Goal: Information Seeking & Learning: Check status

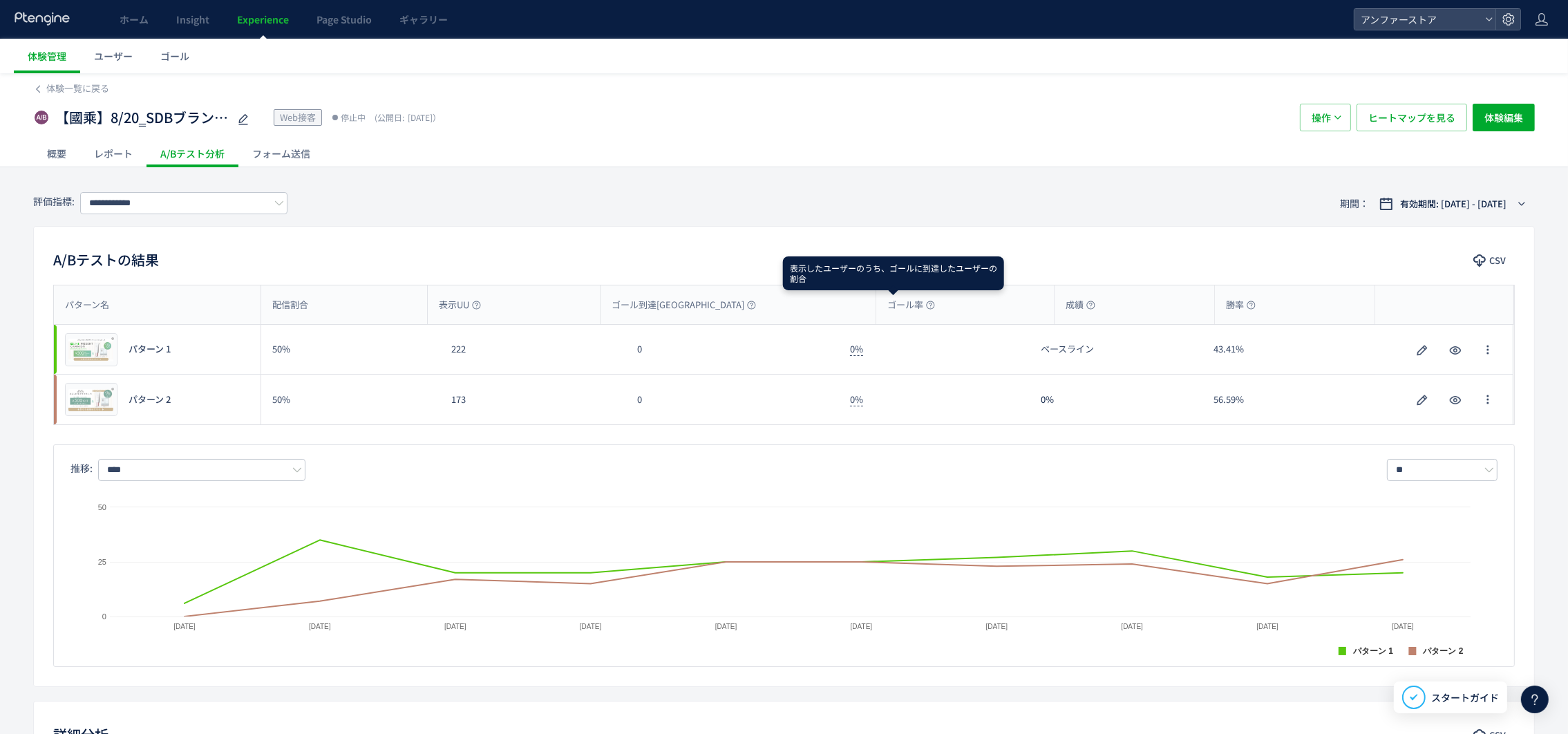
click at [926, 307] on use at bounding box center [930, 305] width 8 height 8
click at [48, 156] on div "概要" at bounding box center [57, 153] width 47 height 27
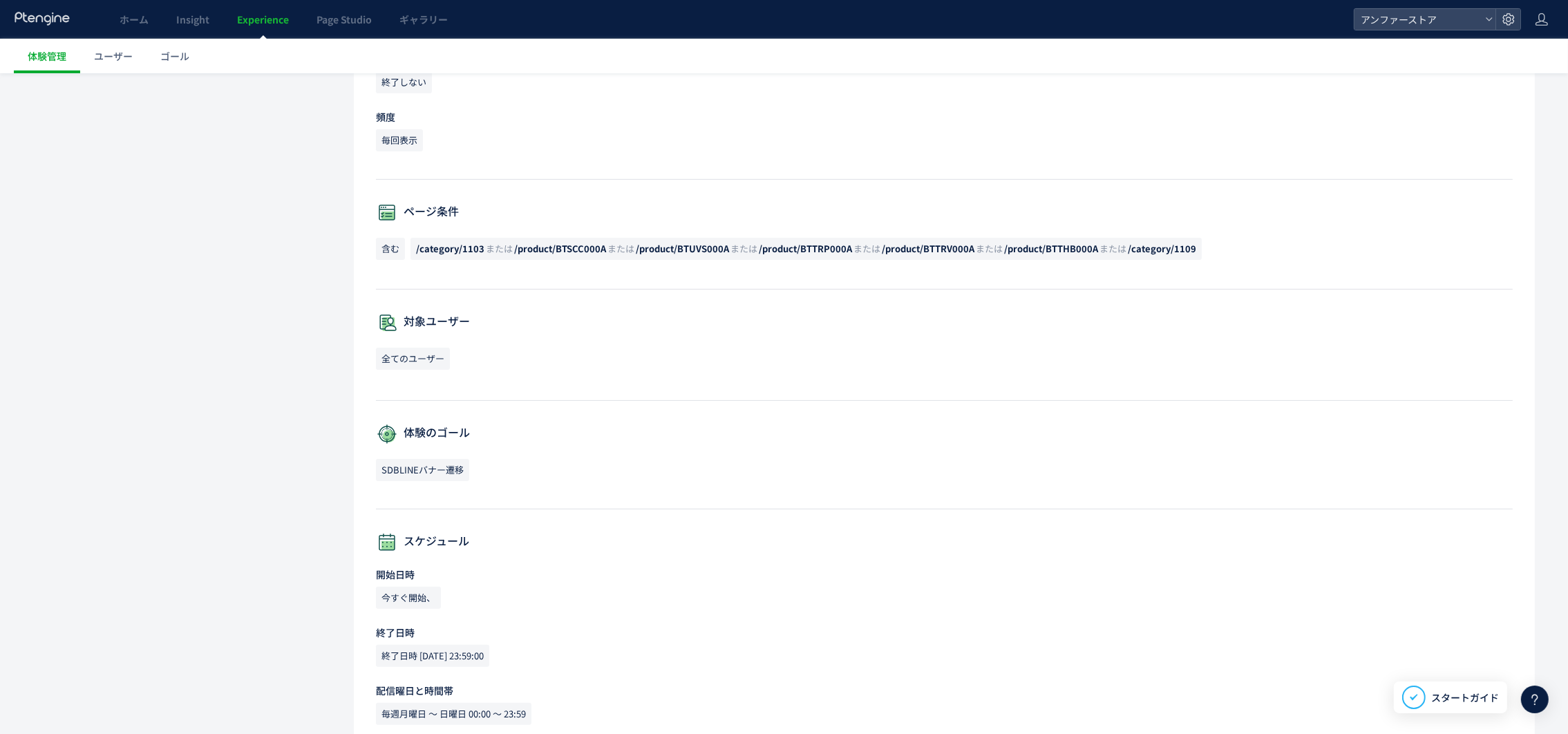
scroll to position [565, 0]
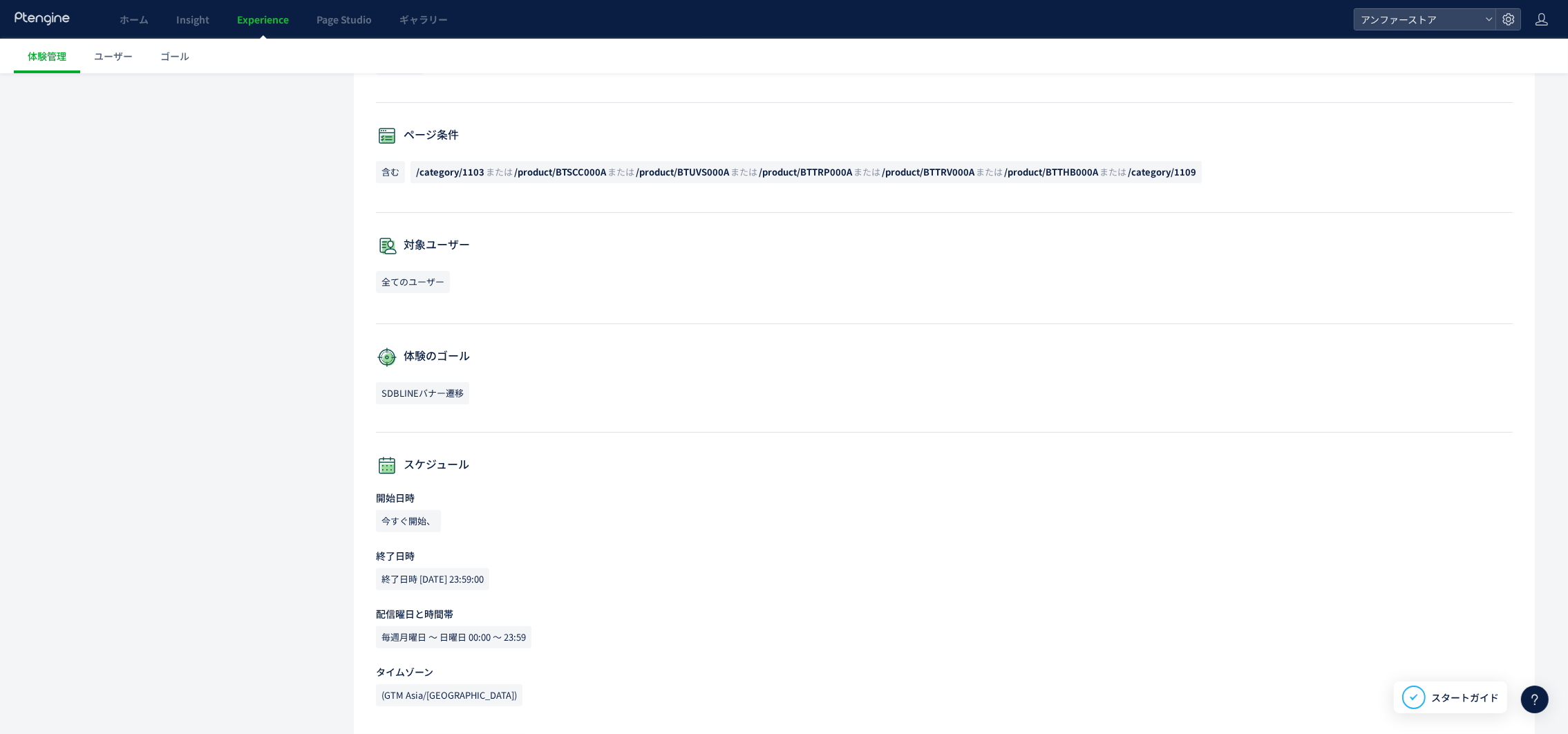
click at [545, 392] on div "SDBLINEバナー遷移" at bounding box center [944, 396] width 1137 height 27
click at [378, 352] on icon at bounding box center [387, 357] width 22 height 22
click at [540, 358] on p "体験のゴール" at bounding box center [944, 357] width 1137 height 22
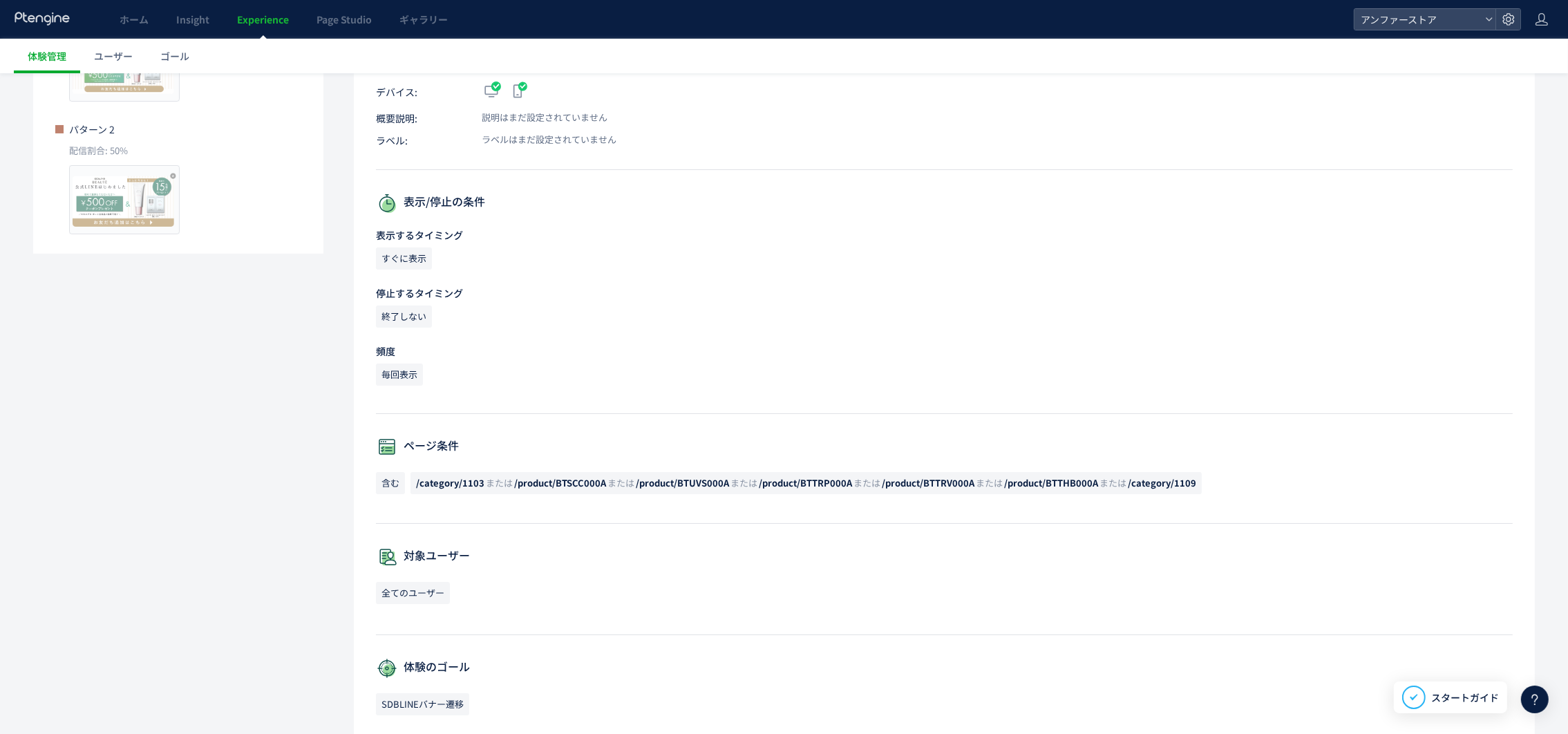
drag, startPoint x: 621, startPoint y: 379, endPoint x: 531, endPoint y: 345, distance: 96.2
click at [531, 345] on p "頻度" at bounding box center [944, 350] width 1137 height 14
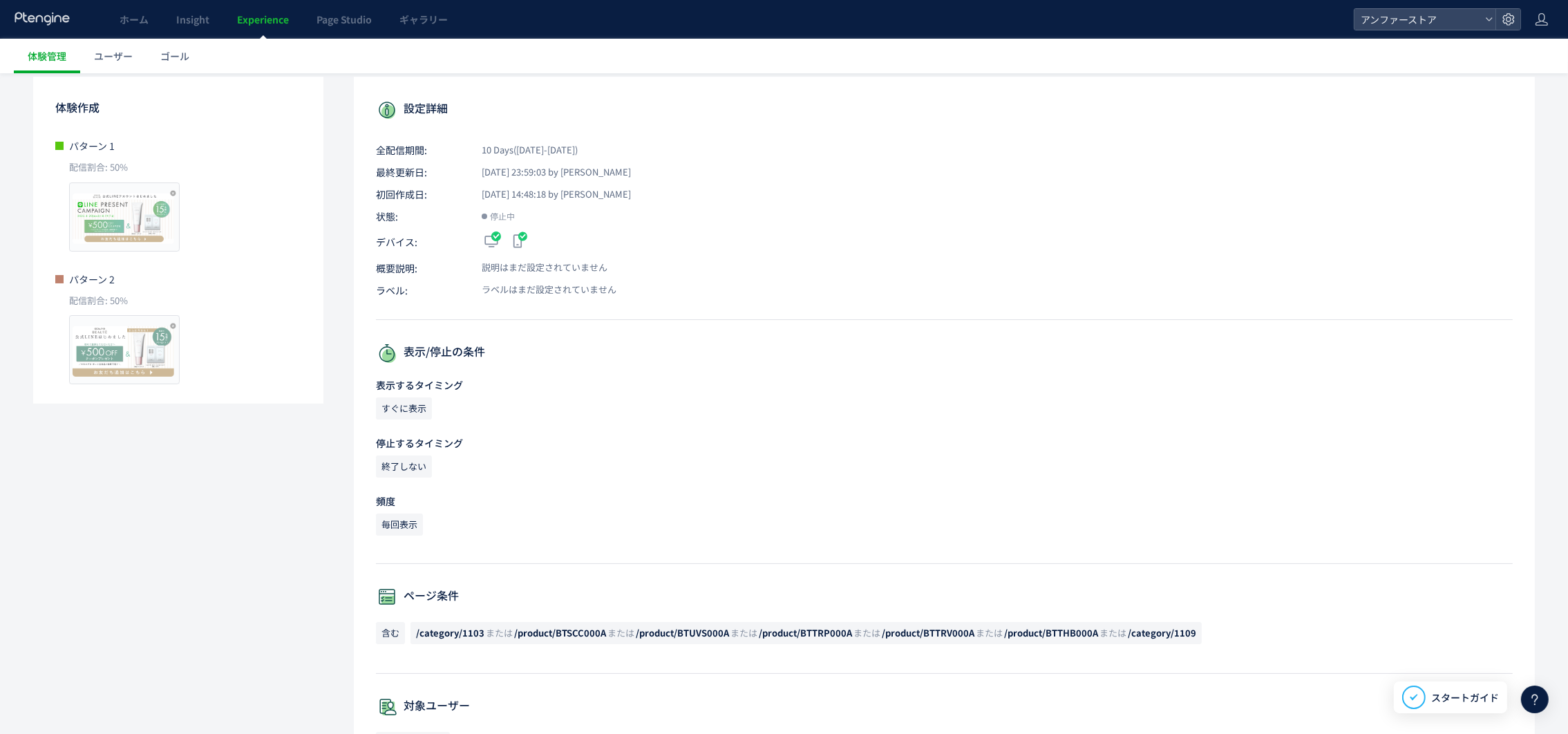
scroll to position [0, 0]
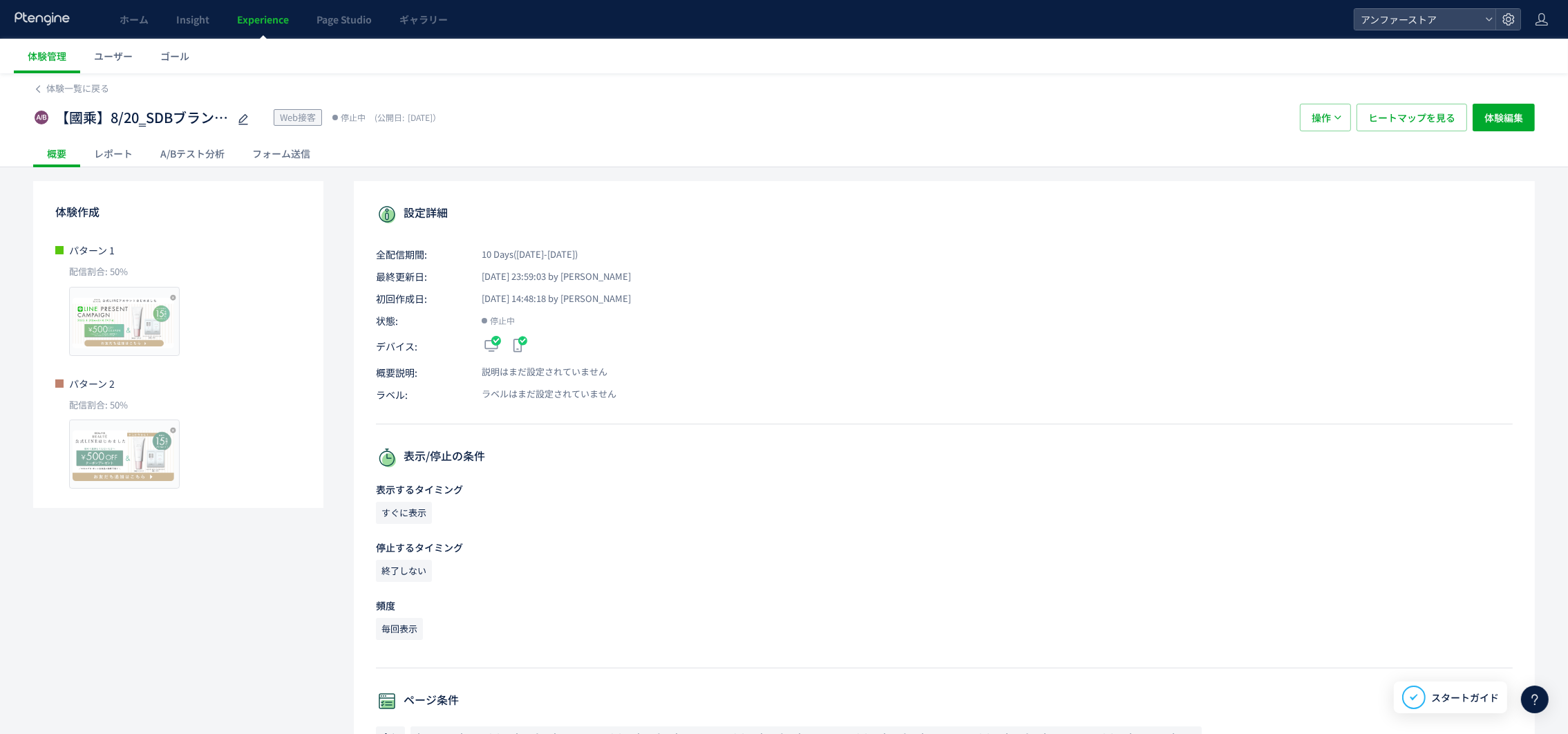
click at [198, 151] on div "A/Bテスト分析" at bounding box center [192, 153] width 92 height 27
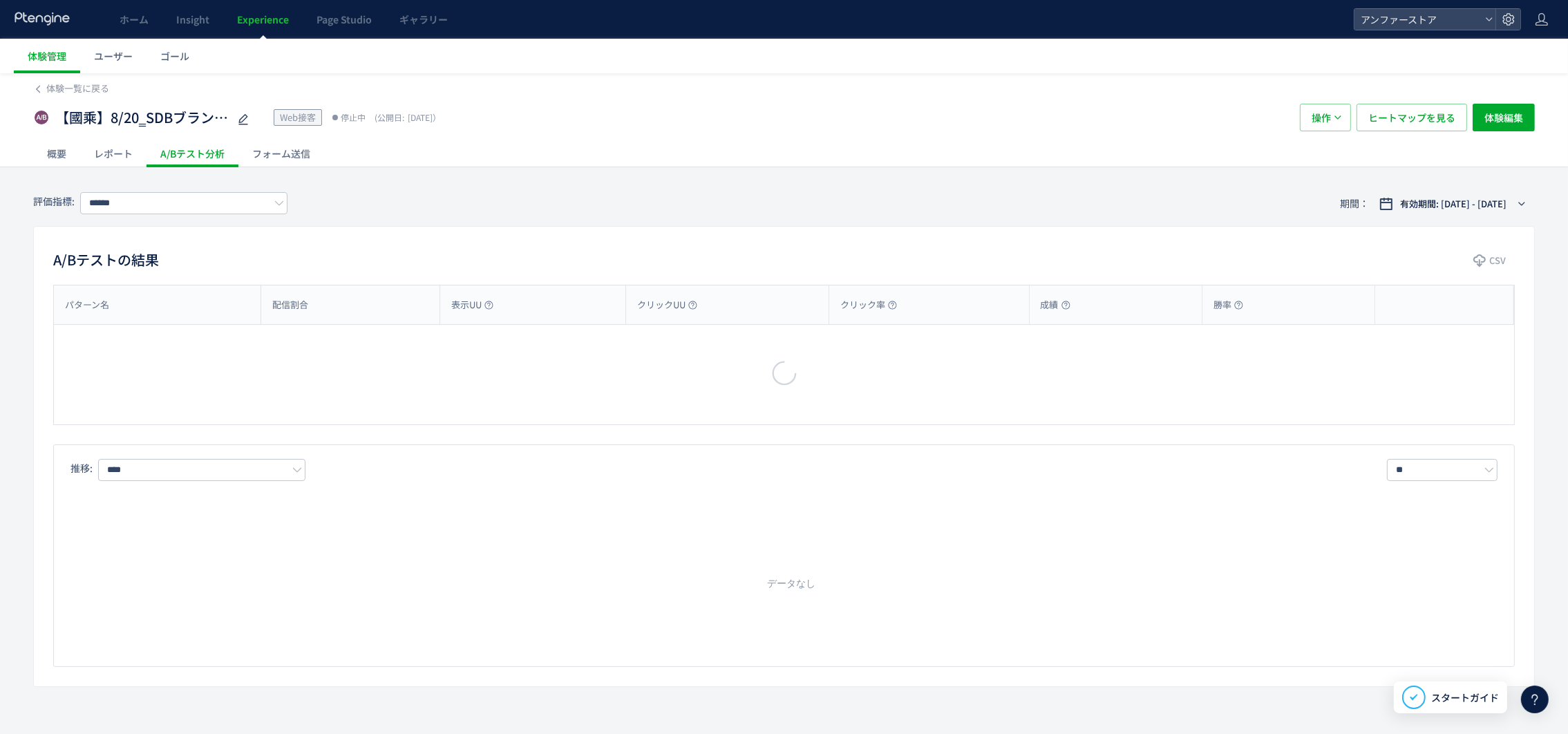
click at [113, 151] on div "レポート" at bounding box center [113, 153] width 67 height 27
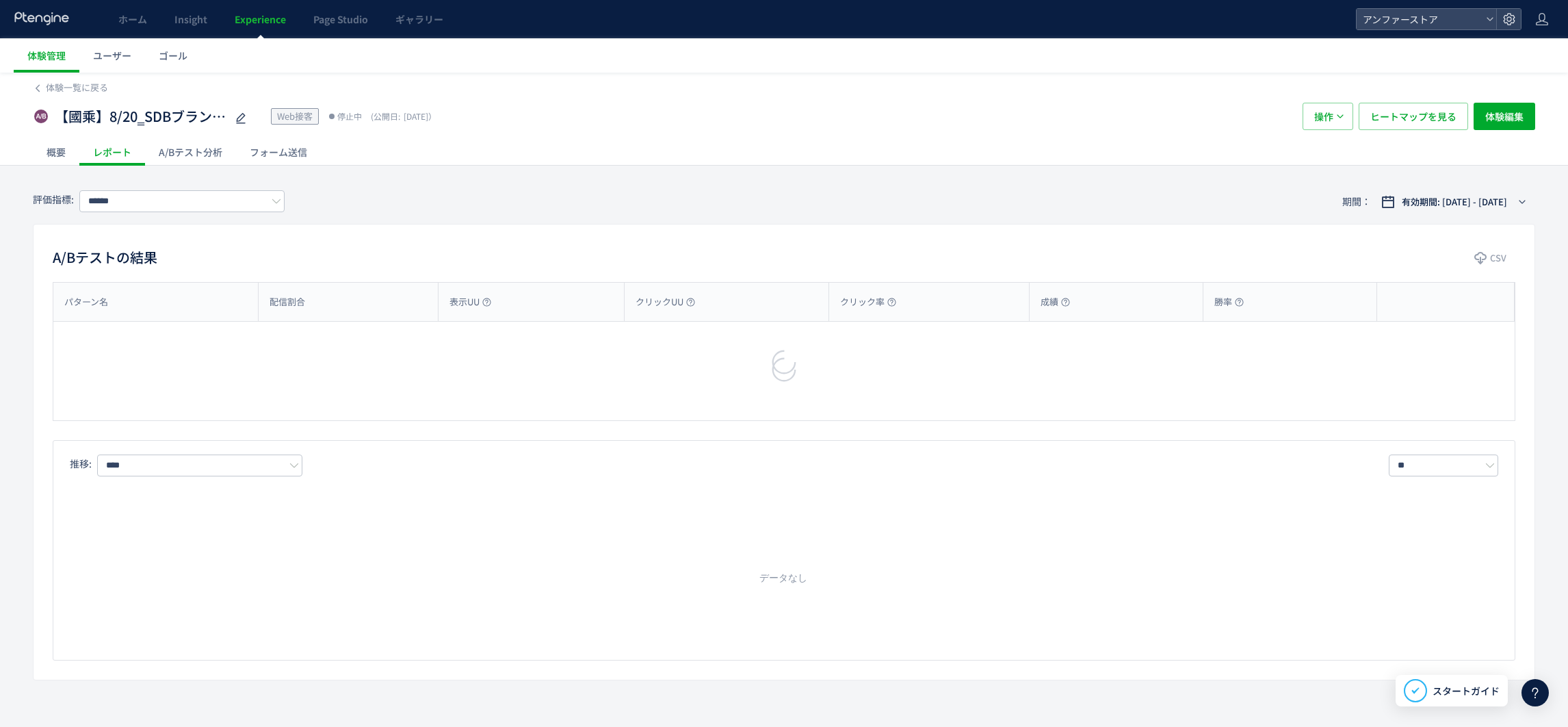
click at [174, 154] on div at bounding box center [784, 363] width 1568 height 727
click at [44, 153] on div at bounding box center [784, 363] width 1568 height 727
click at [196, 151] on div at bounding box center [784, 363] width 1568 height 727
click at [208, 151] on div at bounding box center [784, 363] width 1568 height 727
click at [57, 160] on div at bounding box center [784, 363] width 1568 height 727
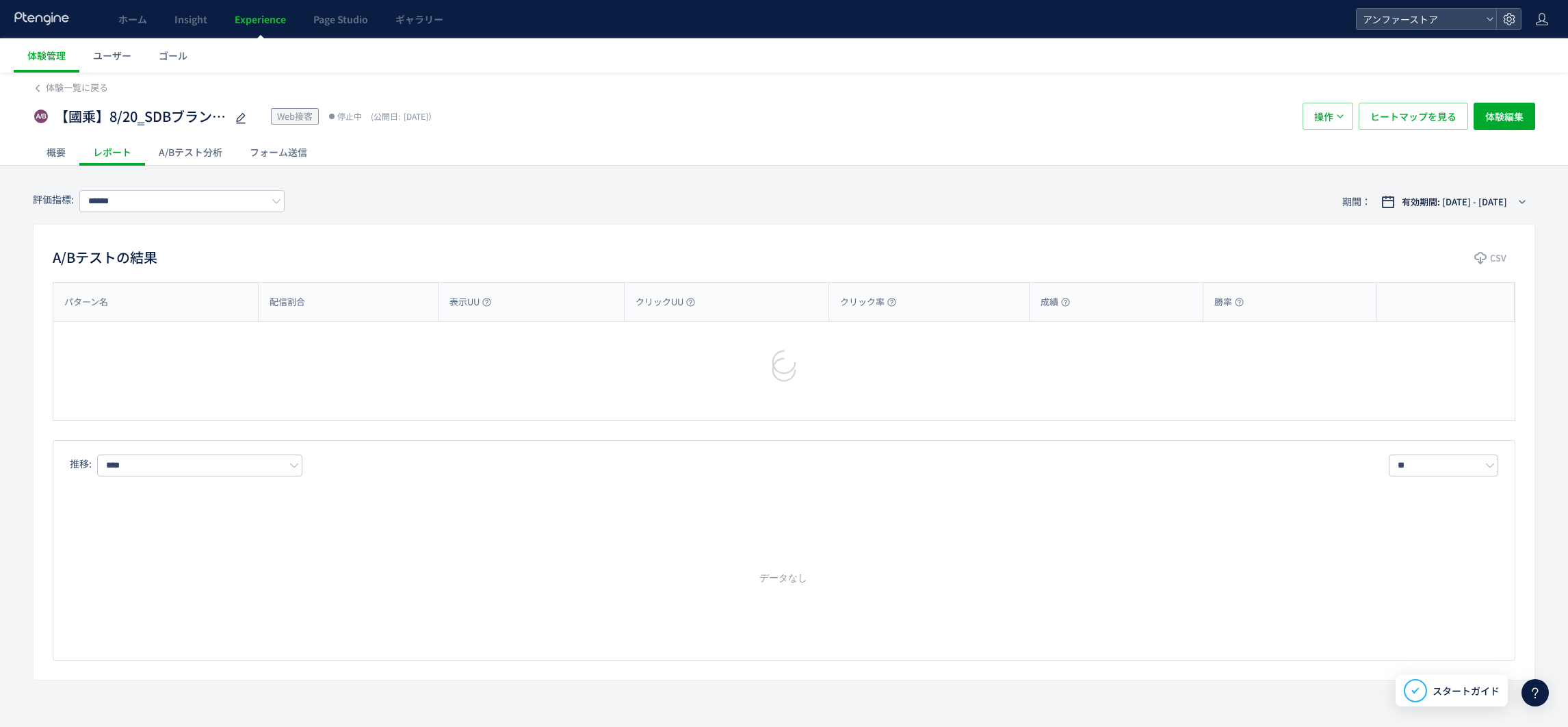
click at [52, 157] on div at bounding box center [784, 363] width 1568 height 727
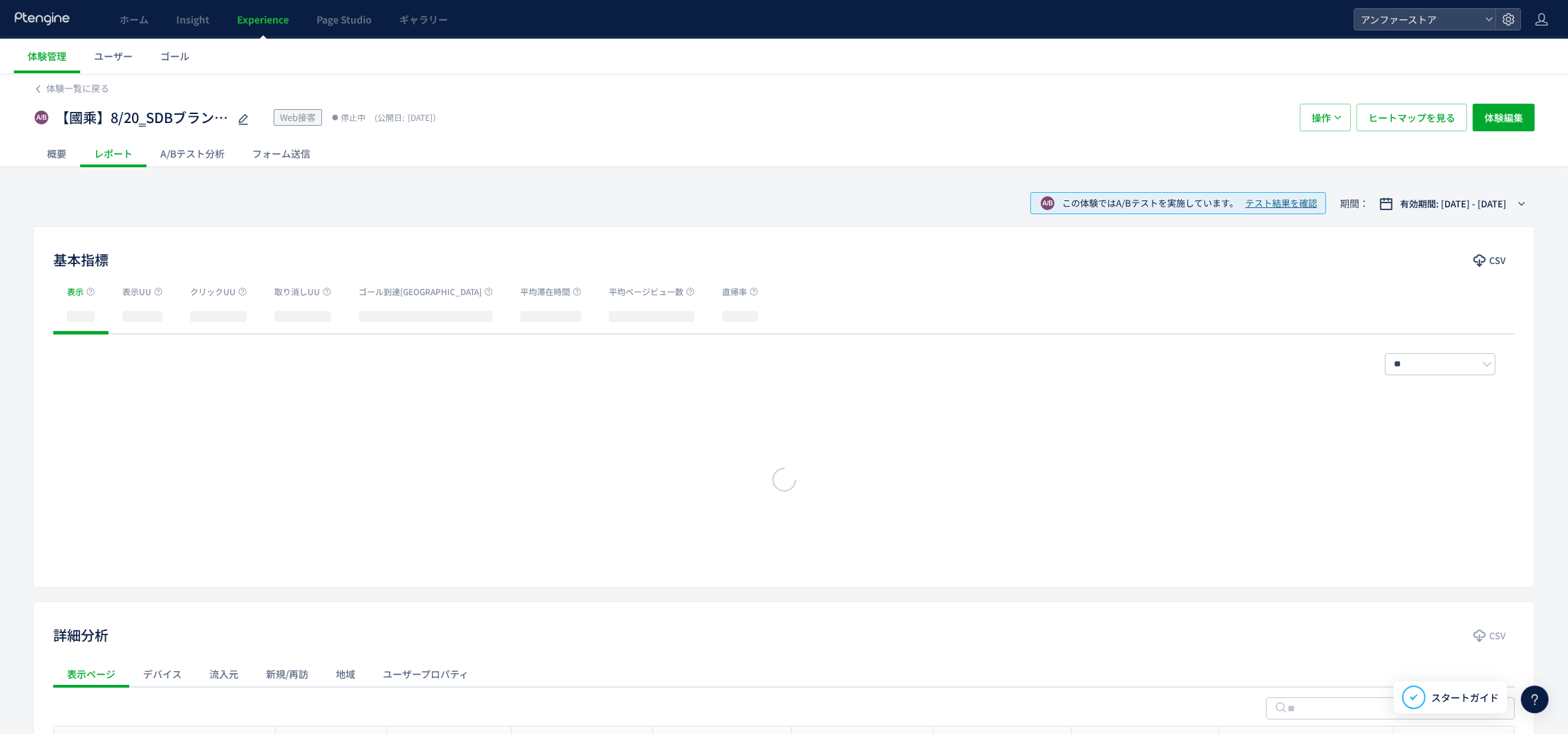
click at [63, 150] on div "概要" at bounding box center [57, 153] width 47 height 27
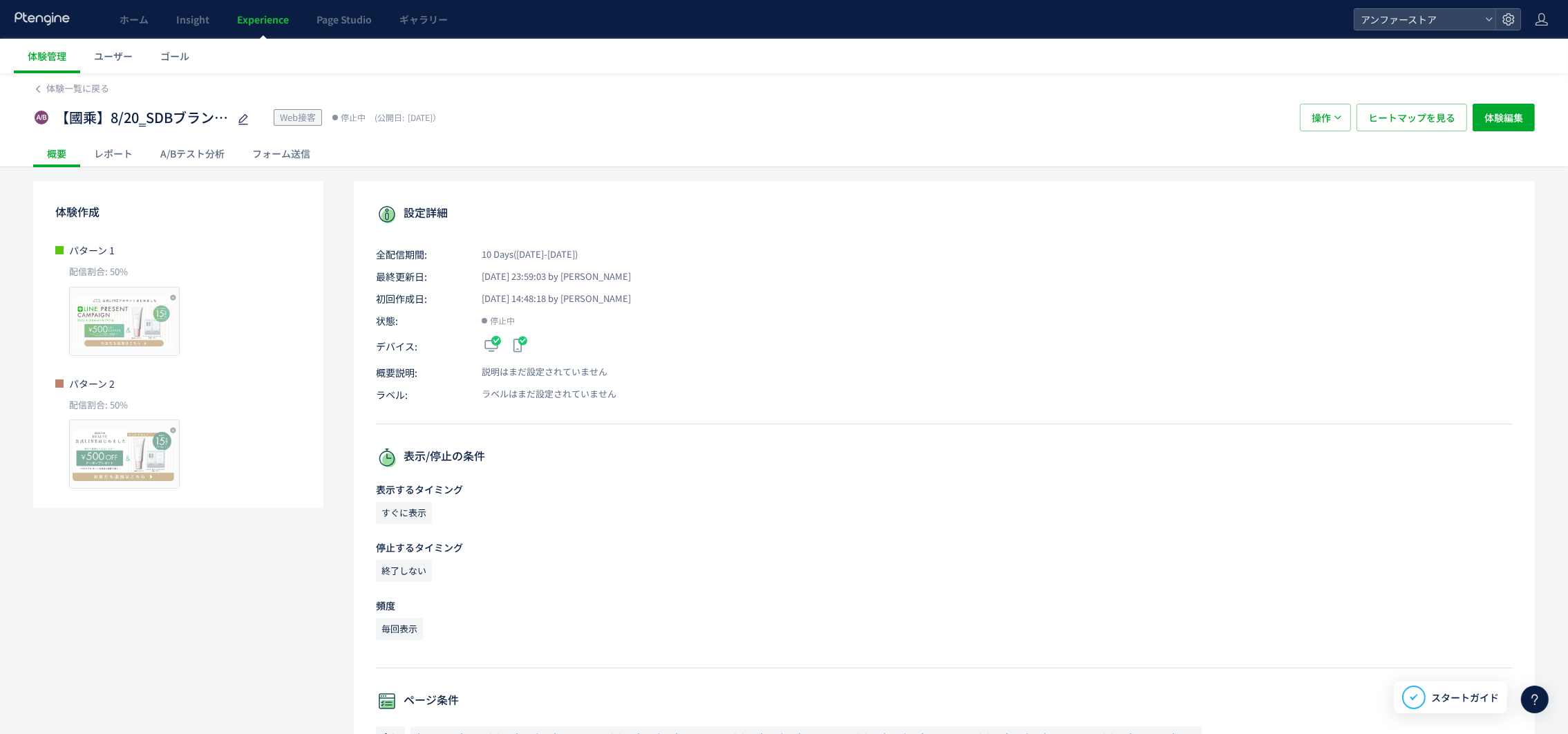
click at [106, 151] on div "レポート" at bounding box center [113, 153] width 67 height 27
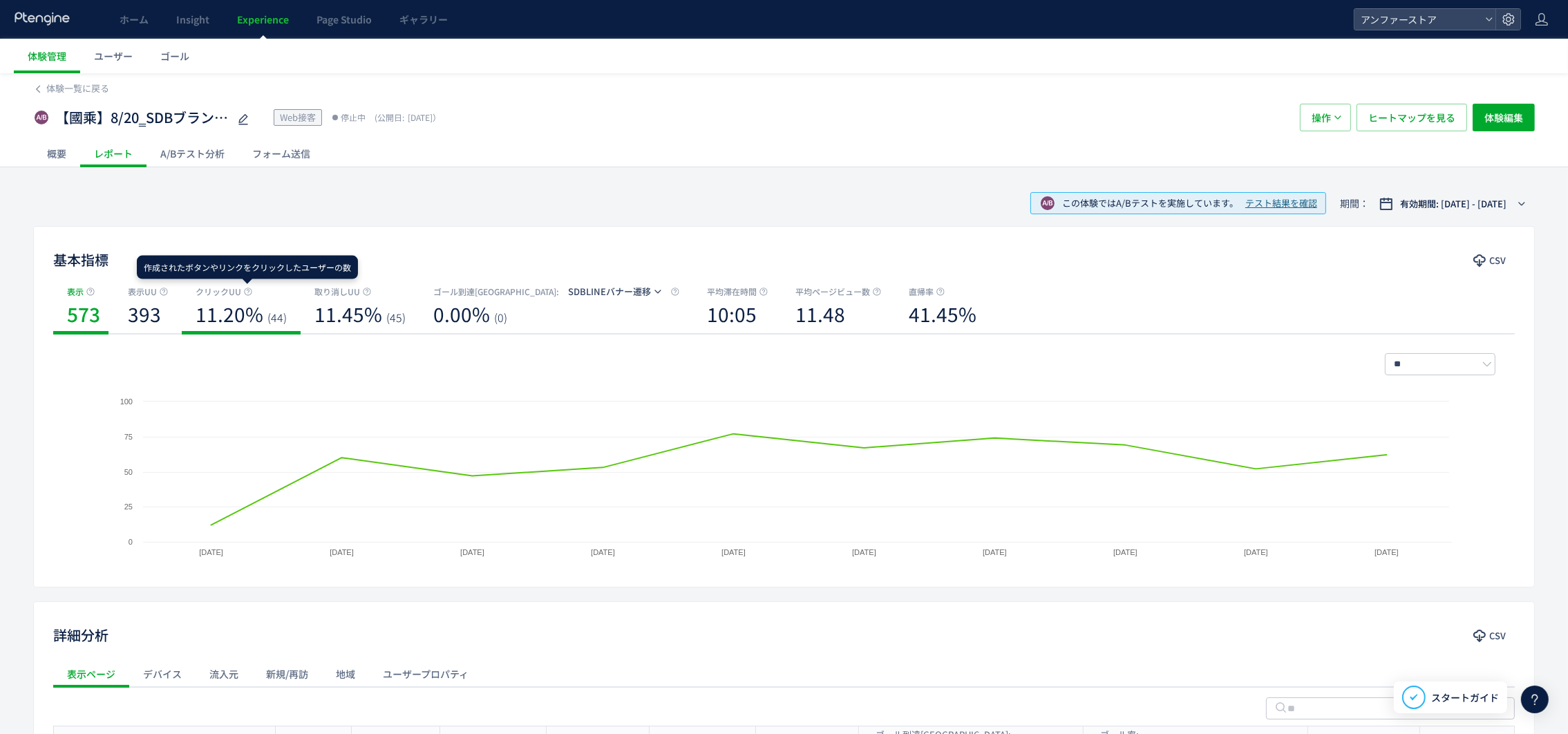
click at [245, 293] on icon at bounding box center [248, 291] width 8 height 8
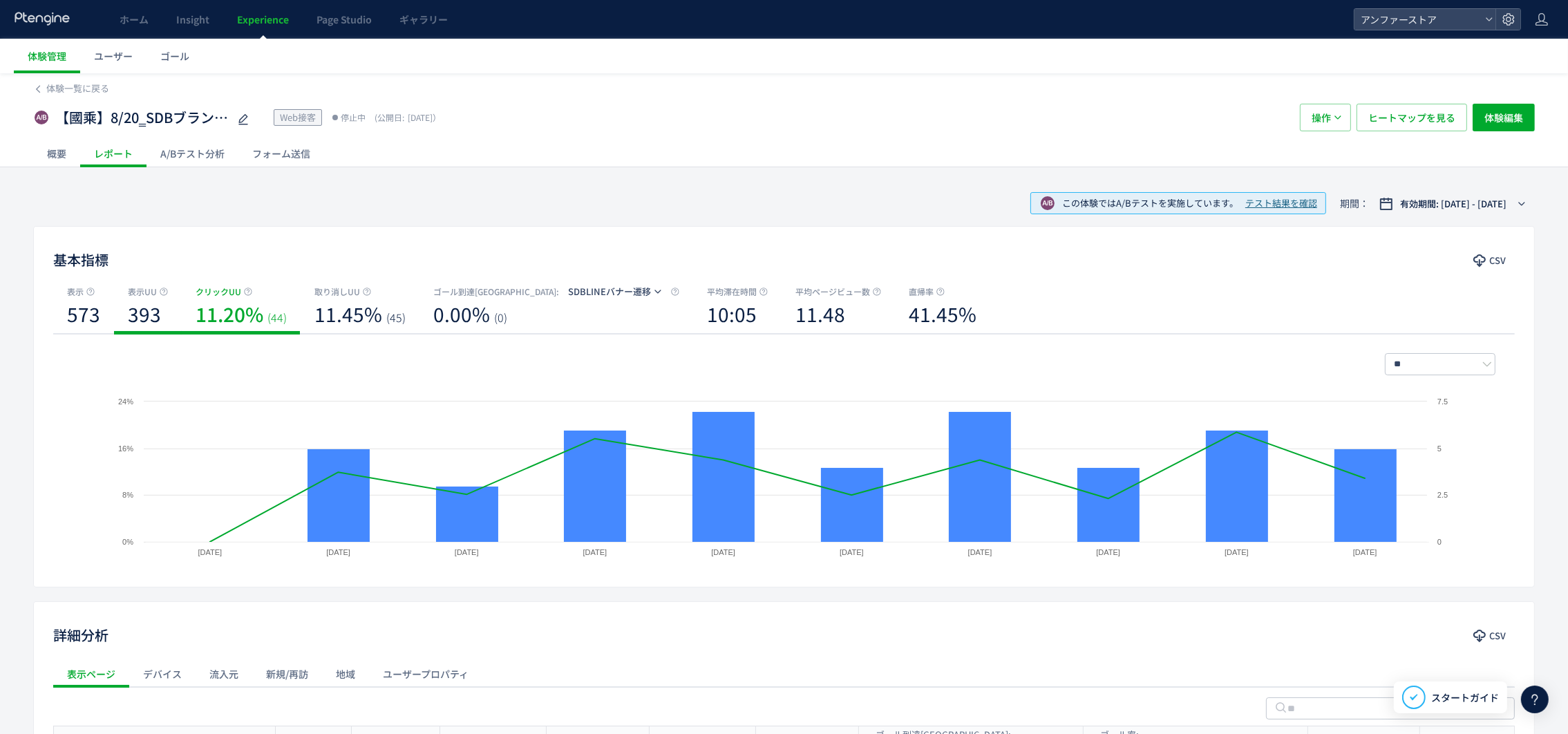
click at [156, 309] on b "393" at bounding box center [144, 314] width 33 height 27
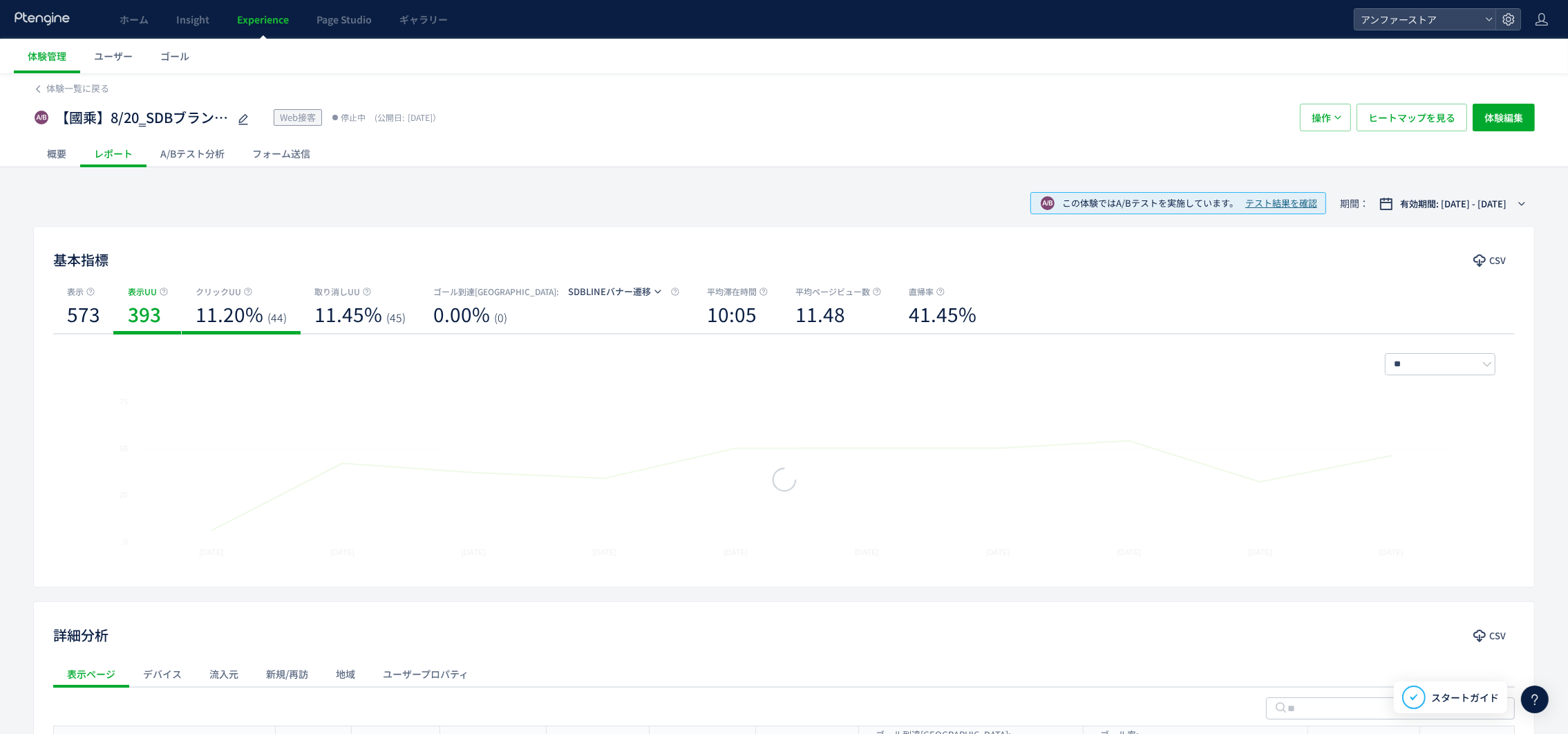
click at [253, 306] on b "11.20%" at bounding box center [229, 314] width 67 height 27
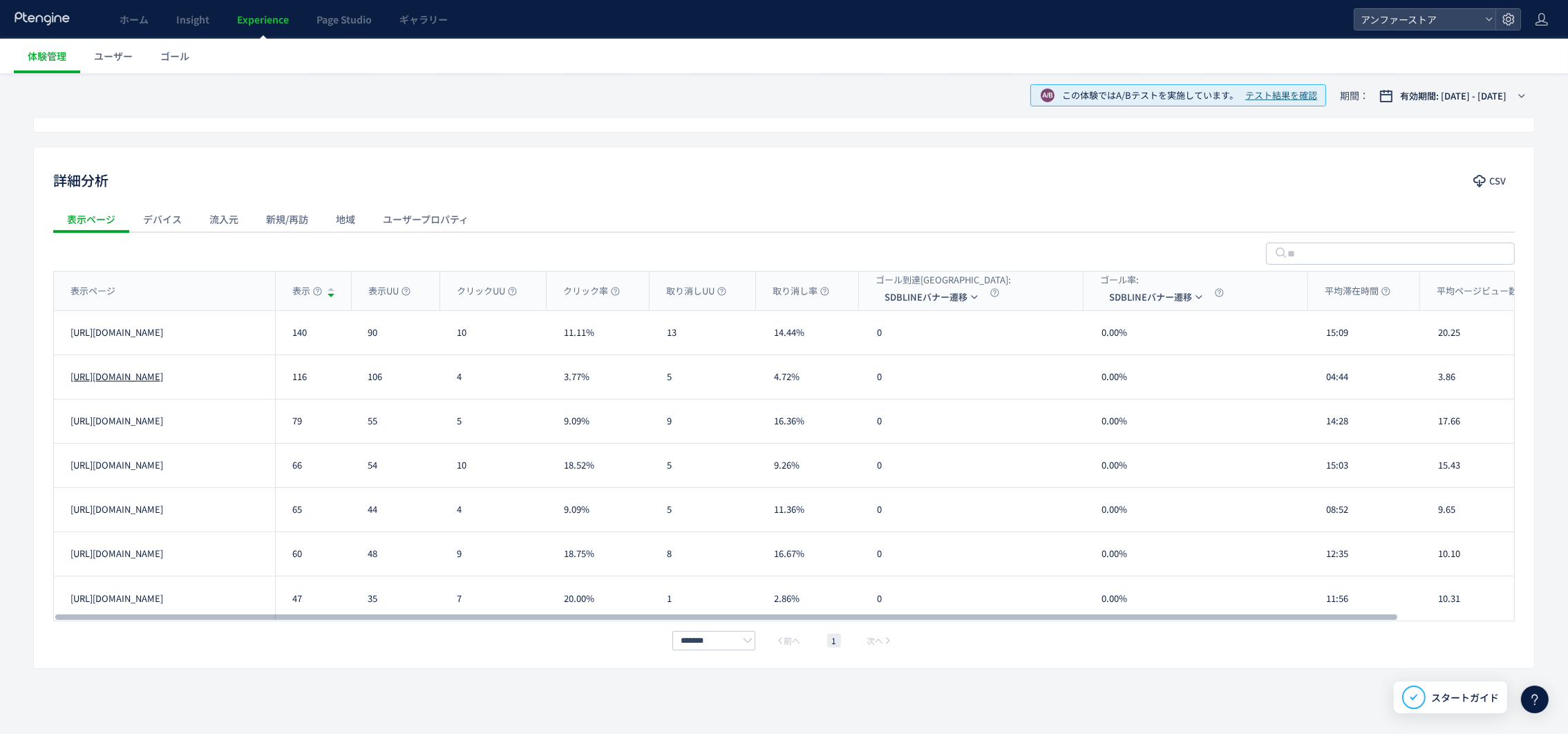
scroll to position [460, 0]
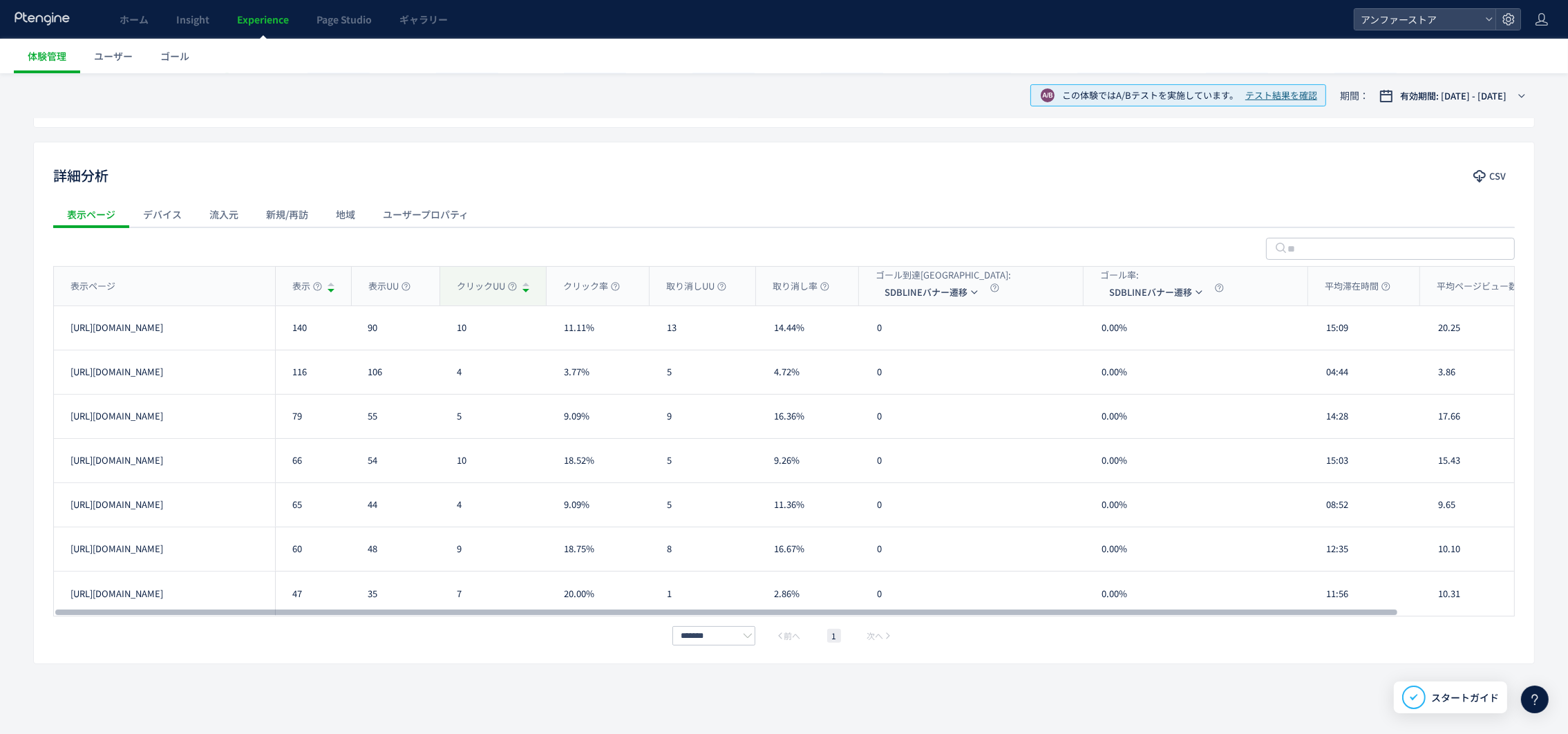
drag, startPoint x: 697, startPoint y: 204, endPoint x: 469, endPoint y: 287, distance: 242.6
click at [696, 204] on div "表示ページ デバイス 流入元 新規/再訪 地域 ユーザープロパティ" at bounding box center [783, 214] width 1461 height 27
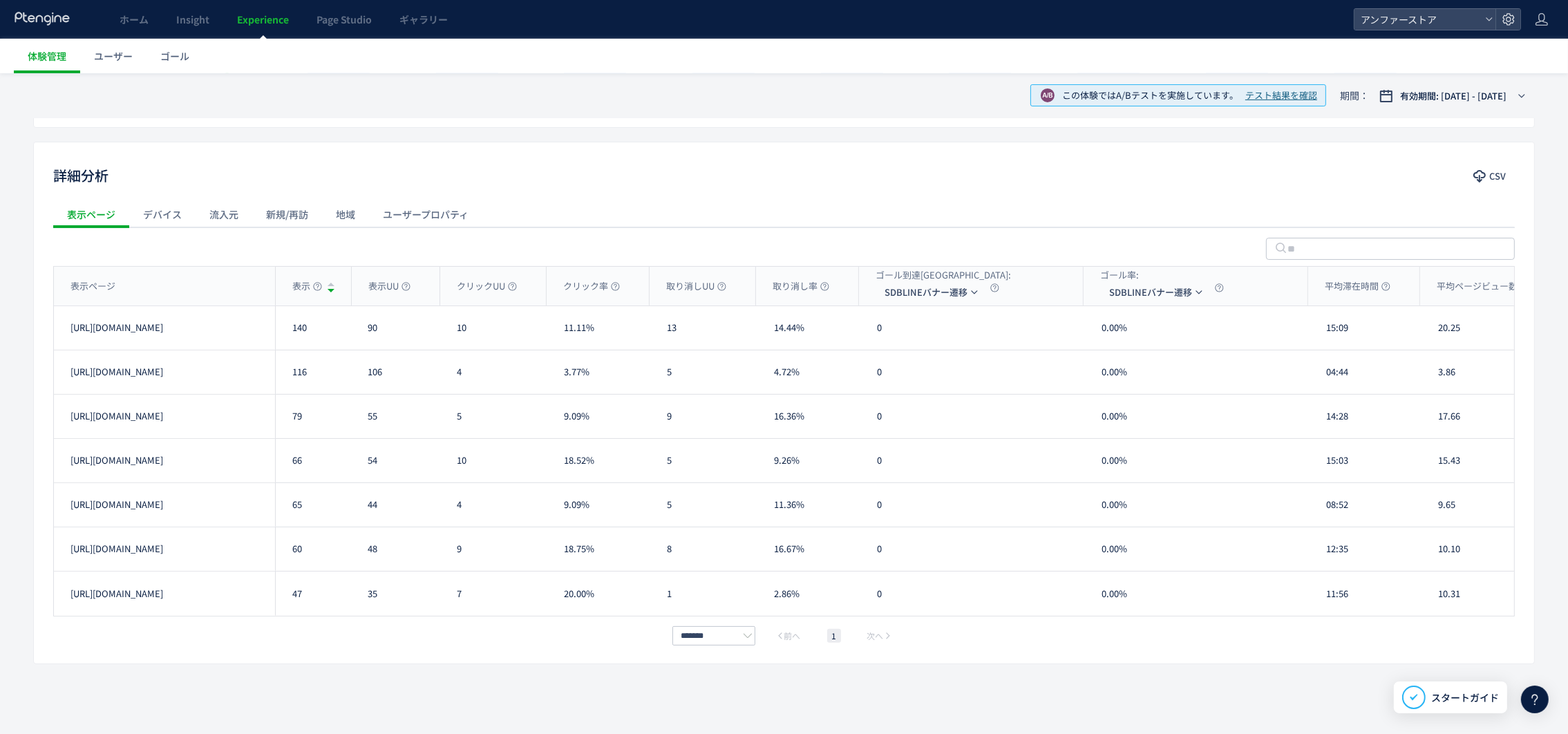
click at [541, 194] on div "詳細分析 CSV 表示ページ デバイス 流入元 新規/再訪 地域 ユーザープロパティ 表示ページ 表示 表示UU クリックUU クリック率 取り消しUU 取り…" at bounding box center [783, 402] width 1501 height 522
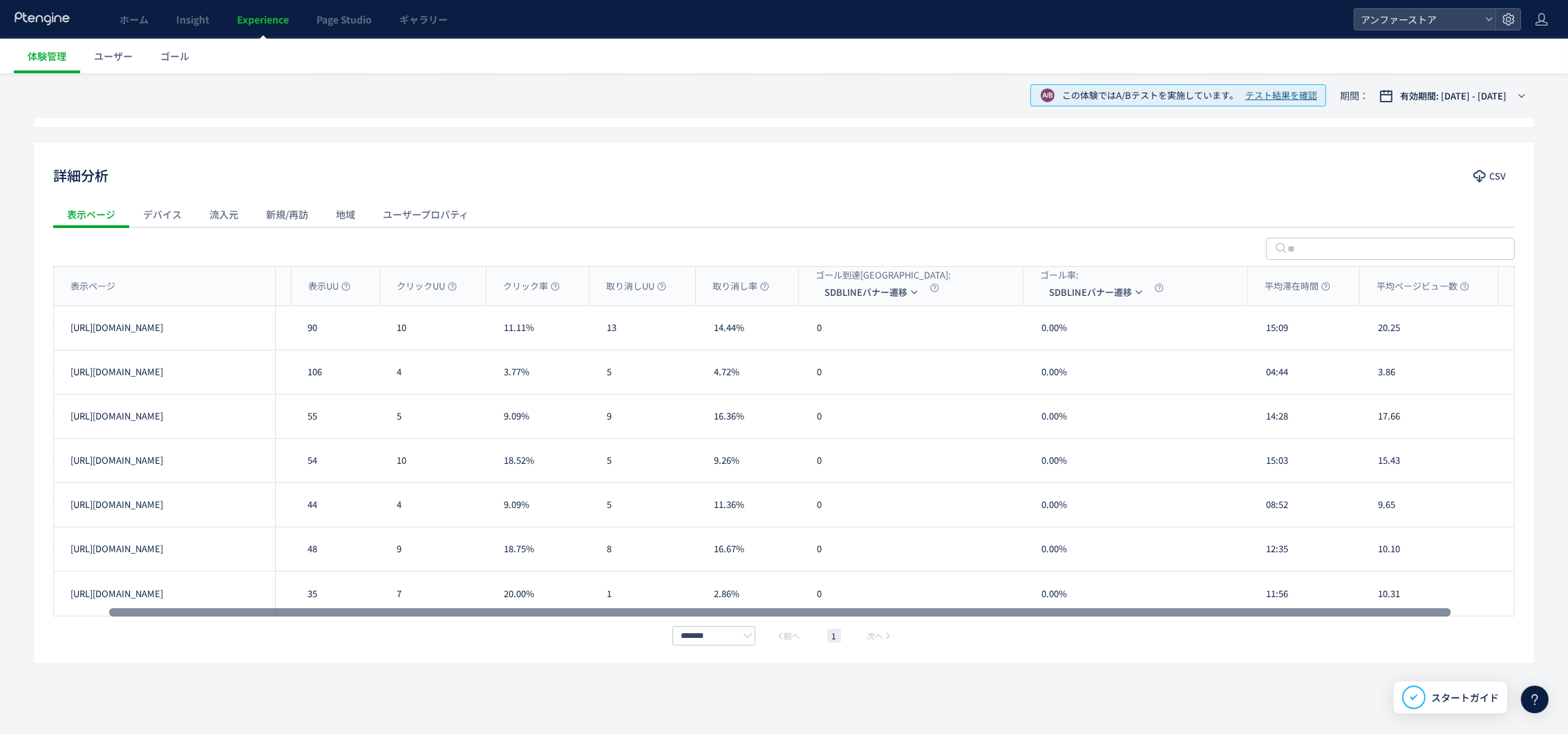
scroll to position [0, 0]
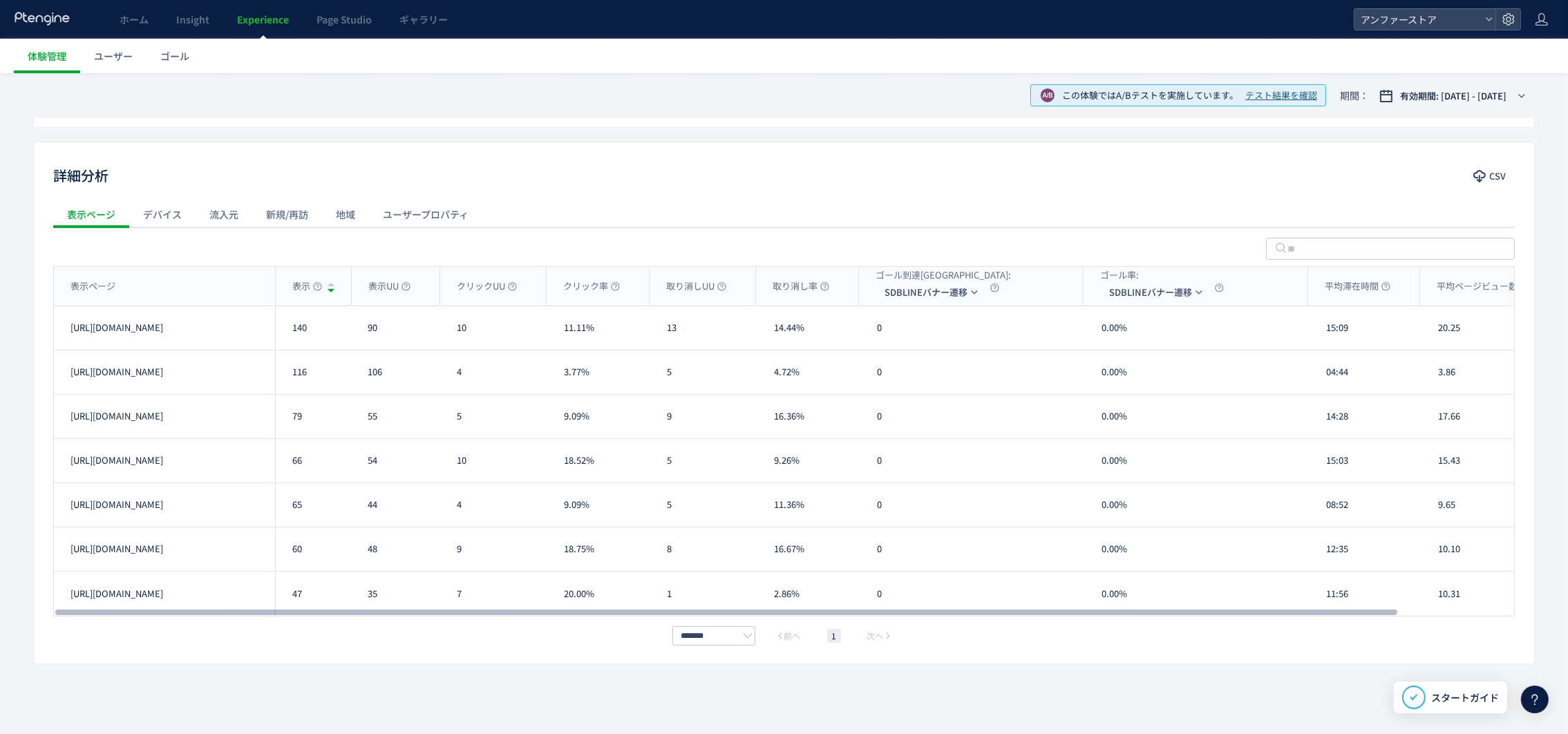
drag, startPoint x: 1059, startPoint y: 612, endPoint x: 824, endPoint y: 628, distance: 235.5
click at [824, 616] on div at bounding box center [727, 612] width 1342 height 8
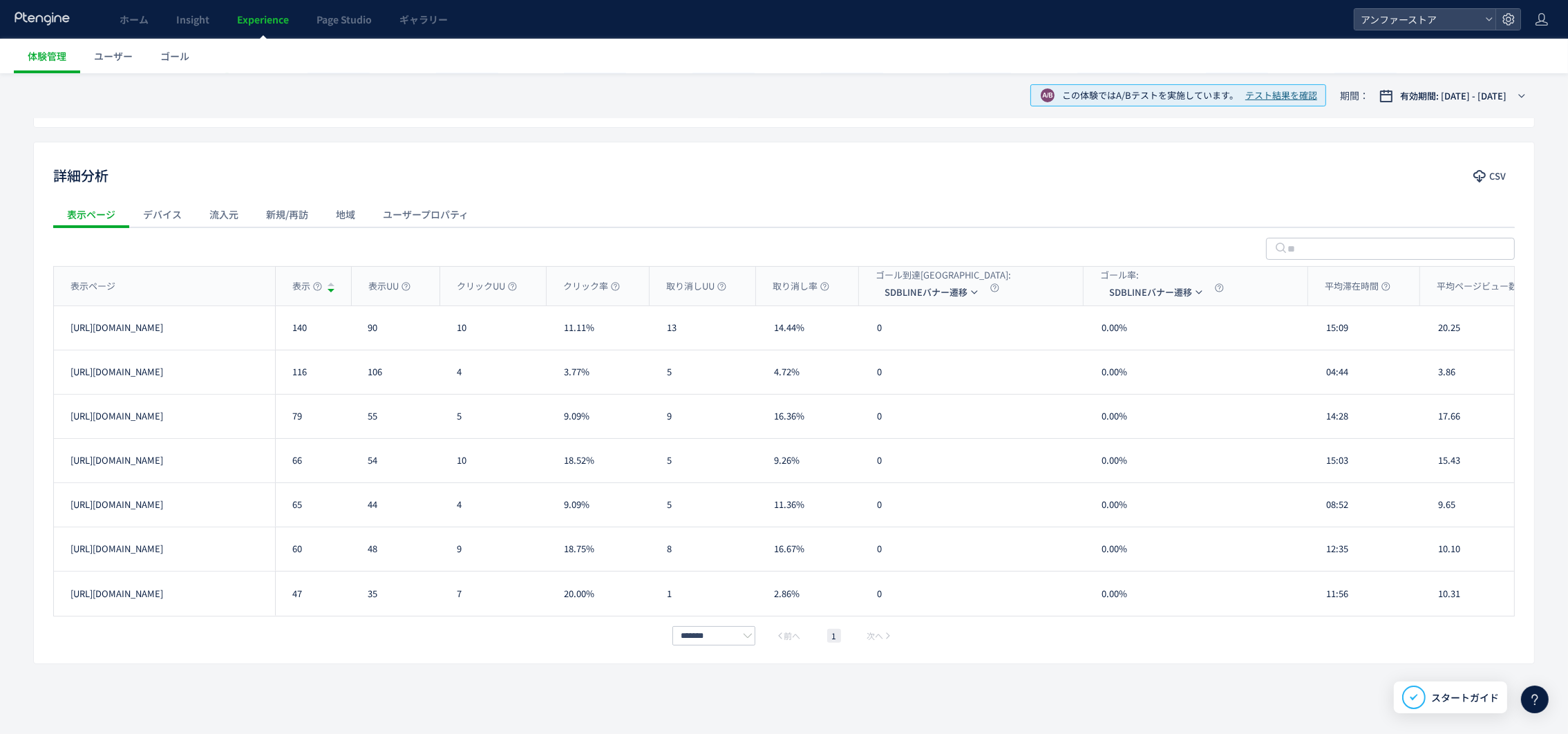
click at [583, 649] on div "詳細分析 CSV 表示ページ デバイス 流入元 新規/再訪 地域 ユーザープロパティ 表示ページ 表示 表示UU クリックUU クリック率 取り消しUU 取り…" at bounding box center [783, 402] width 1501 height 522
click at [250, 17] on span "Experience" at bounding box center [263, 19] width 52 height 14
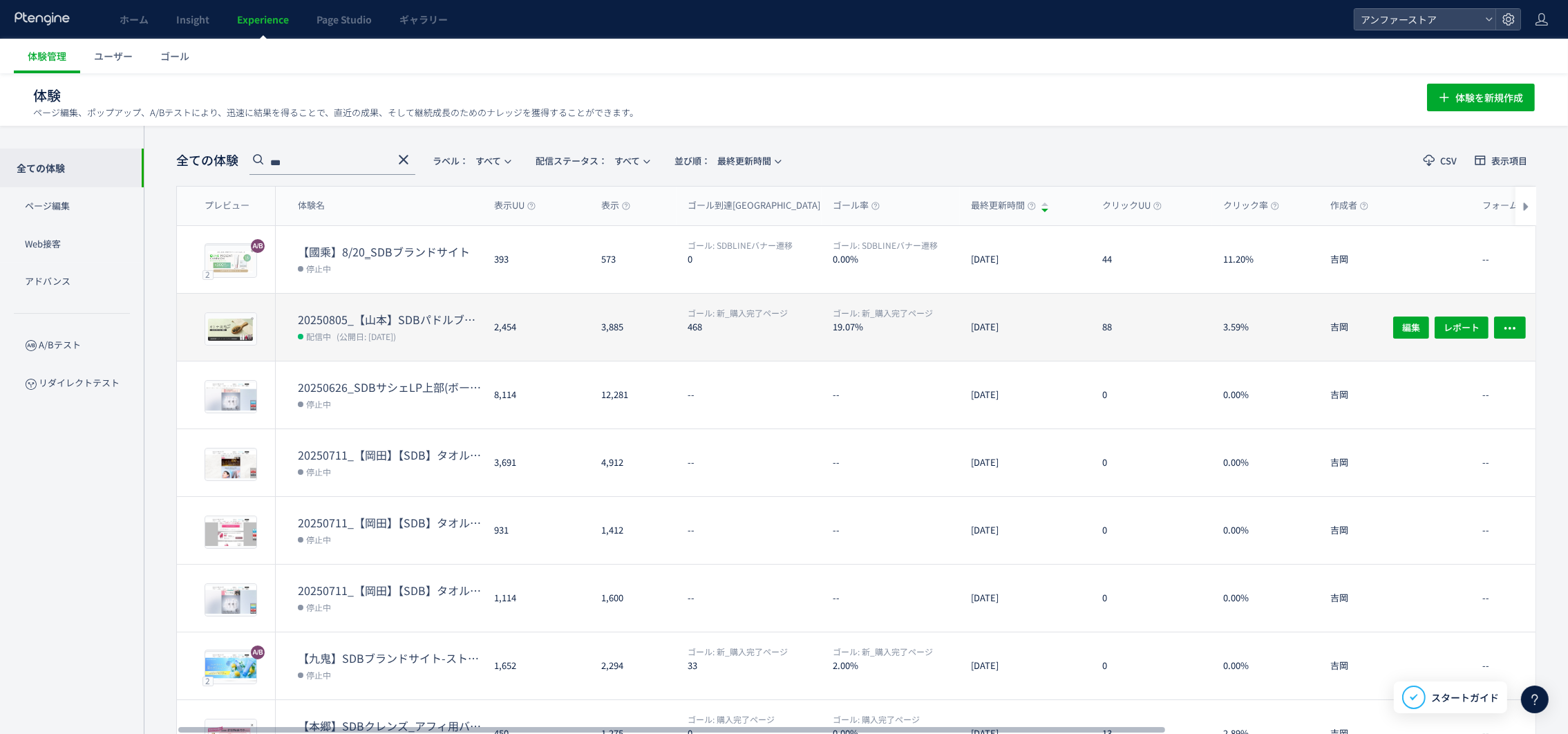
click at [366, 320] on dt "20250805_【山本】SDBパドルブラシCP" at bounding box center [390, 319] width 185 height 16
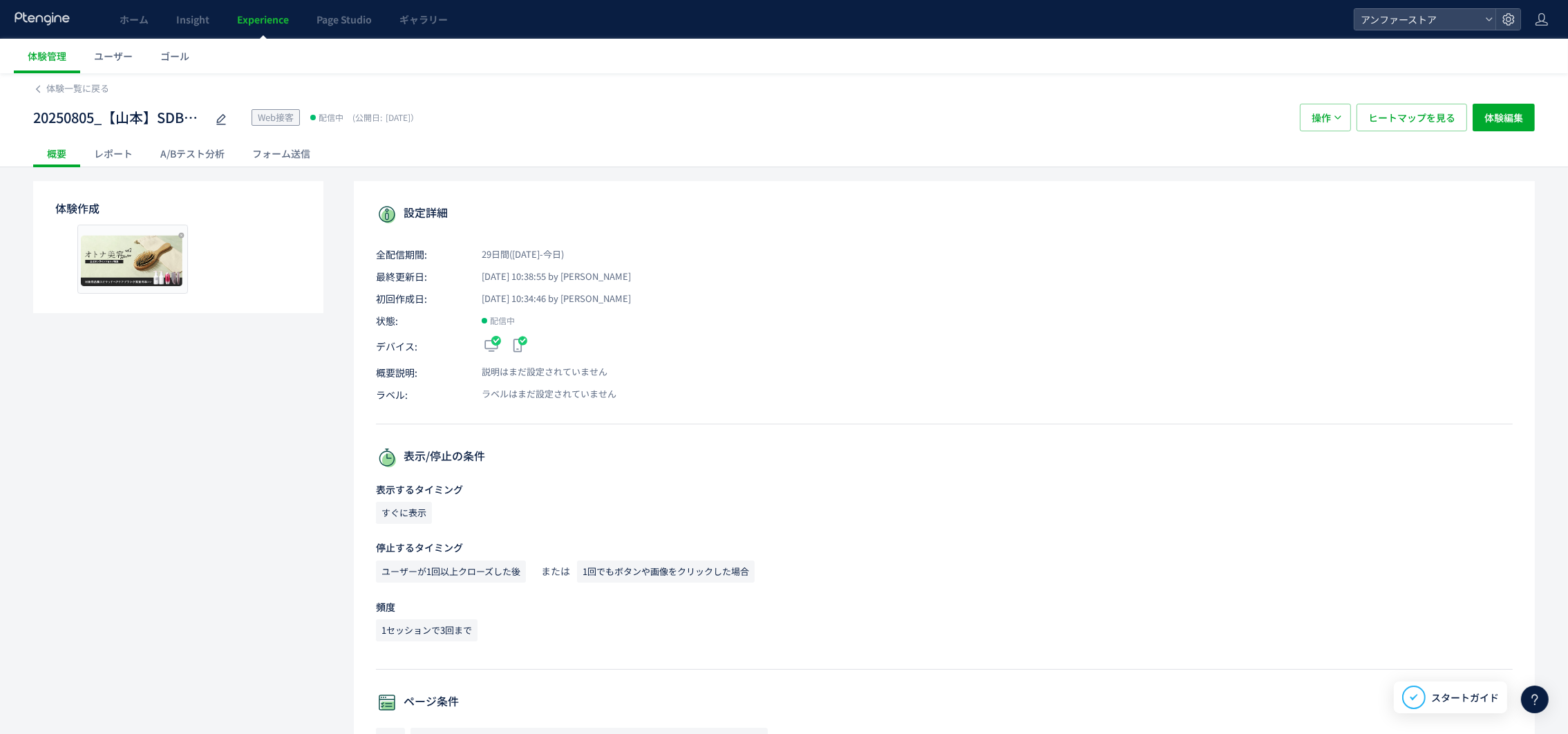
click at [101, 152] on div "レポート" at bounding box center [113, 153] width 67 height 27
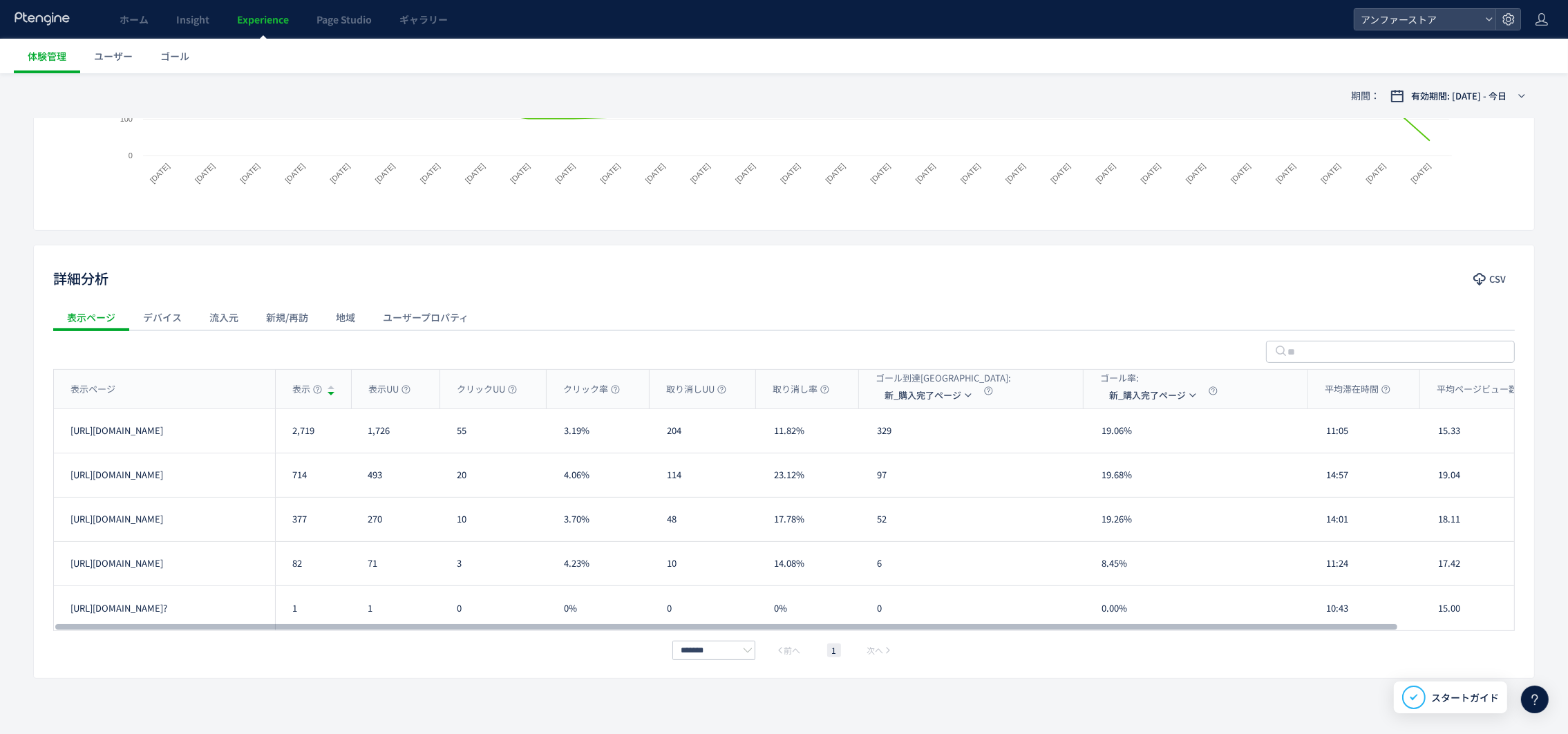
scroll to position [372, 0]
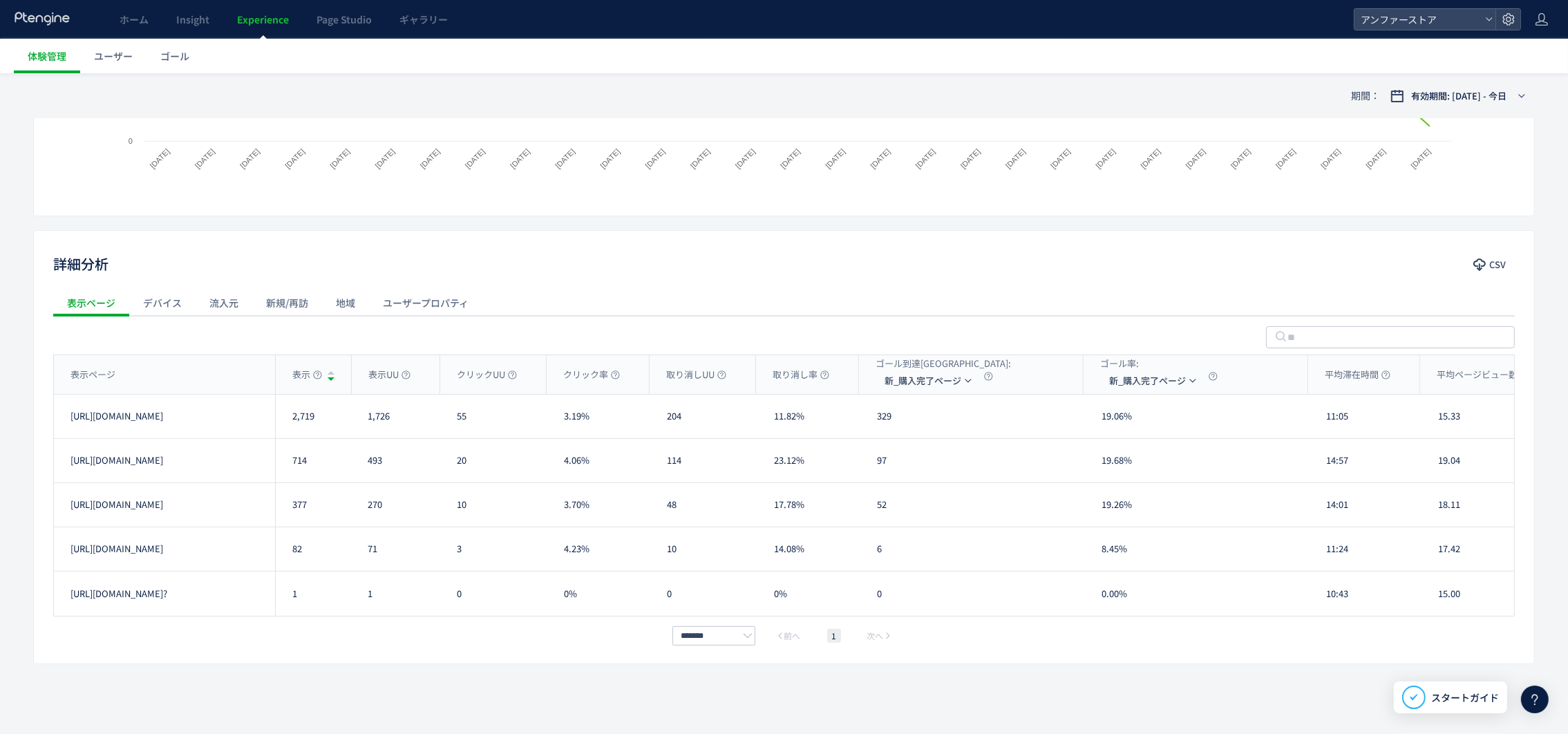
click at [56, 21] on use at bounding box center [42, 18] width 55 height 13
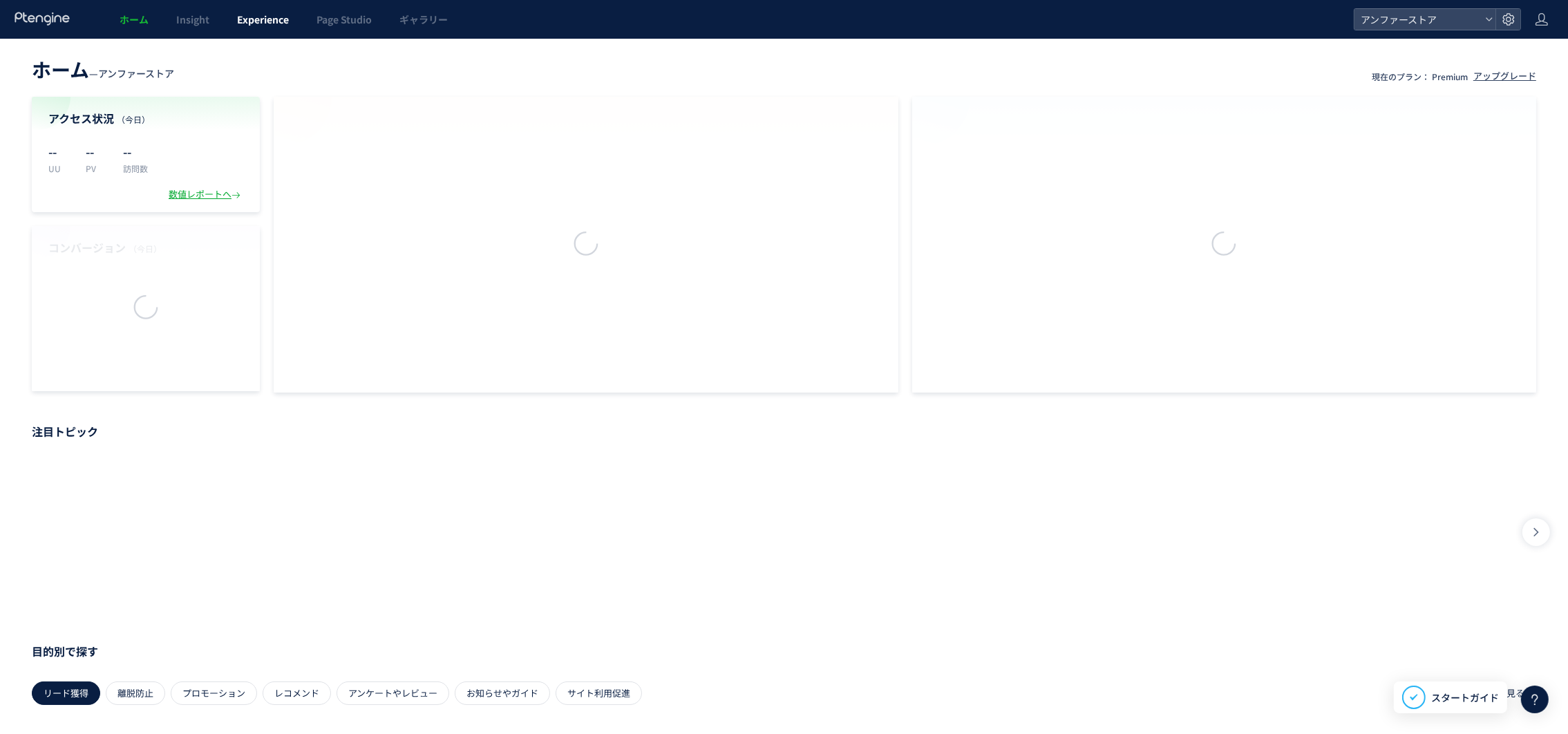
click at [275, 2] on link "Experience" at bounding box center [263, 19] width 79 height 38
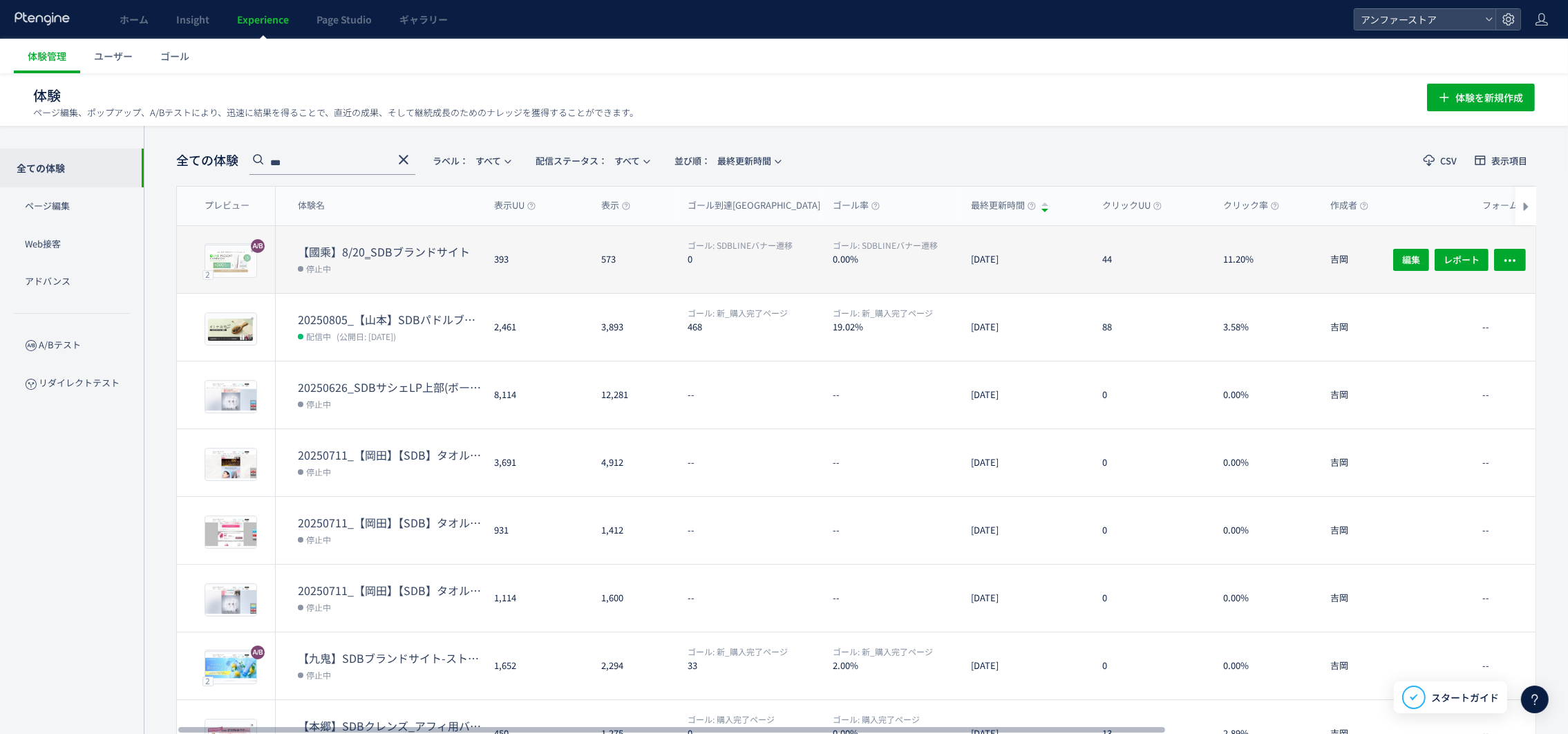
click at [338, 235] on div "【國乘】8/20‗SDBブランドサイト 停止中" at bounding box center [378, 260] width 207 height 67
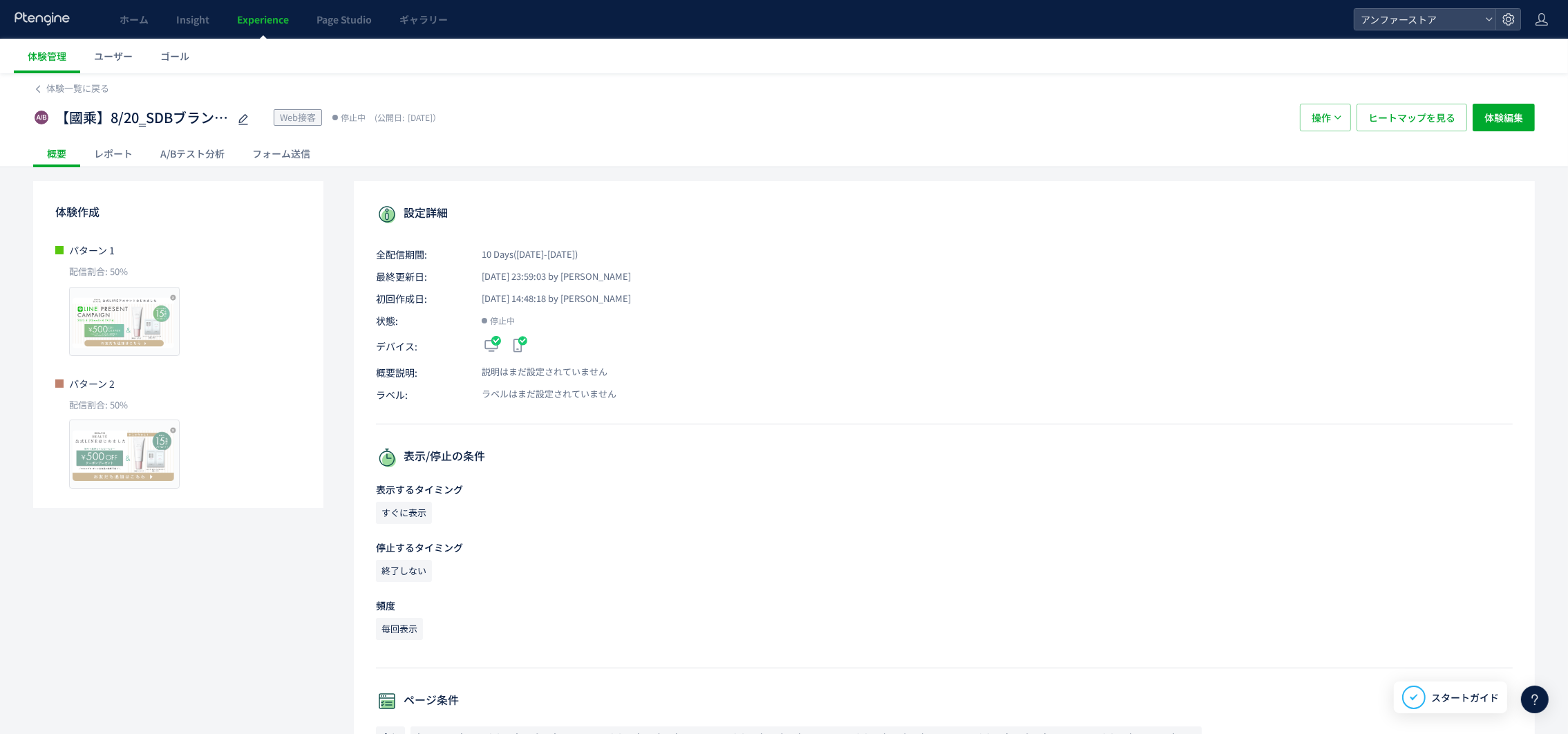
click at [117, 140] on div "レポート" at bounding box center [113, 153] width 67 height 27
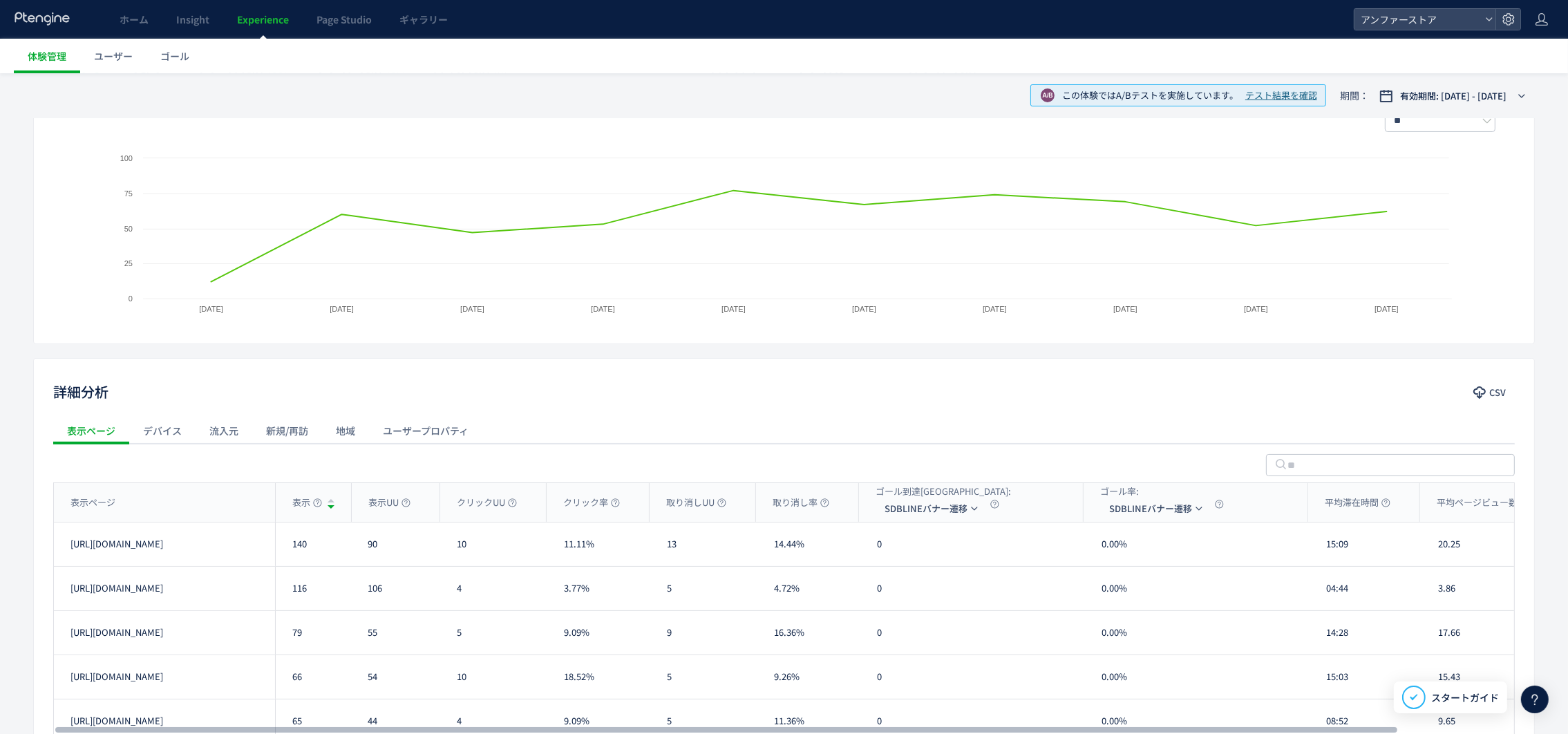
scroll to position [310, 0]
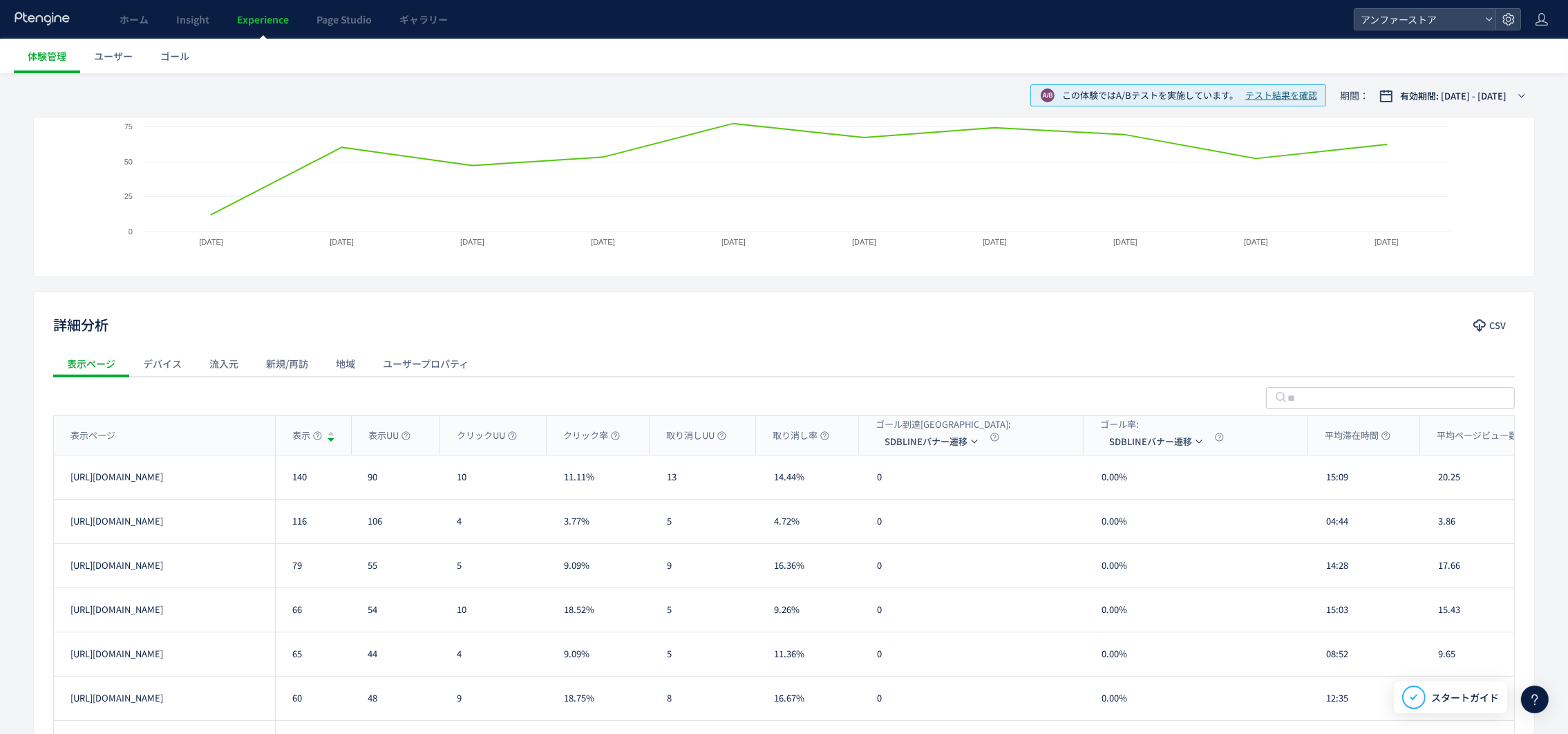
click at [681, 368] on div "表示ページ デバイス 流入元 新規/再訪 地域 ユーザープロパティ" at bounding box center [783, 363] width 1461 height 27
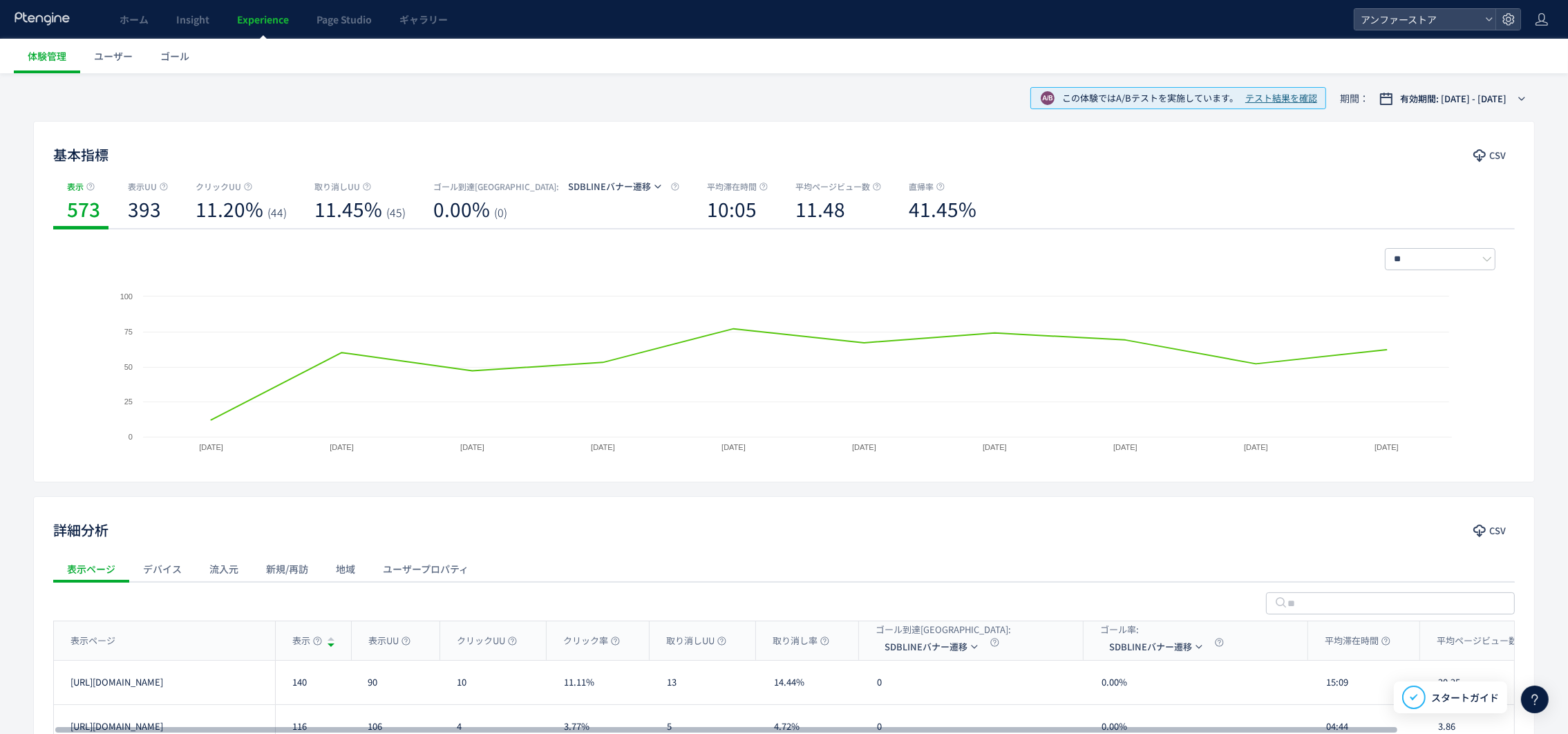
scroll to position [0, 0]
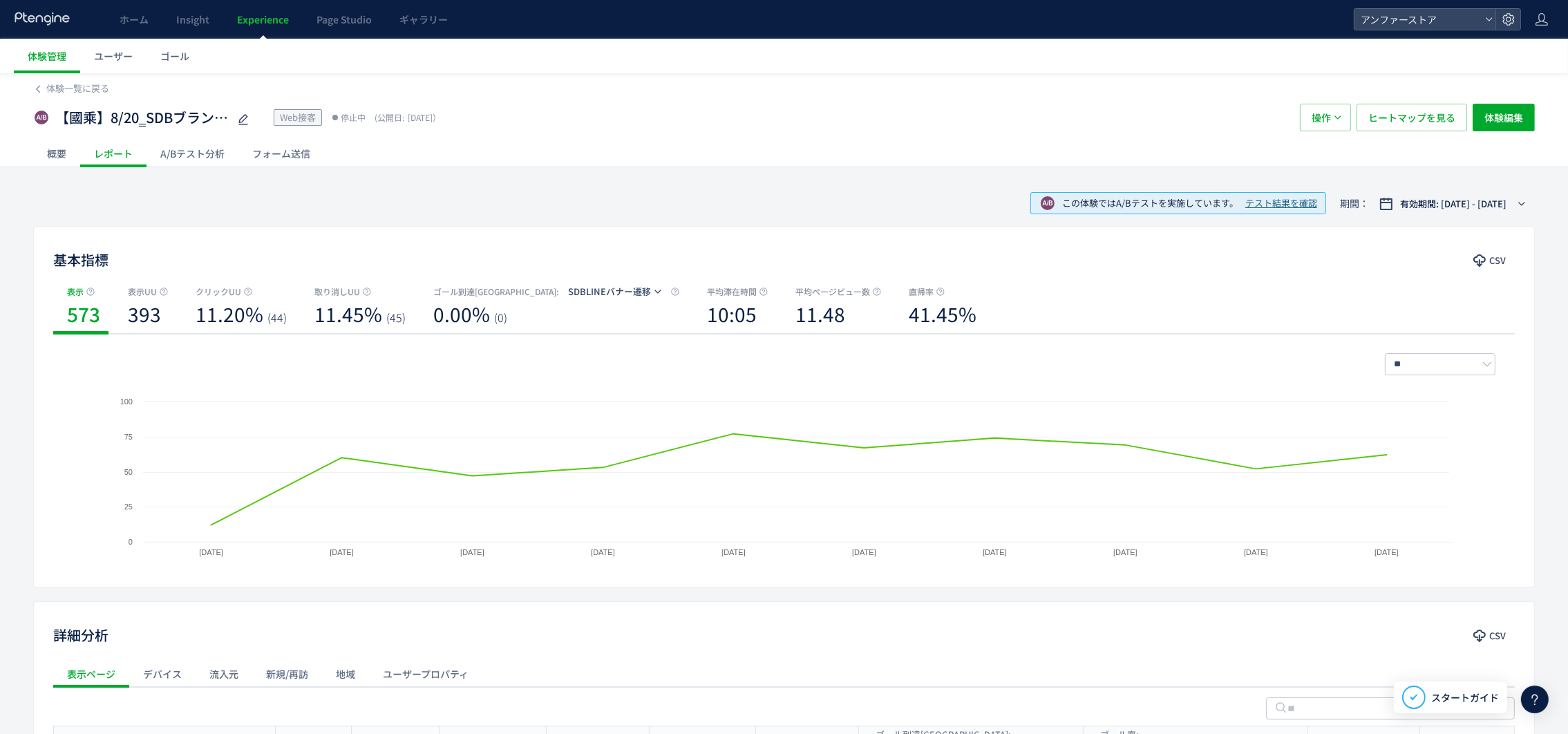
click at [281, 24] on span "Experience" at bounding box center [263, 19] width 52 height 14
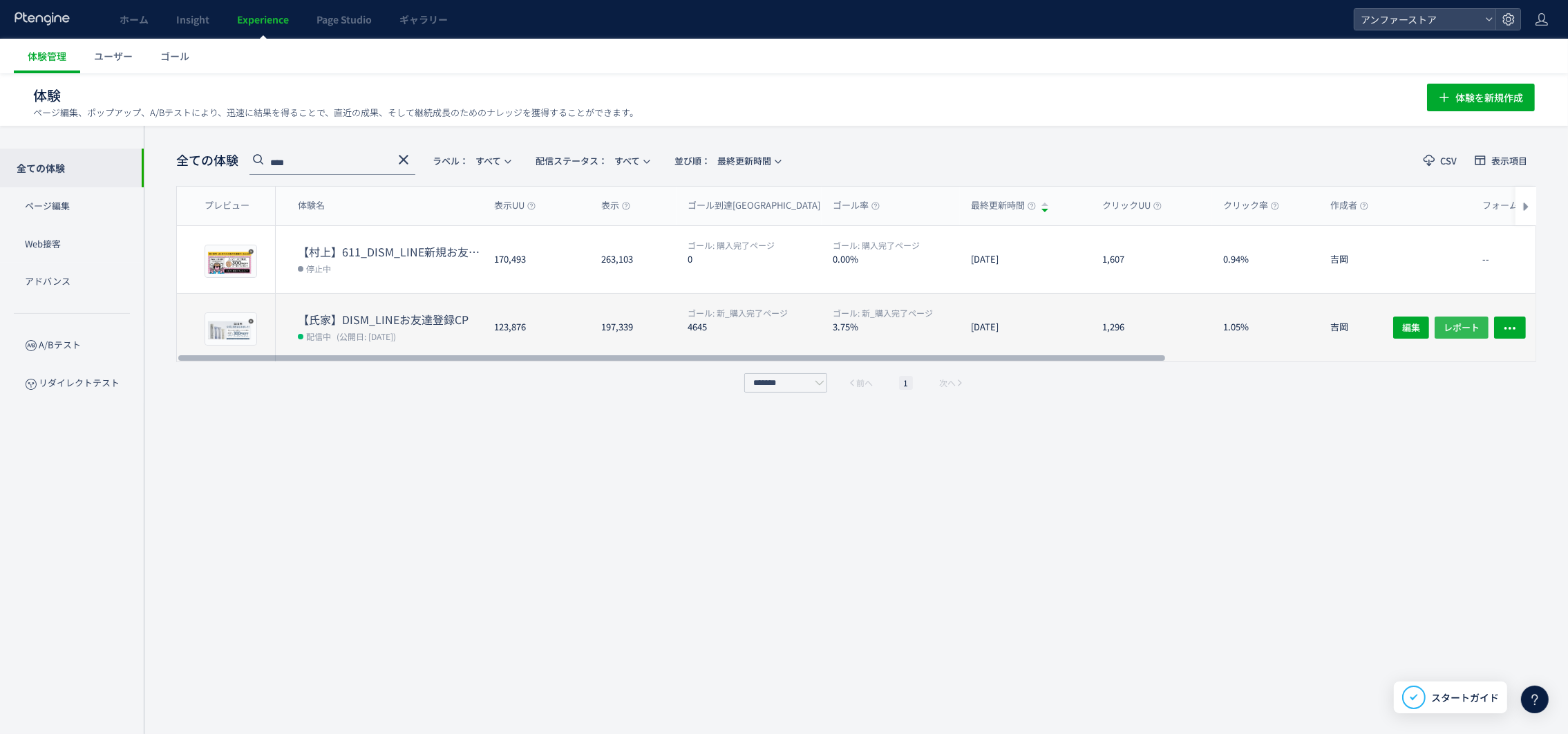
click at [1478, 330] on span "レポート" at bounding box center [1460, 327] width 36 height 22
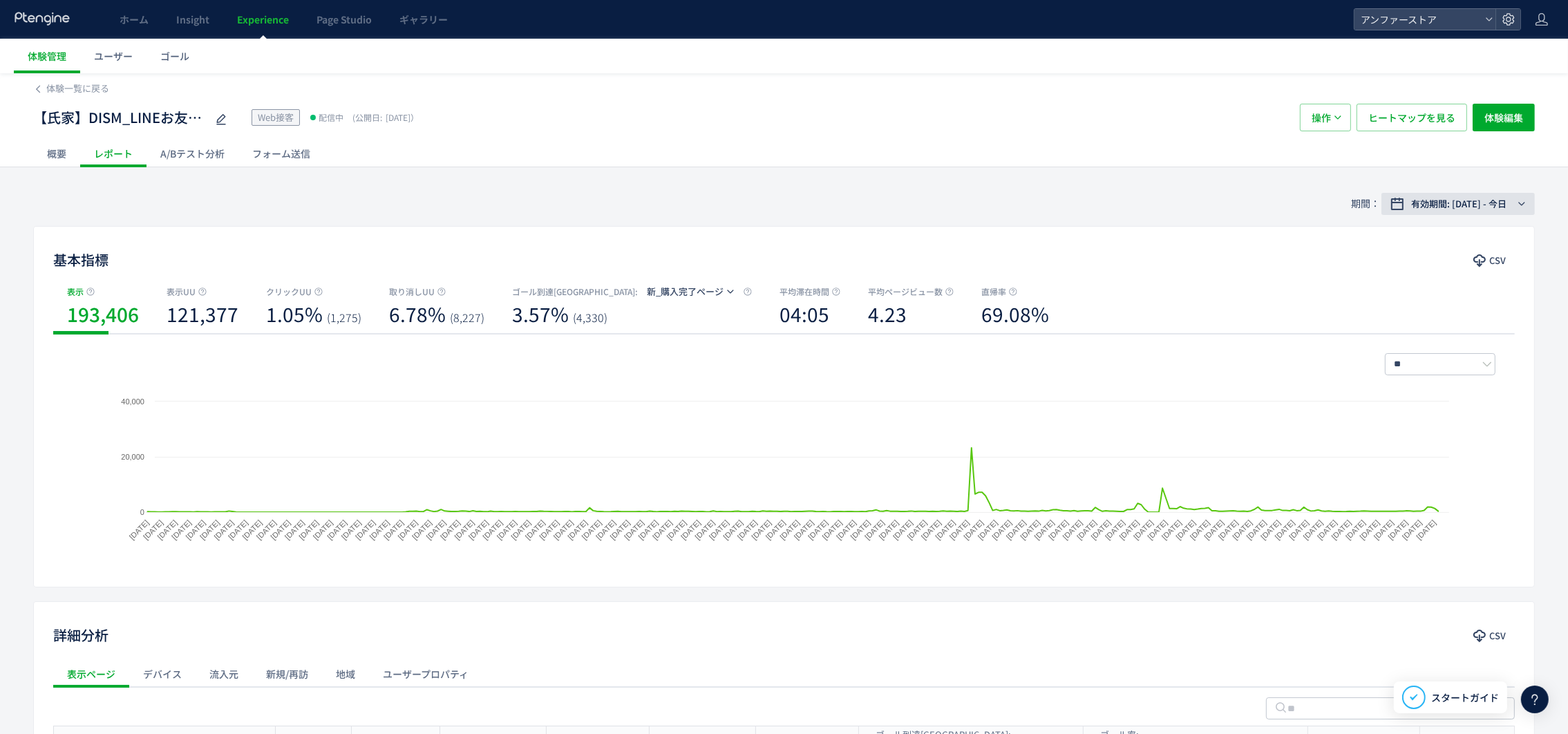
click at [1494, 206] on span "有効期間: 2024/09/02 - 今日" at bounding box center [1459, 203] width 96 height 14
click at [1429, 429] on span "期間指定" at bounding box center [1410, 430] width 38 height 13
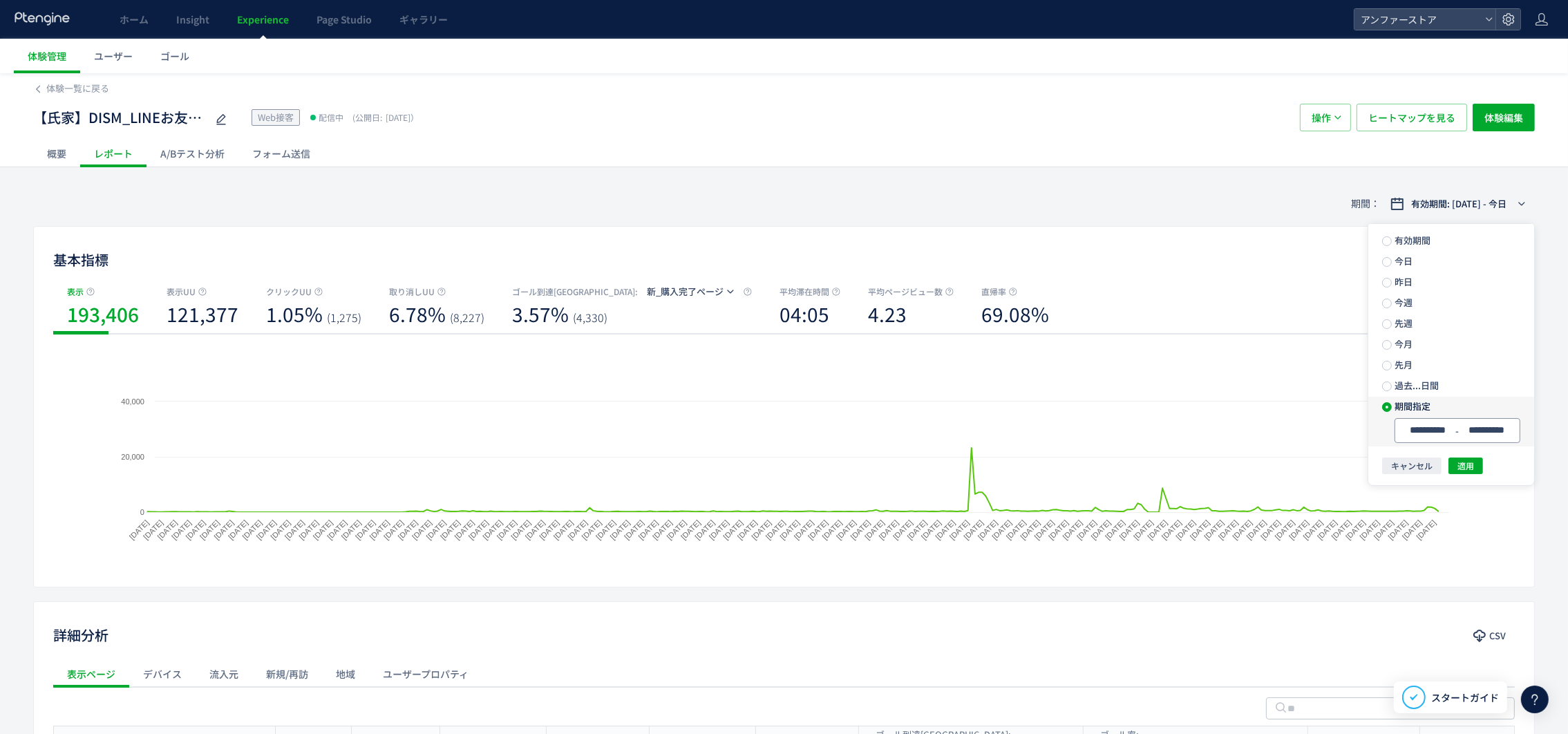
click at [1438, 425] on input "**********" at bounding box center [1428, 429] width 52 height 10
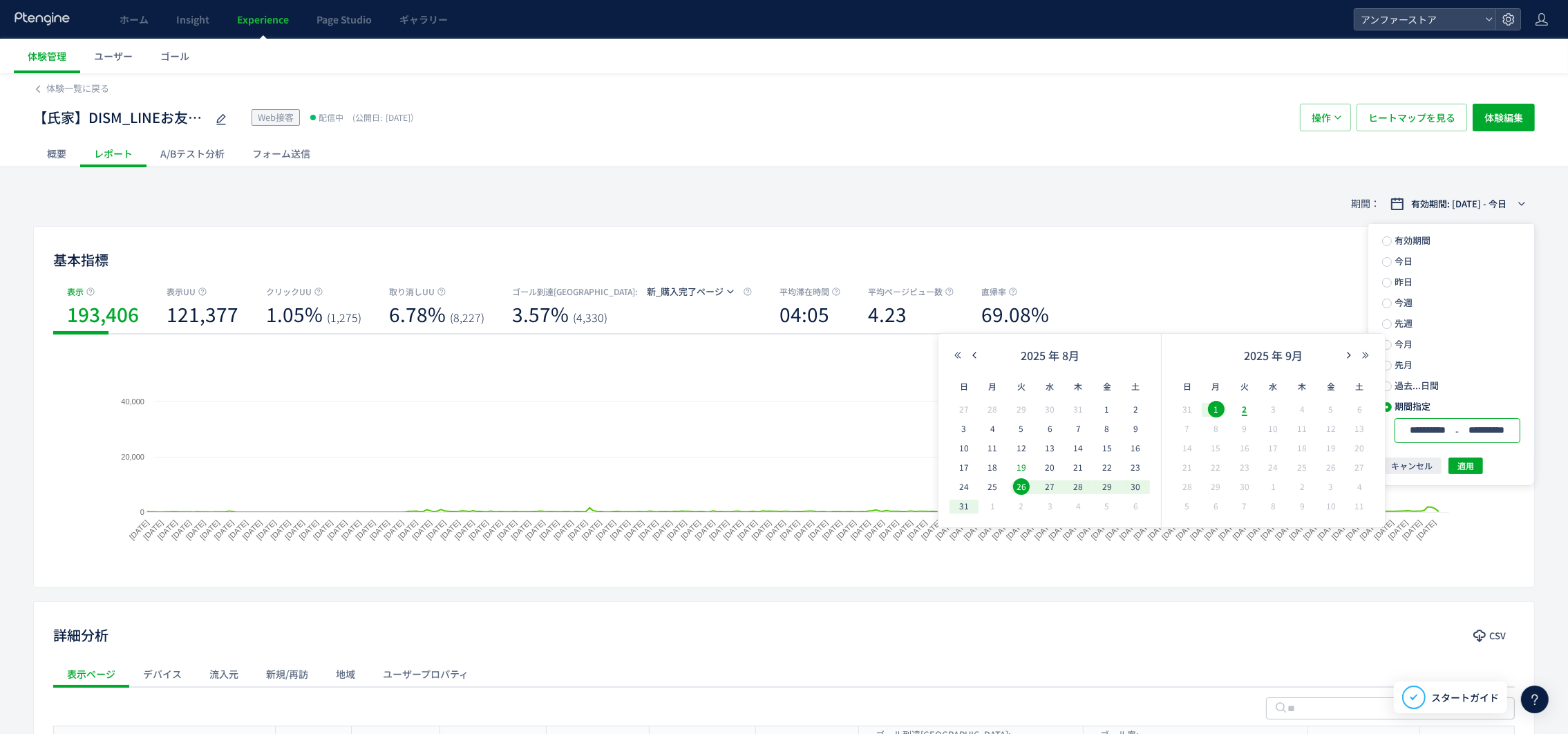
click at [1021, 467] on span "19" at bounding box center [1021, 467] width 16 height 16
click at [1113, 486] on span "29" at bounding box center [1107, 486] width 16 height 16
type input "**********"
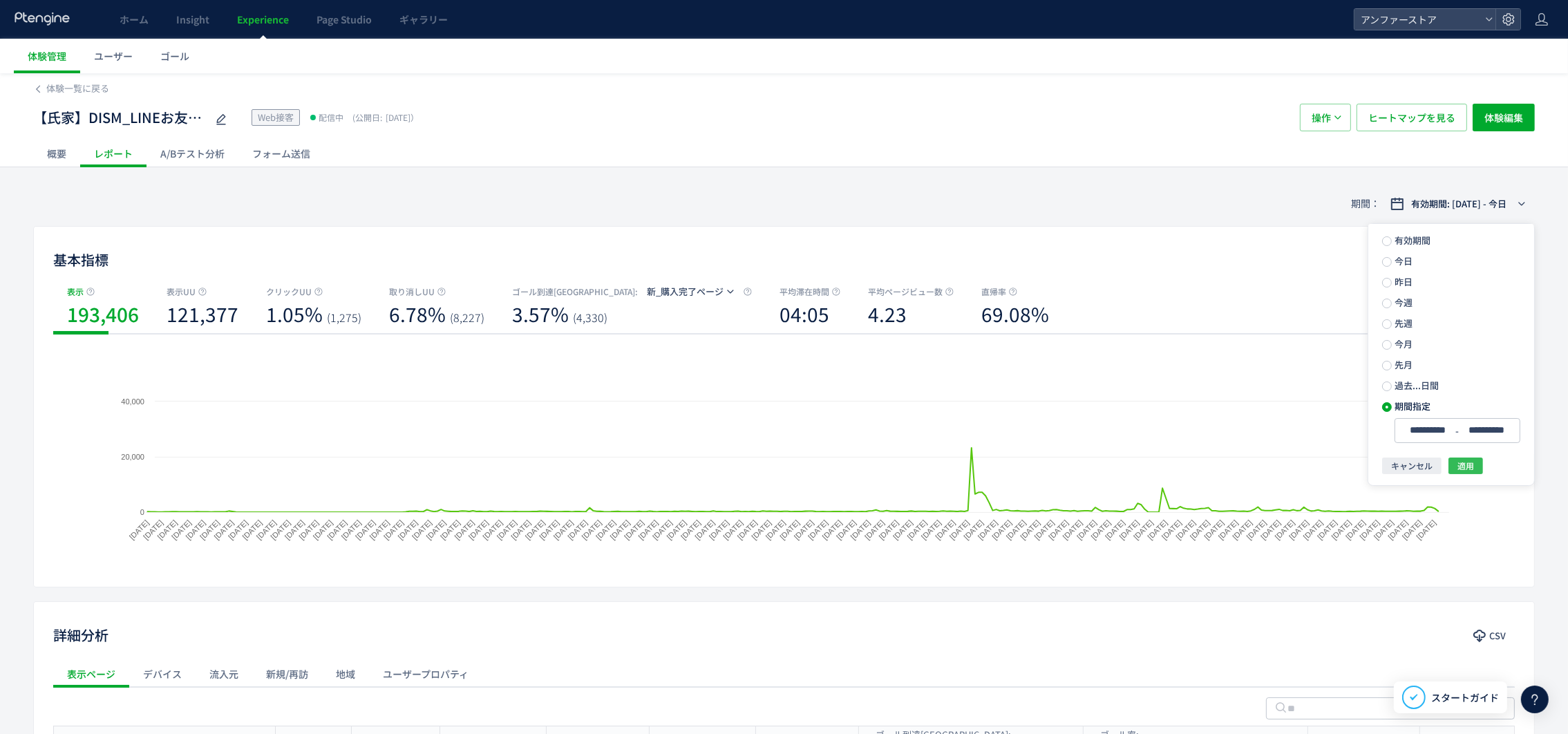
click at [1460, 467] on span "適用" at bounding box center [1465, 466] width 16 height 16
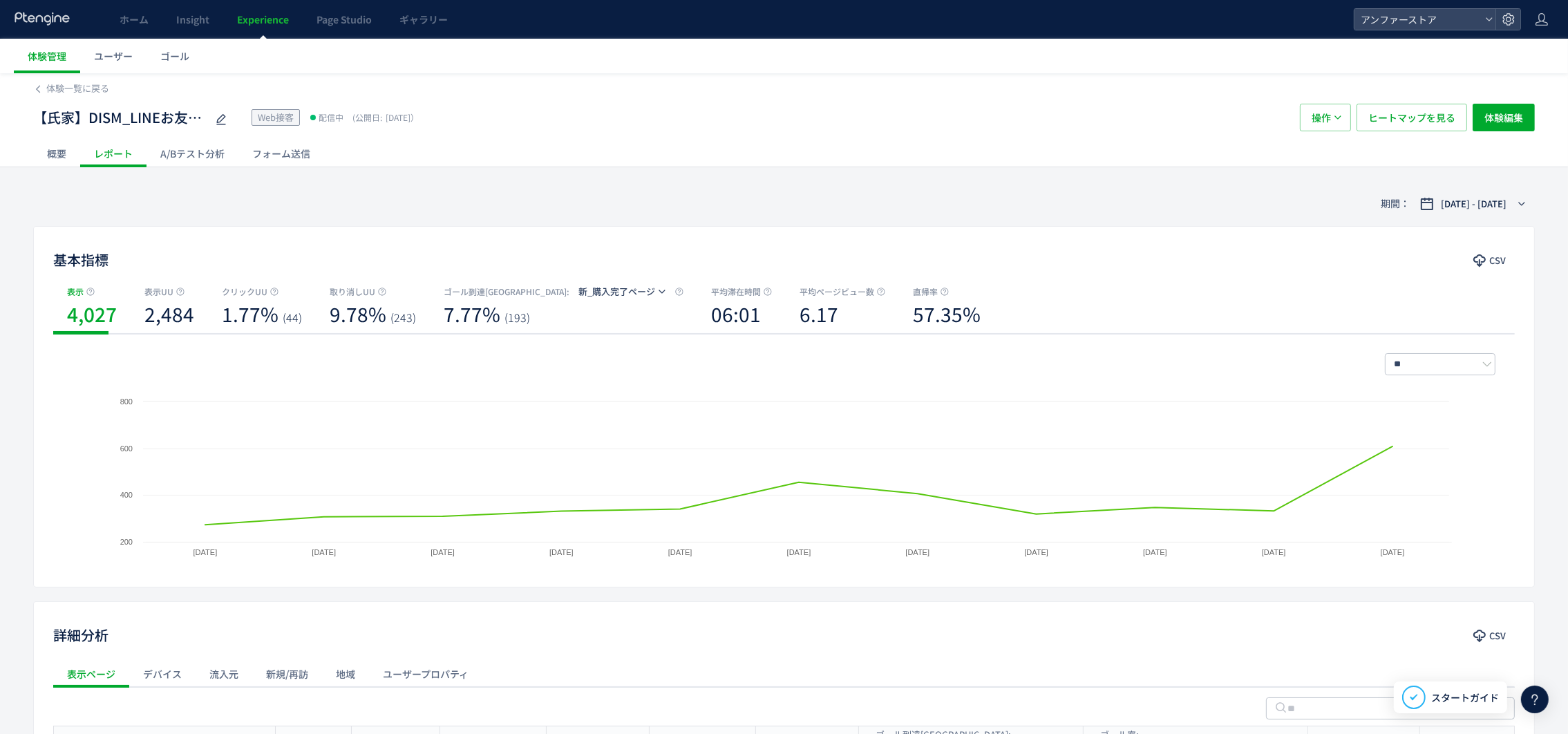
click at [669, 226] on div "基本指標 CSV 表示 4,027 表示UU 2,484 クリックUU 1.77% (44) 取り消しUU 9.78% (243) ゴール到達UU : 新_購…" at bounding box center [783, 407] width 1501 height 361
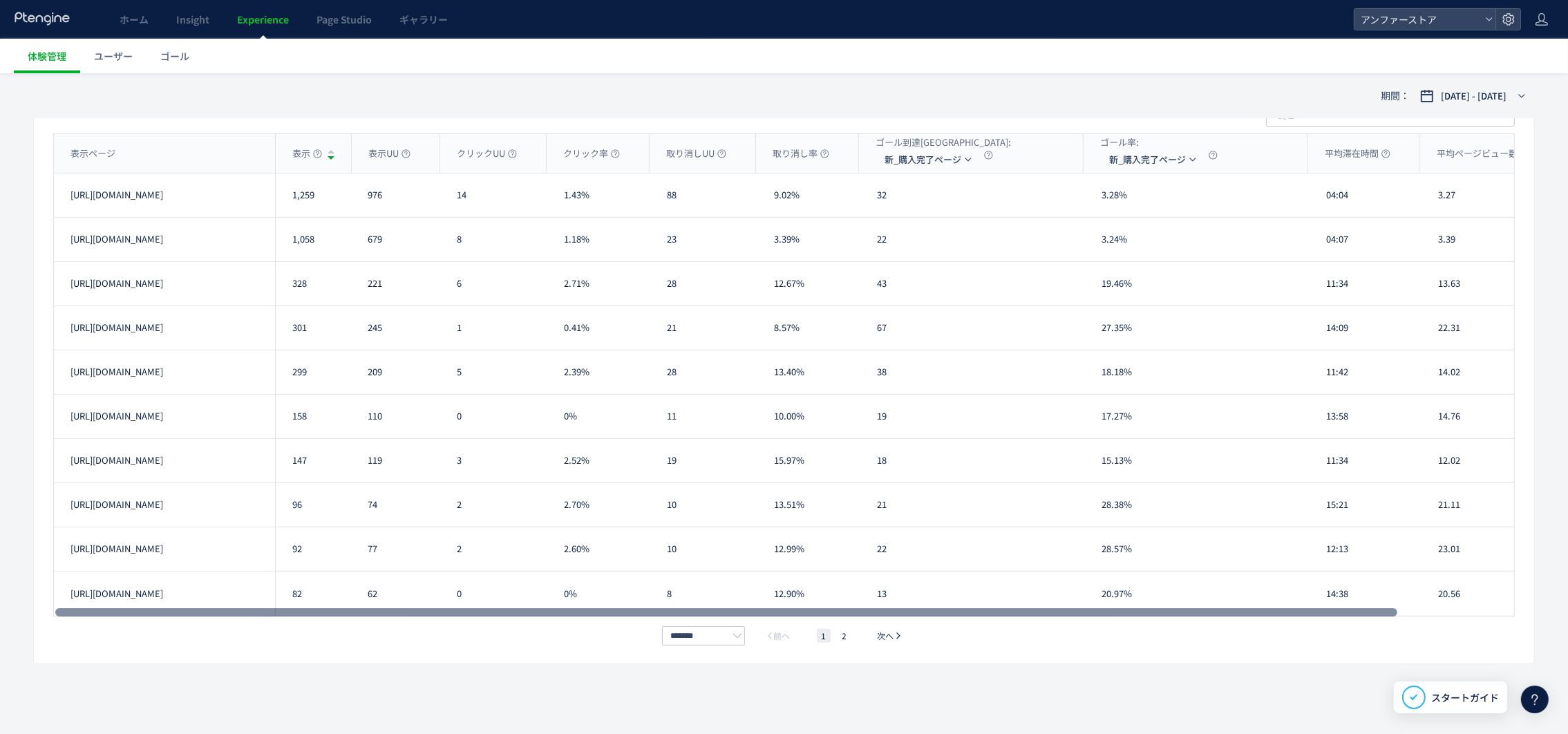
drag, startPoint x: 1185, startPoint y: 607, endPoint x: 722, endPoint y: 605, distance: 463.0
click at [722, 608] on div at bounding box center [727, 612] width 1342 height 8
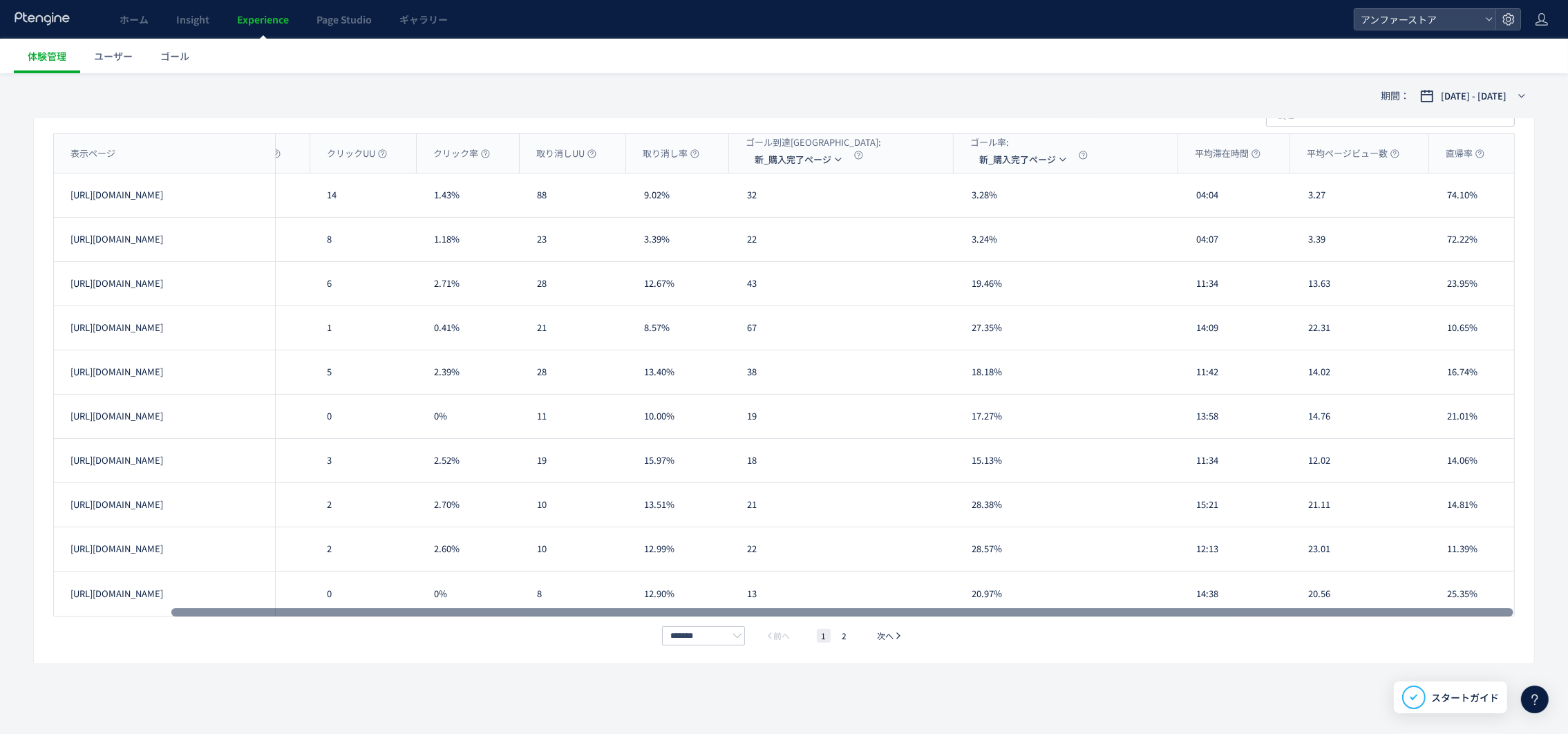
scroll to position [0, 129]
drag, startPoint x: 1220, startPoint y: 610, endPoint x: 1354, endPoint y: 604, distance: 134.1
click at [1354, 608] on div at bounding box center [842, 612] width 1342 height 8
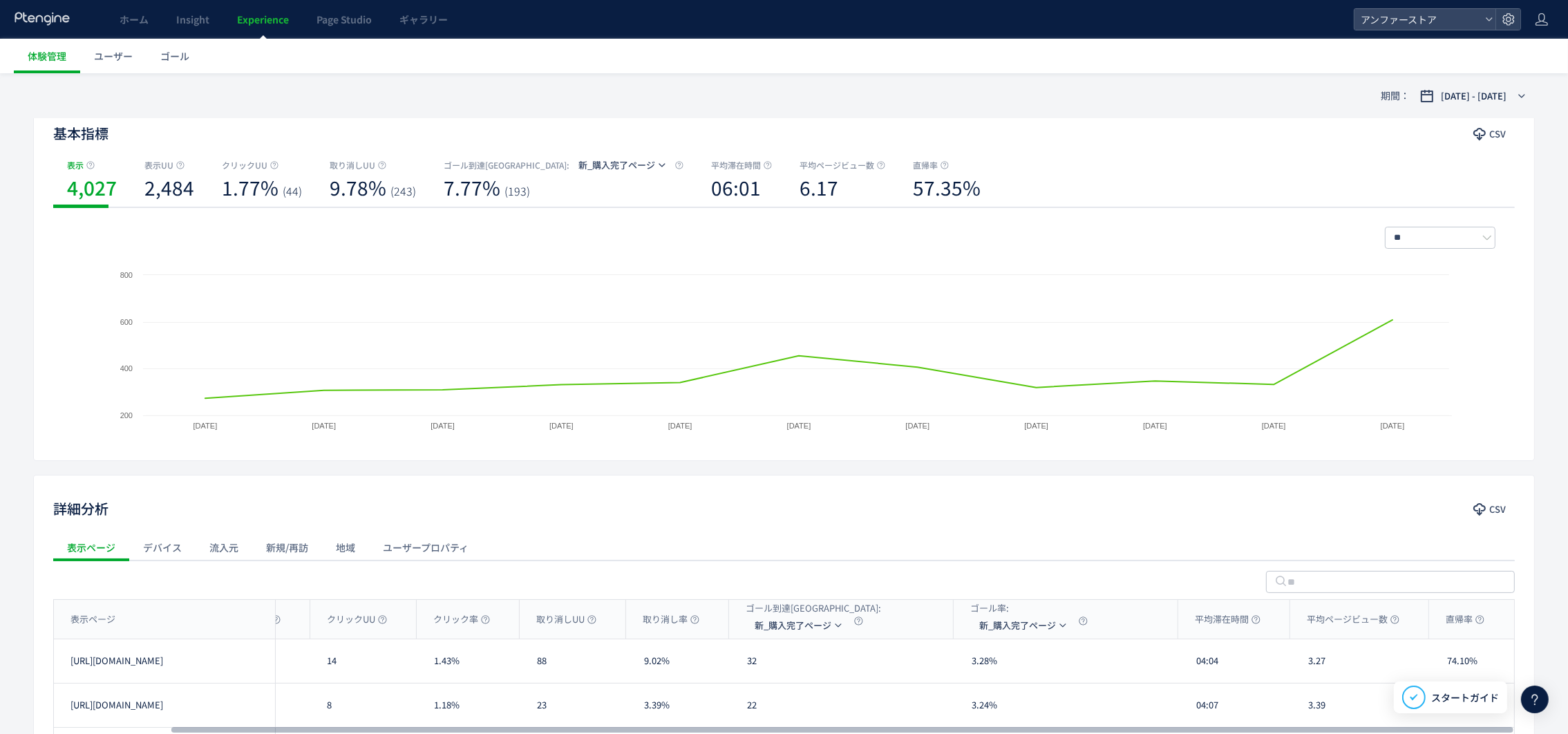
scroll to position [0, 0]
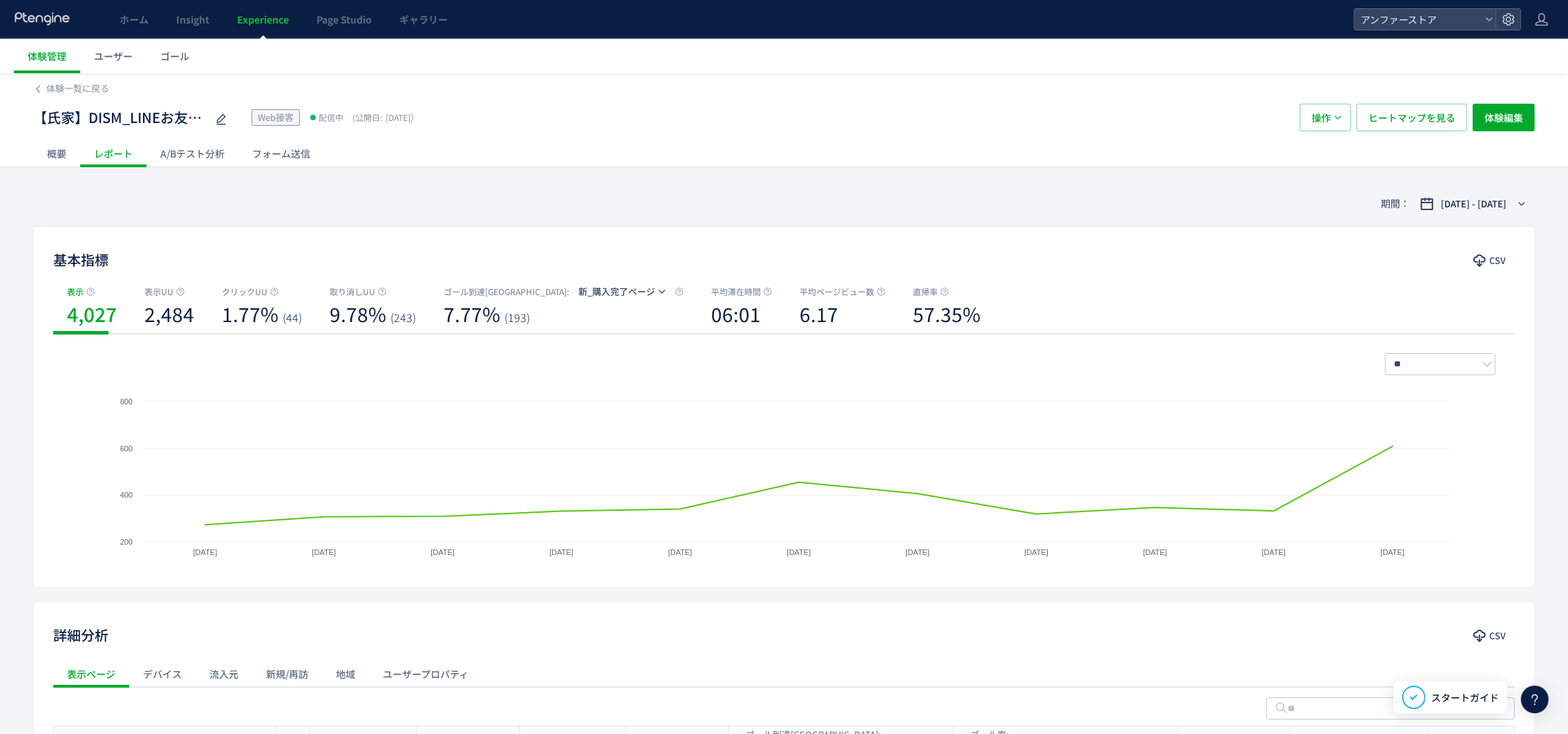
click at [270, 22] on span "Experience" at bounding box center [263, 19] width 52 height 14
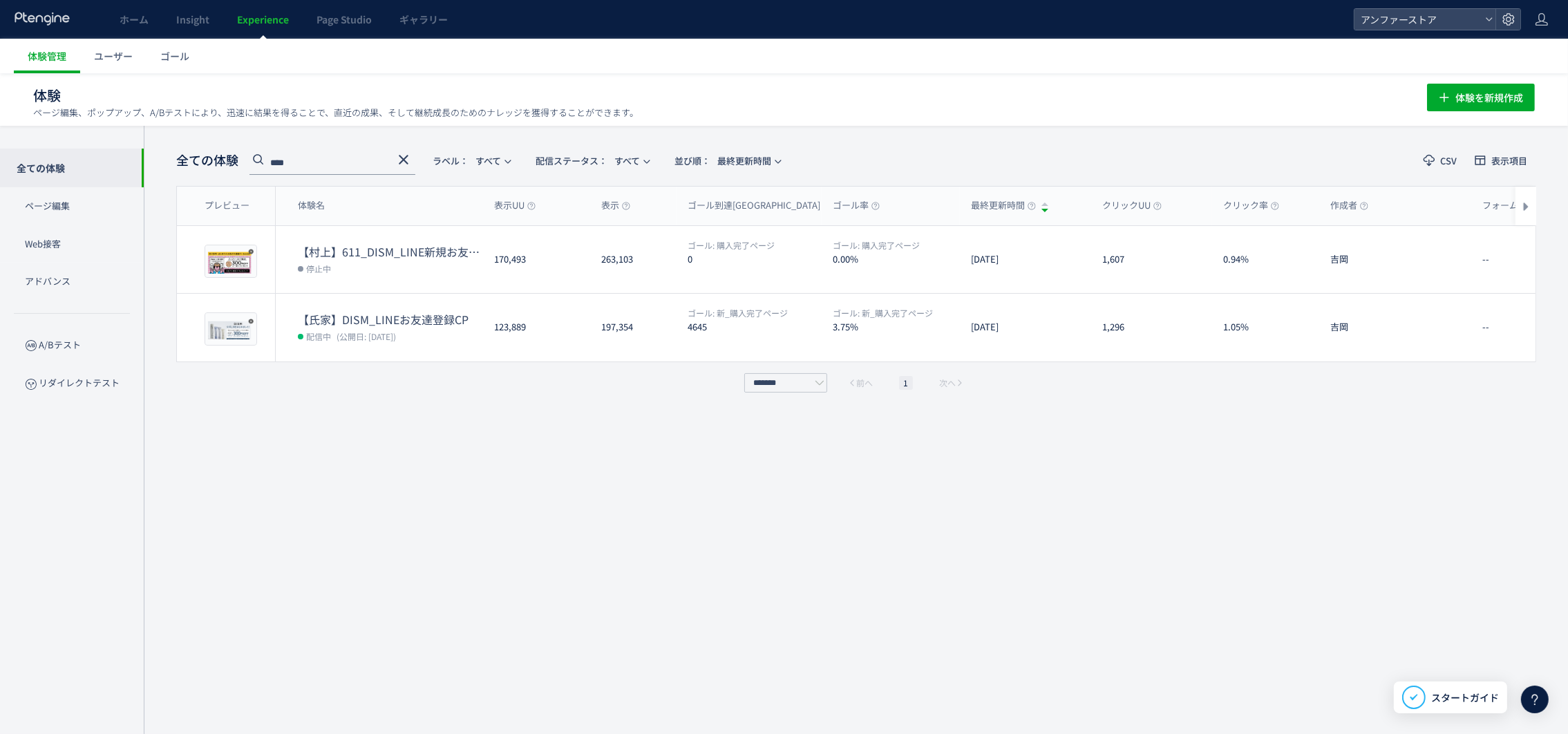
click at [397, 151] on icon at bounding box center [404, 160] width 16 height 16
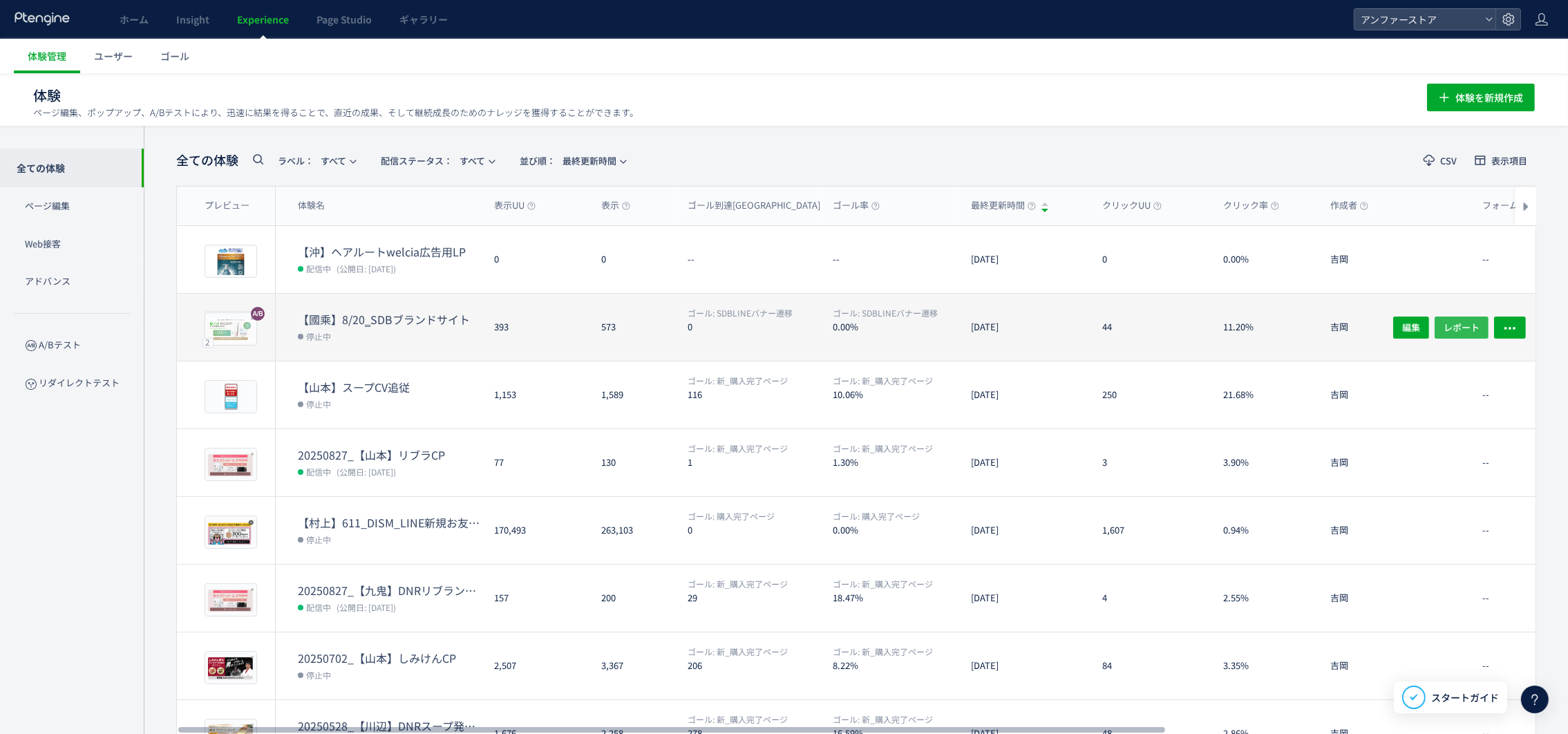
click at [1461, 321] on span "レポート" at bounding box center [1460, 326] width 36 height 22
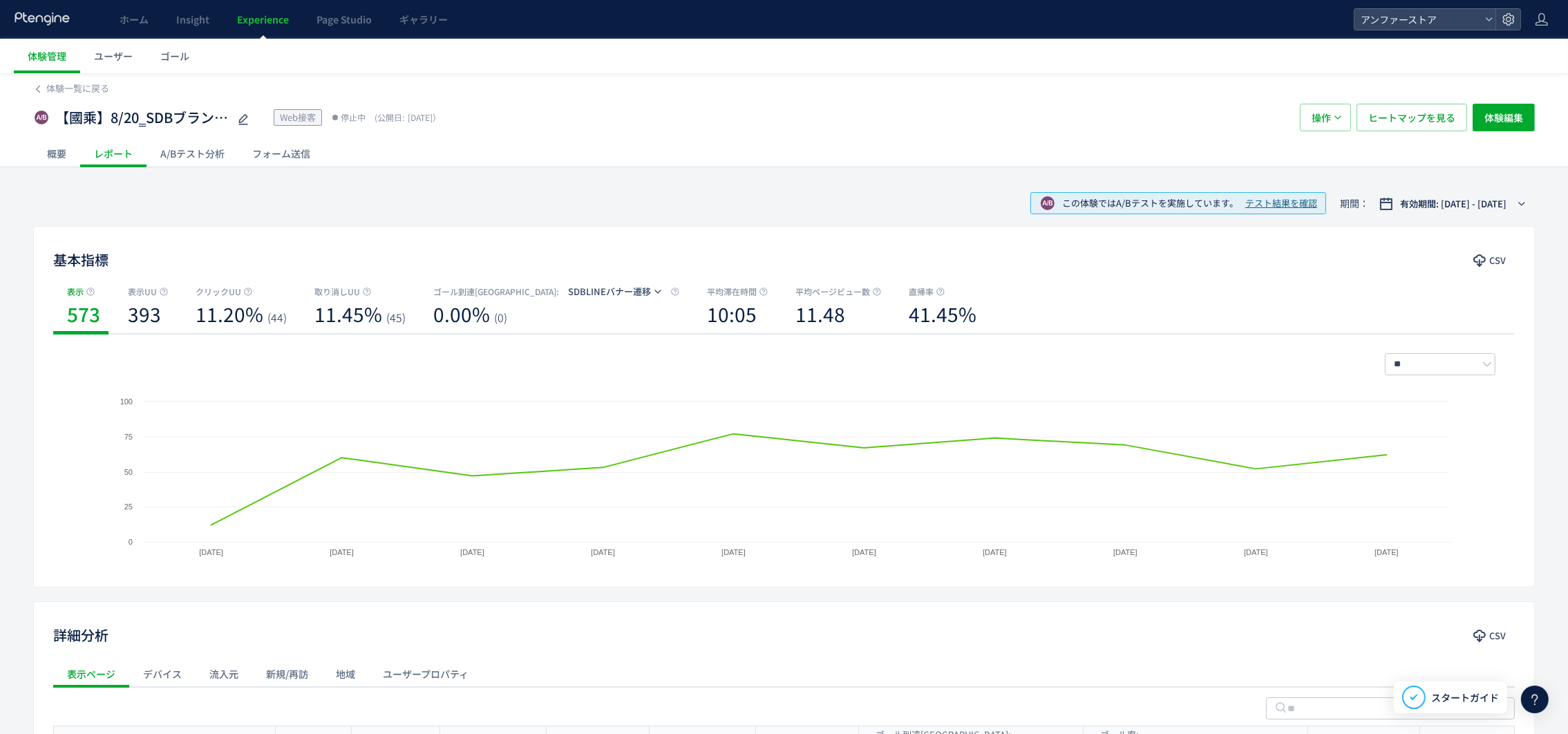
click at [201, 152] on div "A/Bテスト分析" at bounding box center [192, 153] width 92 height 27
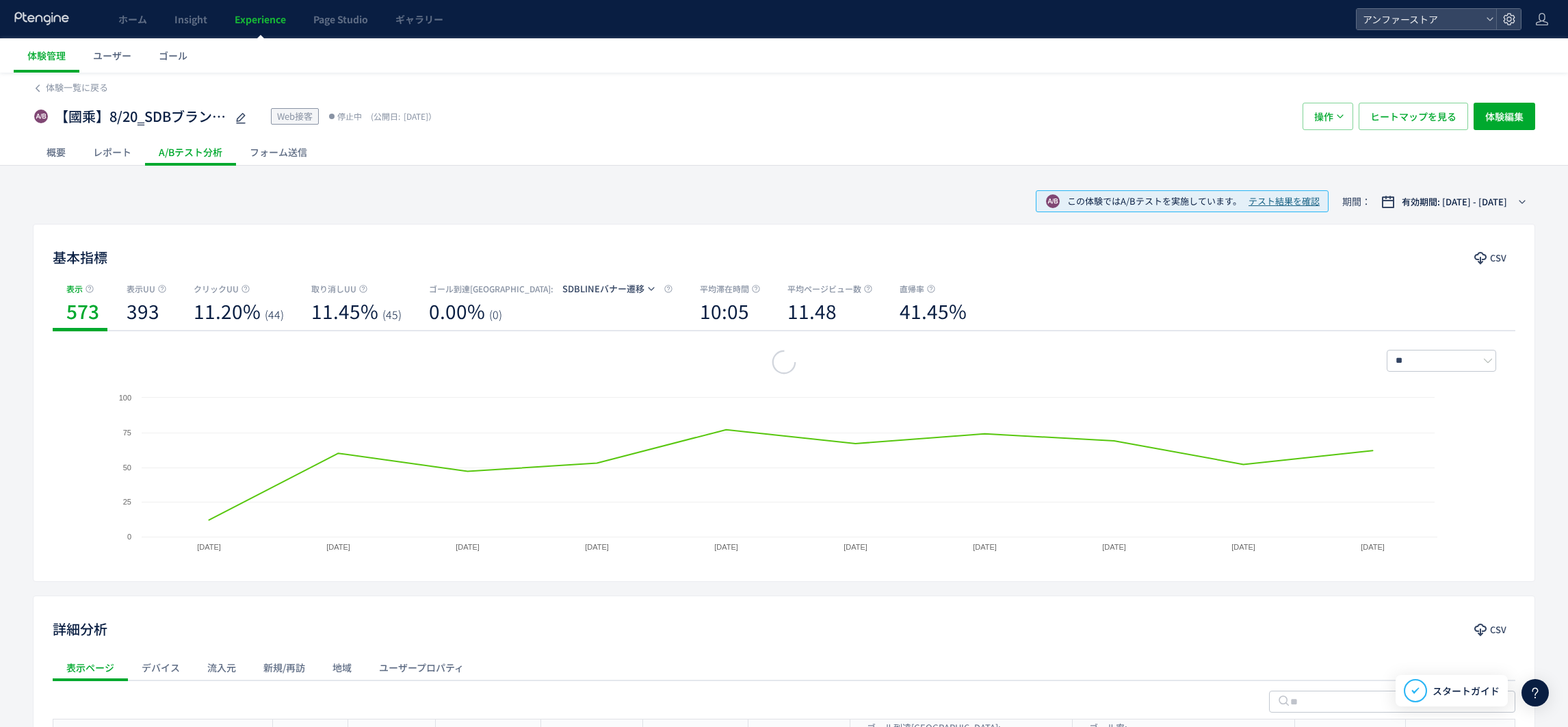
click at [110, 161] on div at bounding box center [784, 363] width 1568 height 727
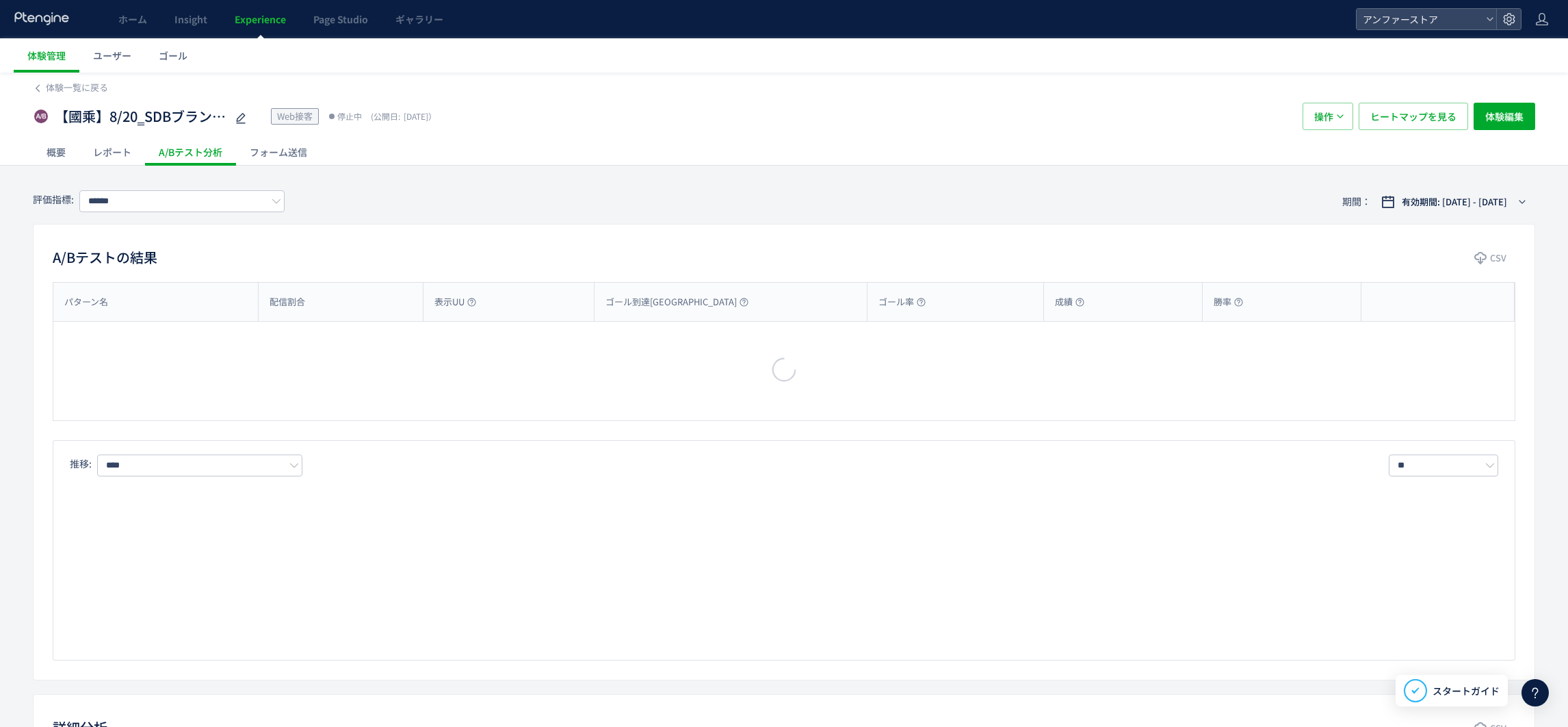
type input "**********"
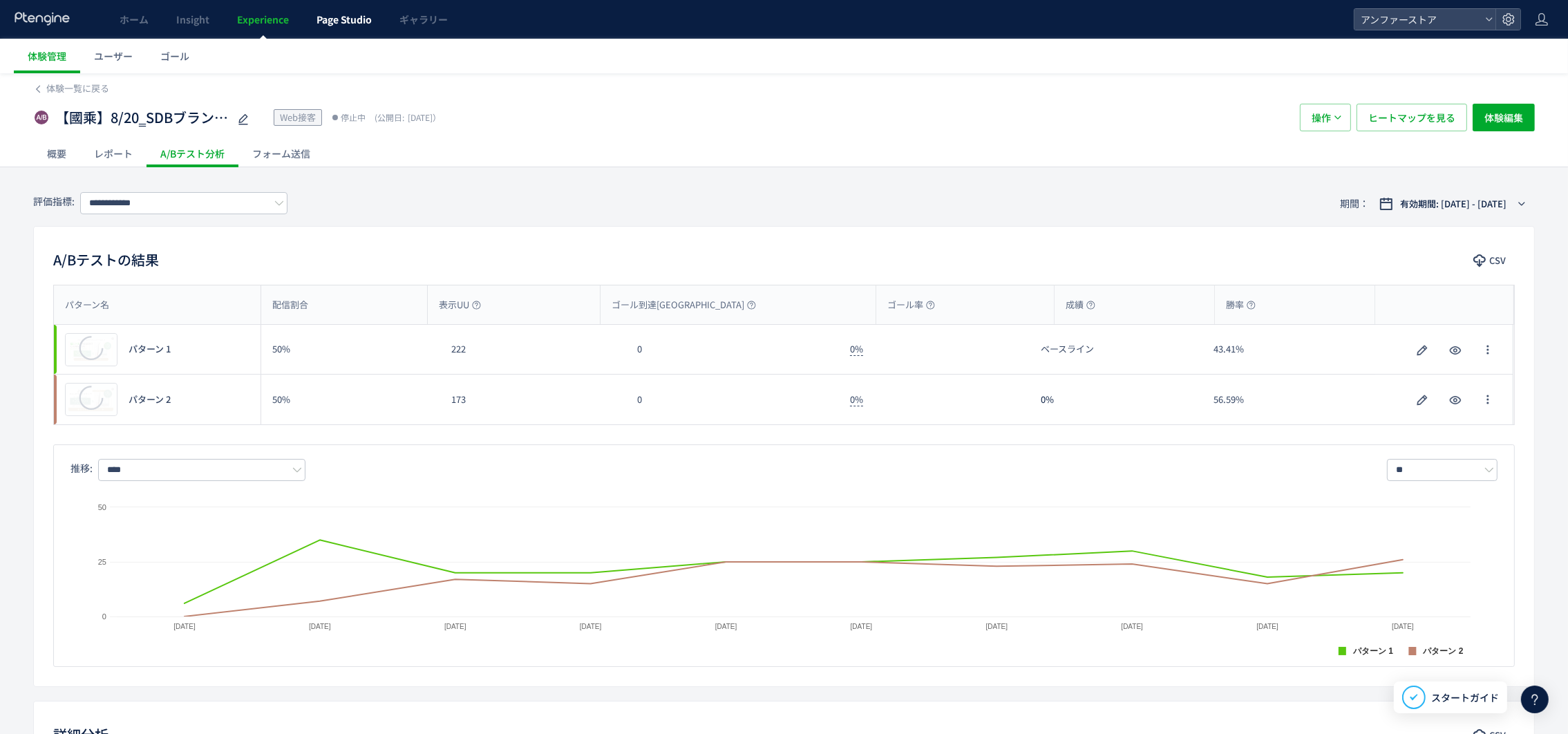
click at [304, 24] on link "Page Studio" at bounding box center [344, 19] width 83 height 38
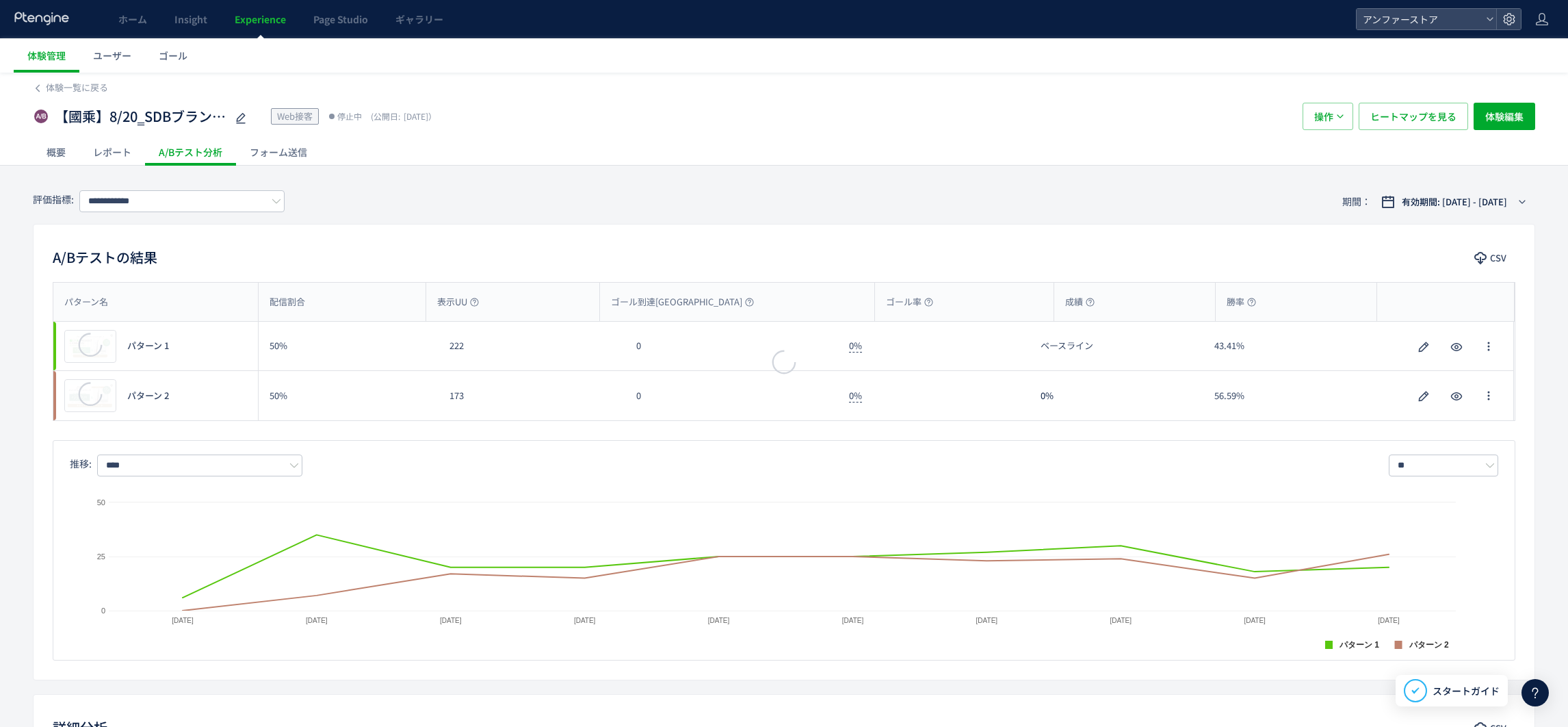
click at [261, 24] on div at bounding box center [784, 363] width 1568 height 727
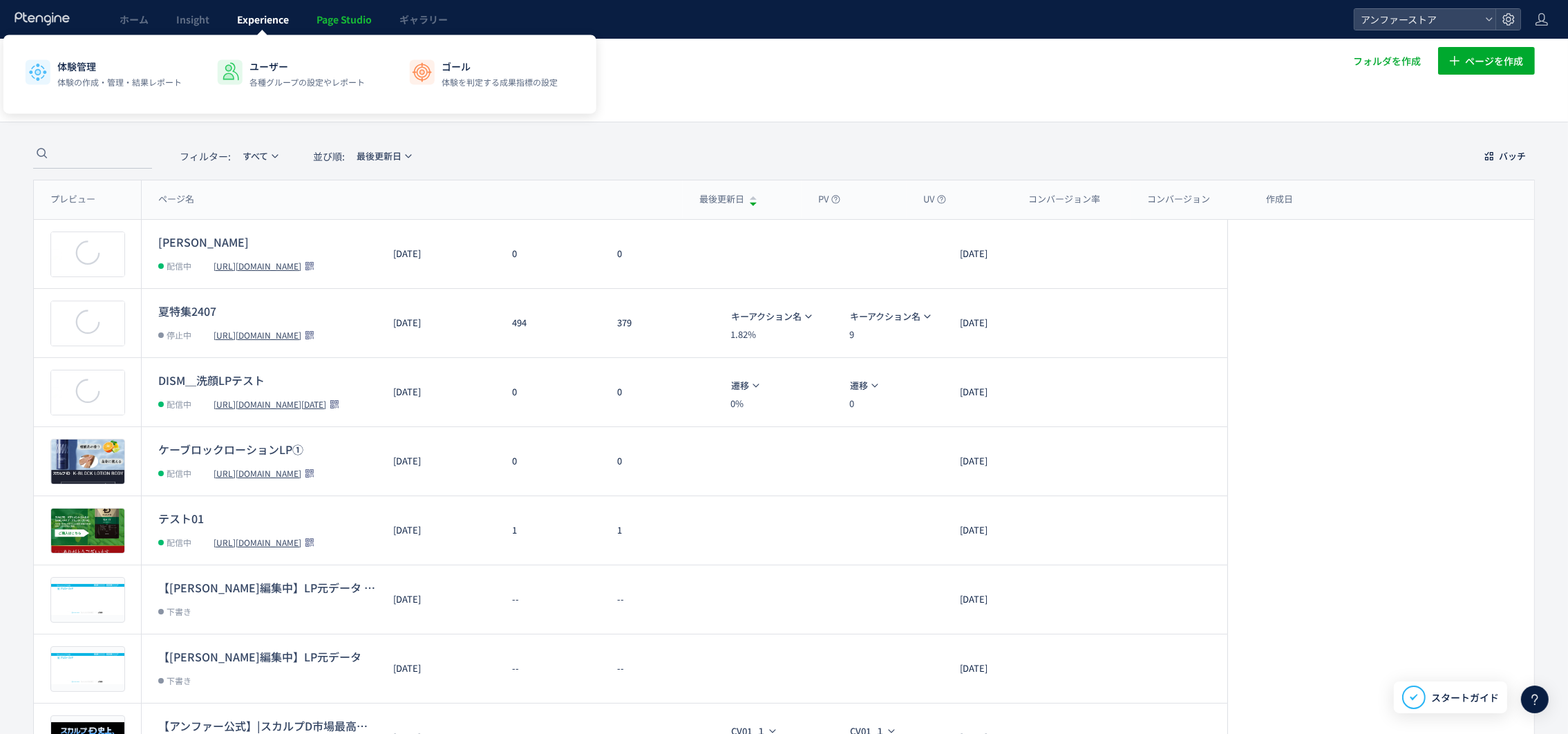
click at [238, 27] on link "Experience" at bounding box center [263, 19] width 79 height 38
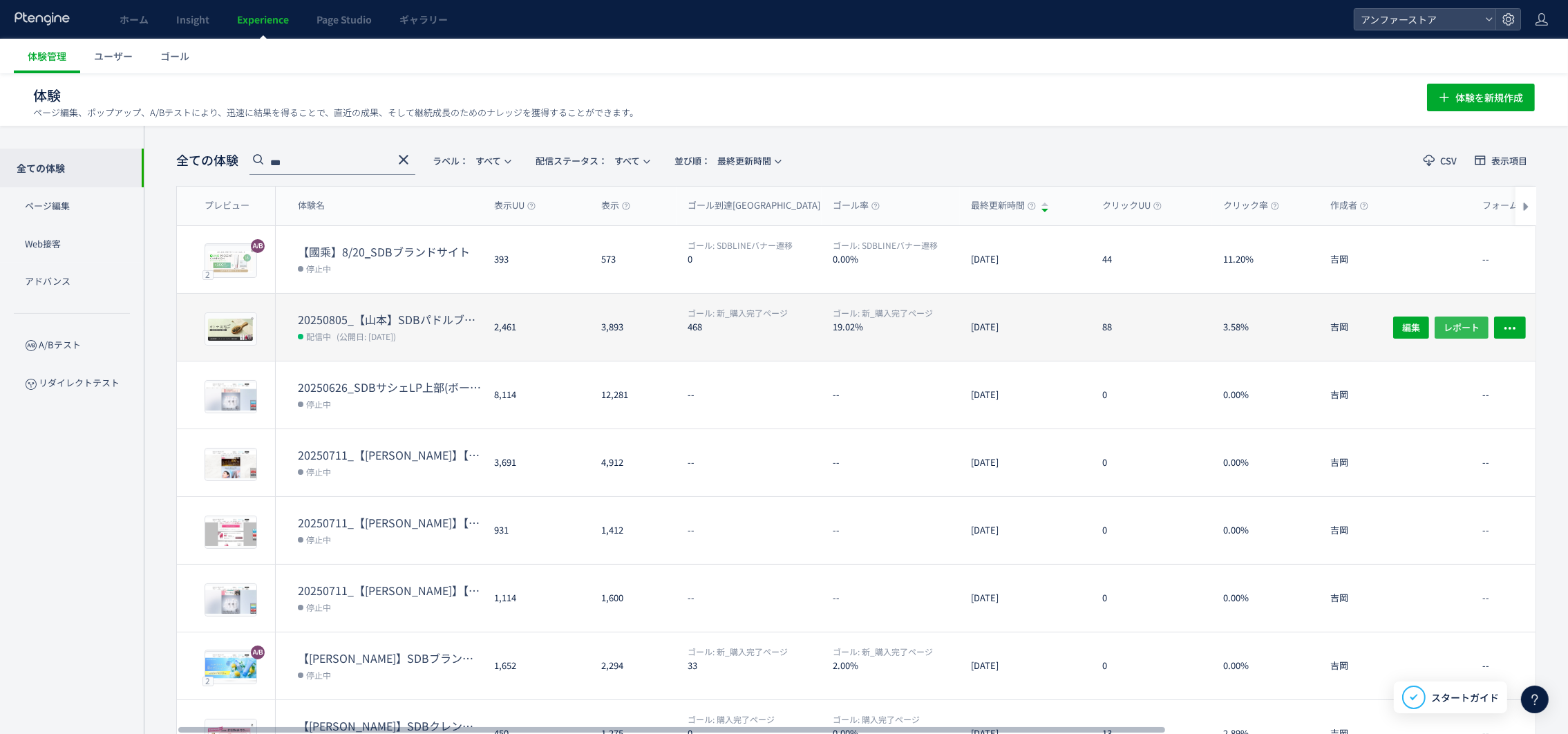
click at [1464, 325] on span "レポート" at bounding box center [1460, 326] width 36 height 22
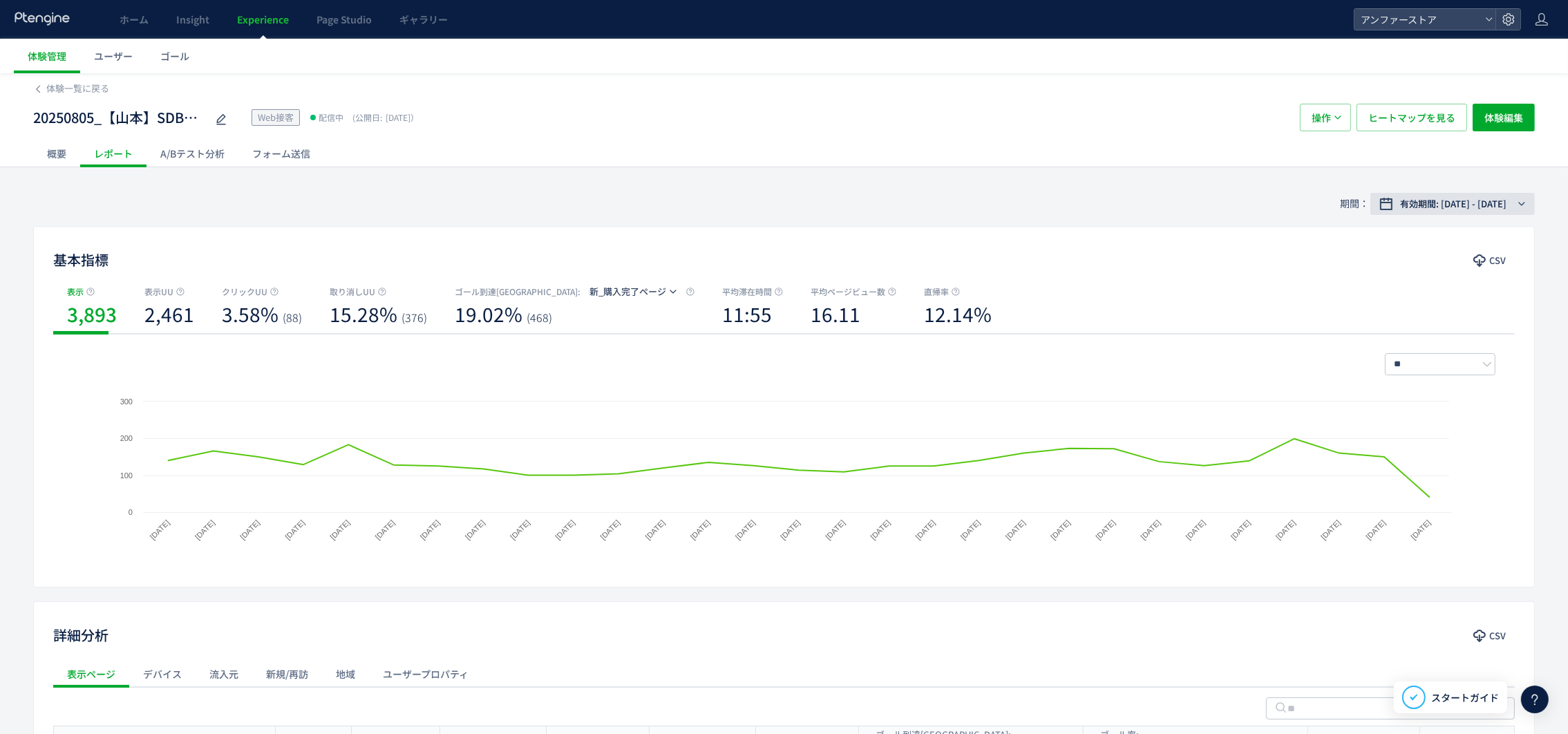
click at [1474, 202] on span "有効期間: 2025/08/05 - 今日" at bounding box center [1452, 203] width 107 height 14
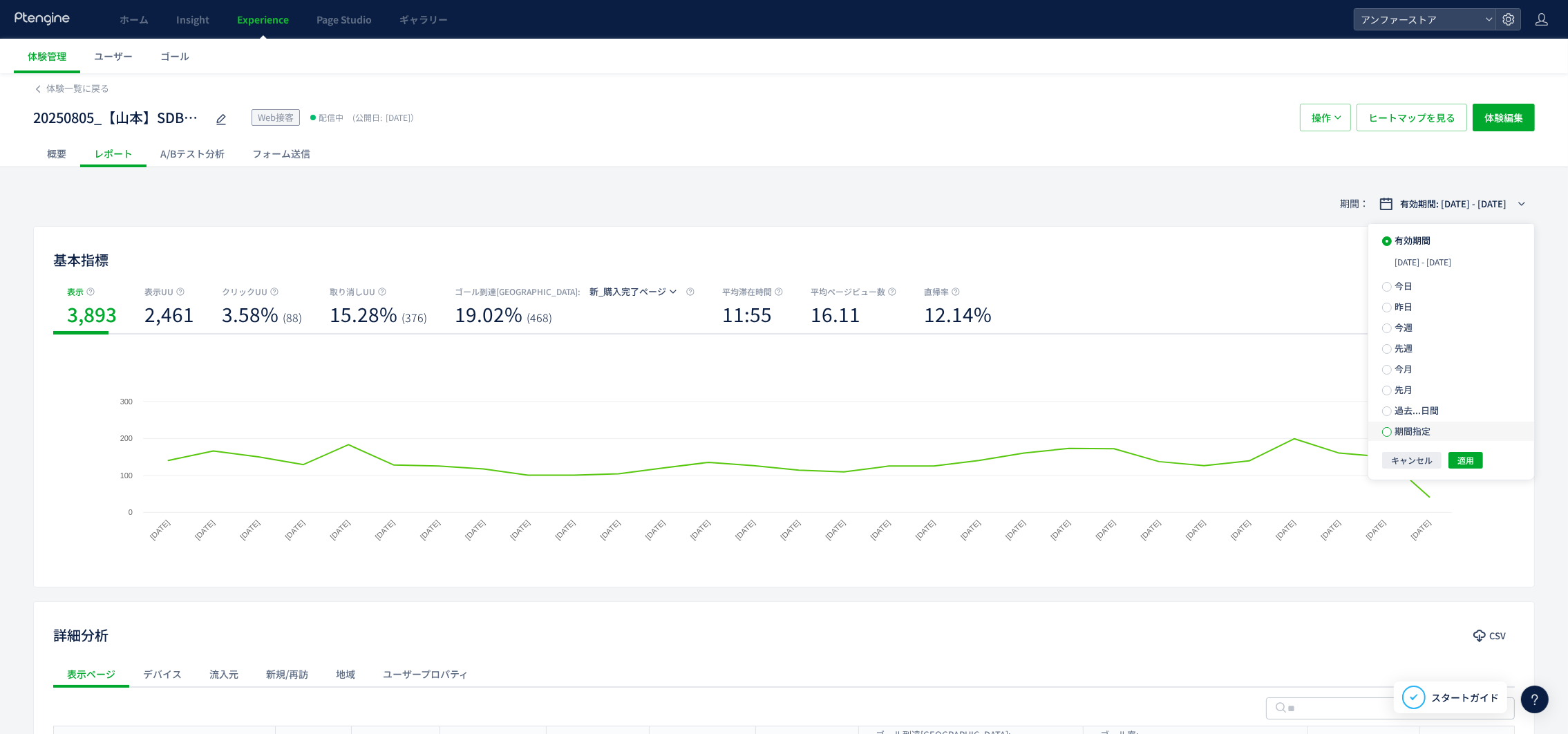
click at [1389, 429] on span at bounding box center [1387, 431] width 10 height 10
click at [1437, 428] on input "**********" at bounding box center [1428, 429] width 52 height 10
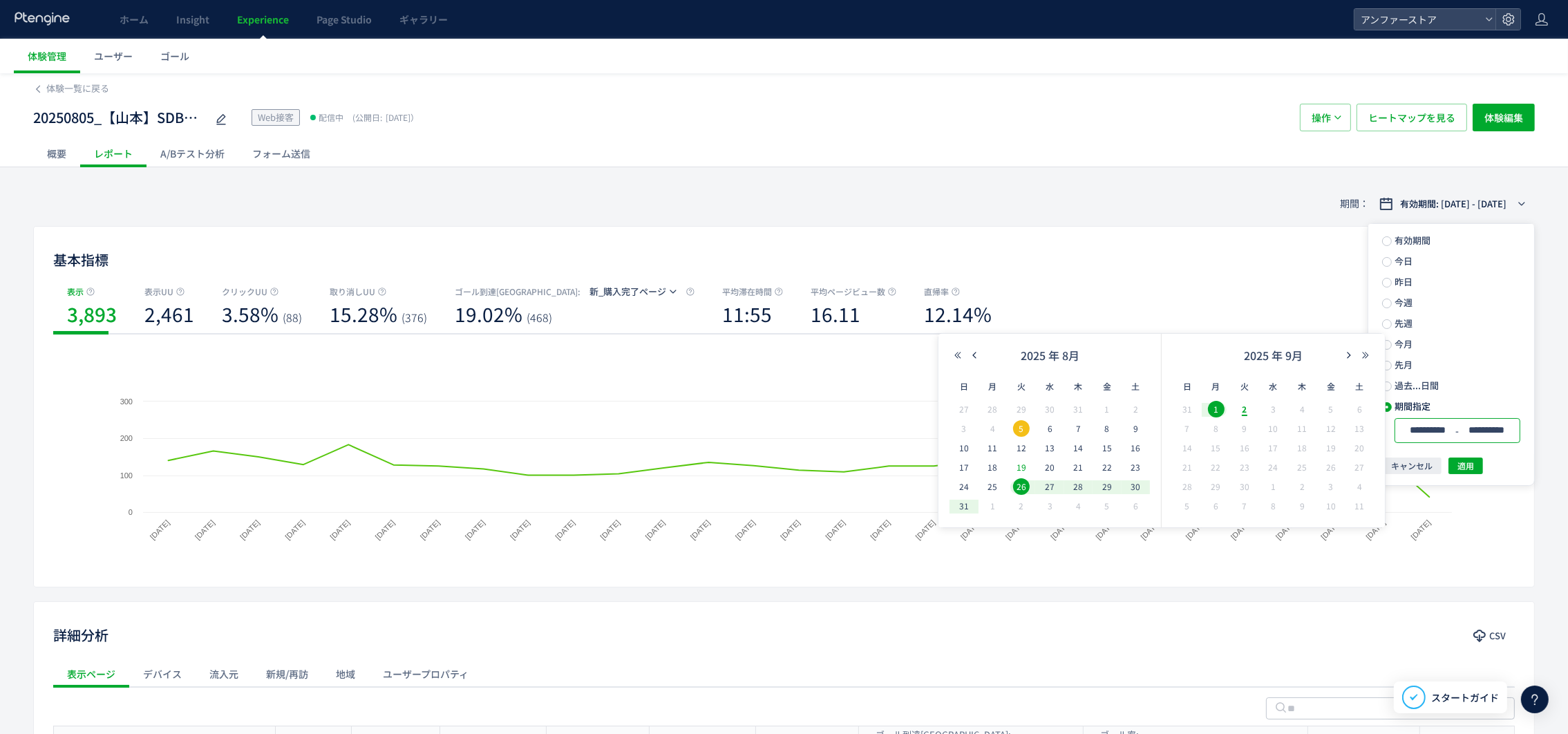
click at [1021, 463] on span "19" at bounding box center [1021, 467] width 16 height 16
click at [1109, 487] on span "29" at bounding box center [1107, 486] width 16 height 16
type input "**********"
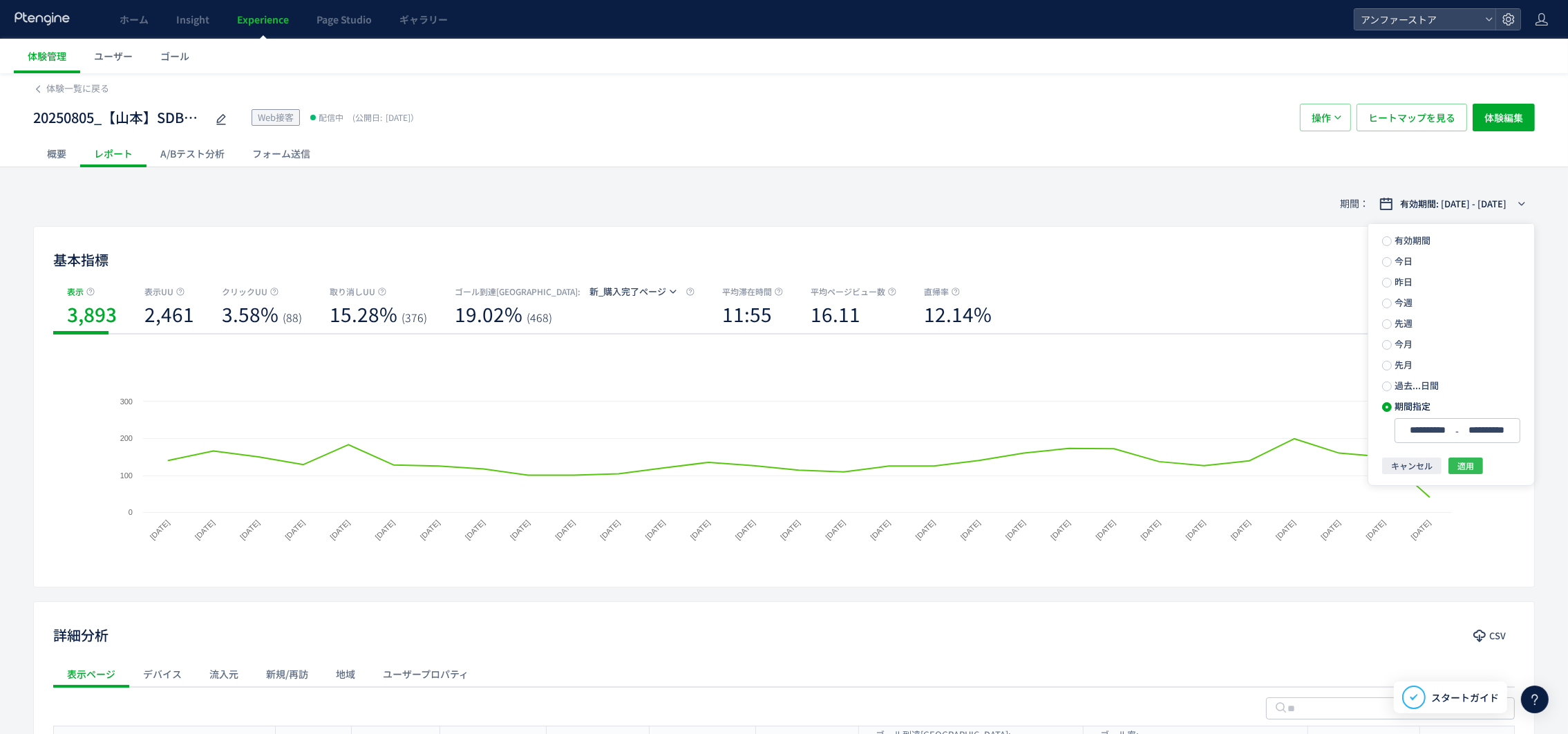
click at [1465, 461] on span "適用" at bounding box center [1465, 466] width 16 height 16
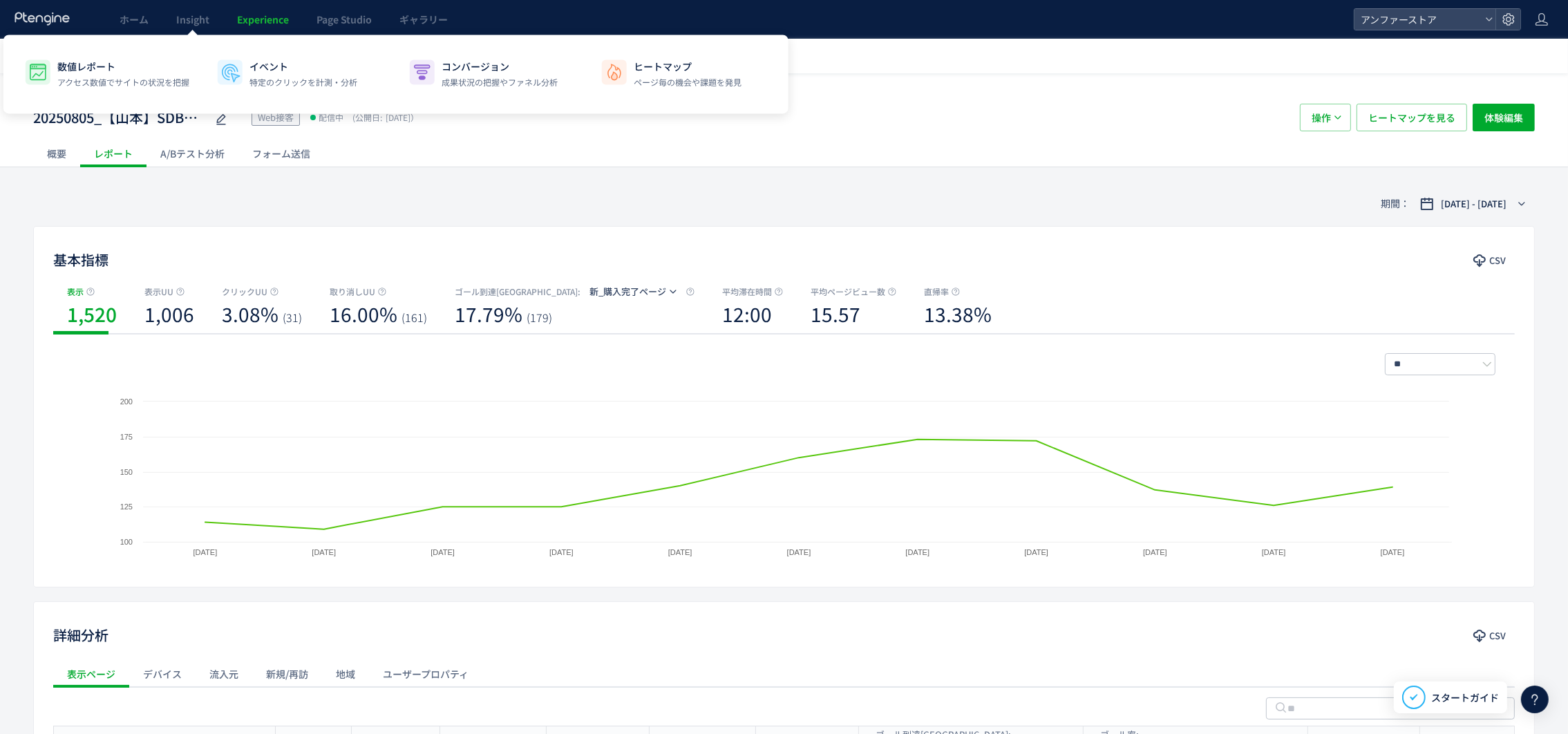
click at [253, 19] on span "Experience" at bounding box center [263, 19] width 52 height 14
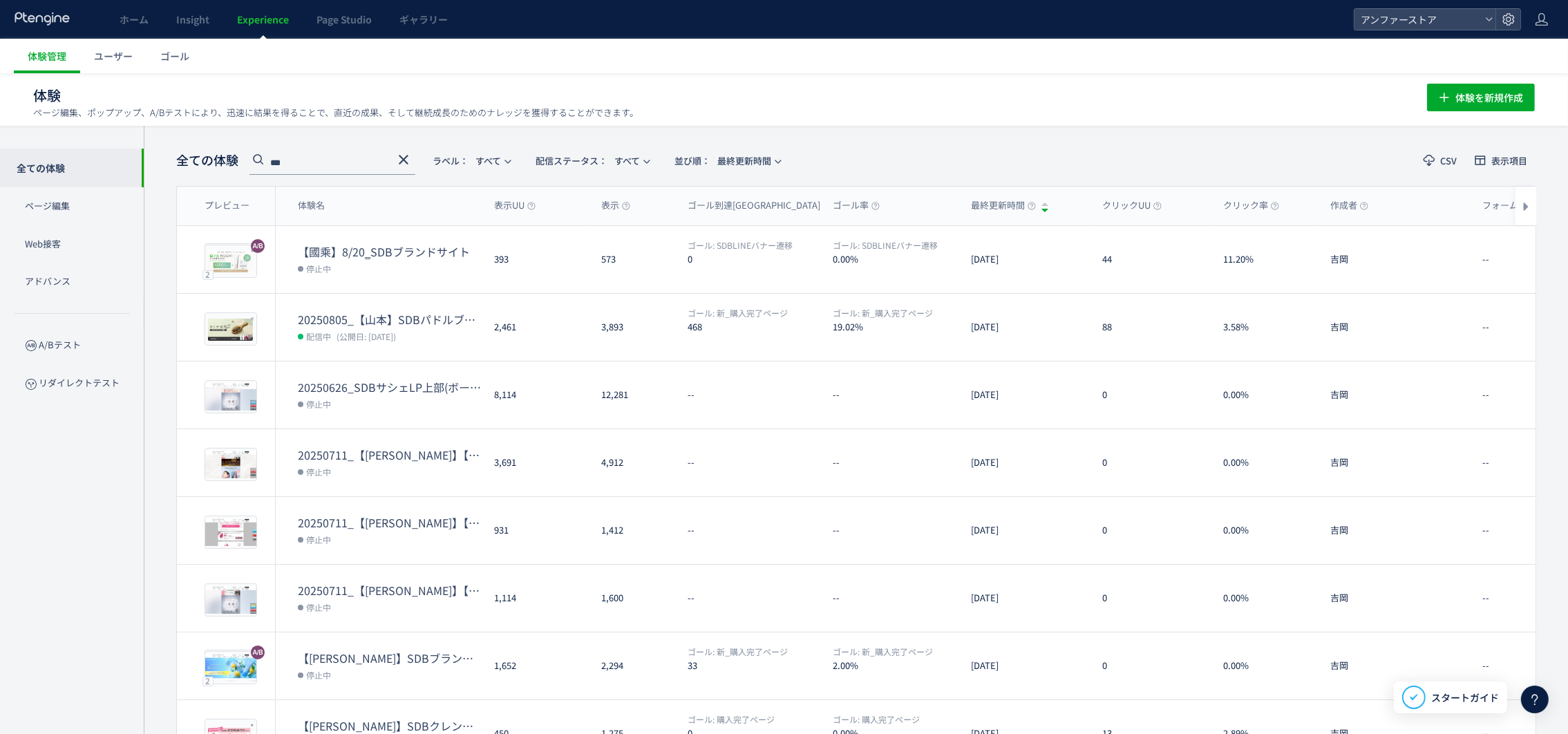
drag, startPoint x: 308, startPoint y: 159, endPoint x: 239, endPoint y: 163, distance: 69.1
click at [240, 163] on div "全ての体験 *** ラベル： すべて 配信ステータス​： すべて 並び順： 最終更新時間" at bounding box center [481, 160] width 612 height 28
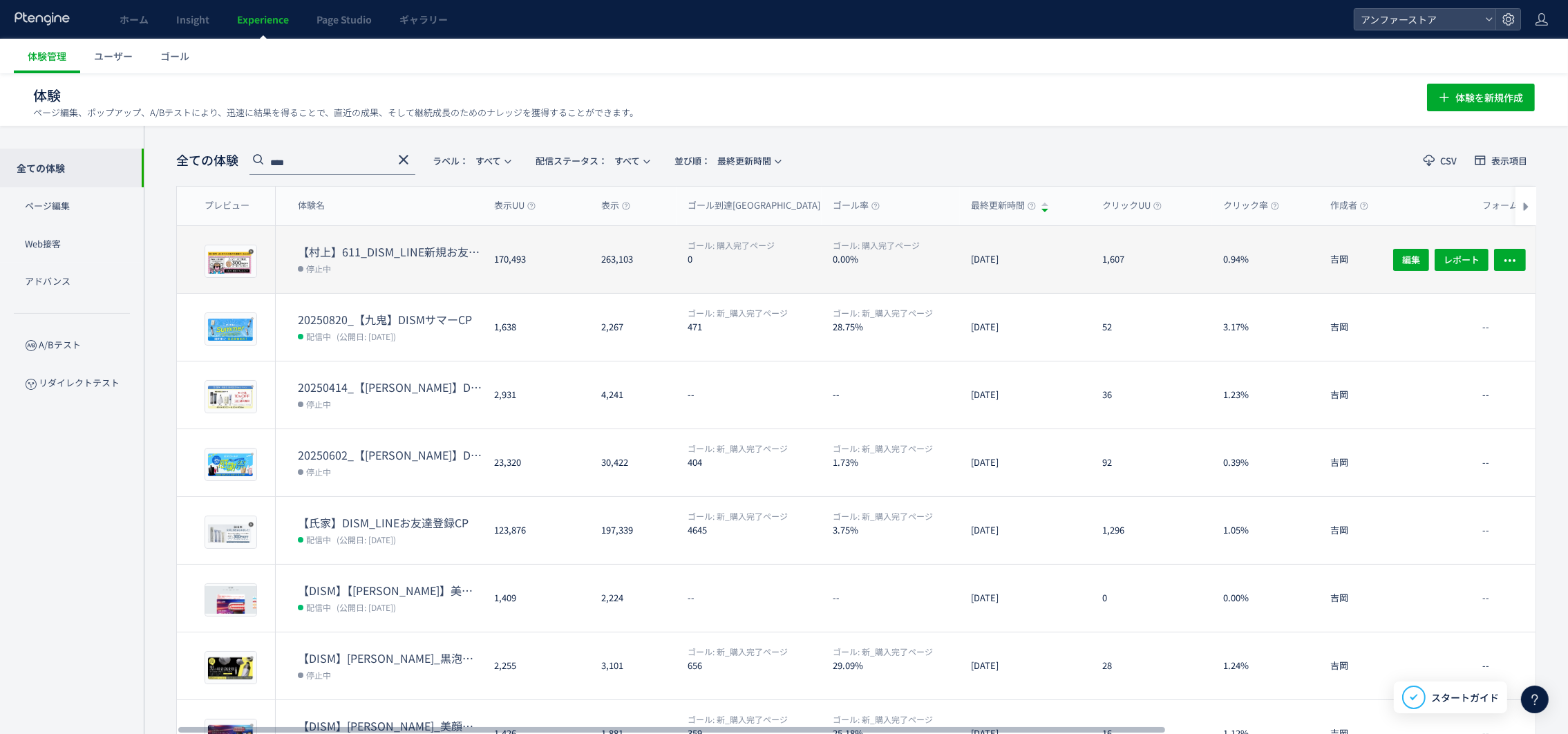
type input "****"
click at [256, 267] on div "プレビュー" at bounding box center [231, 261] width 53 height 33
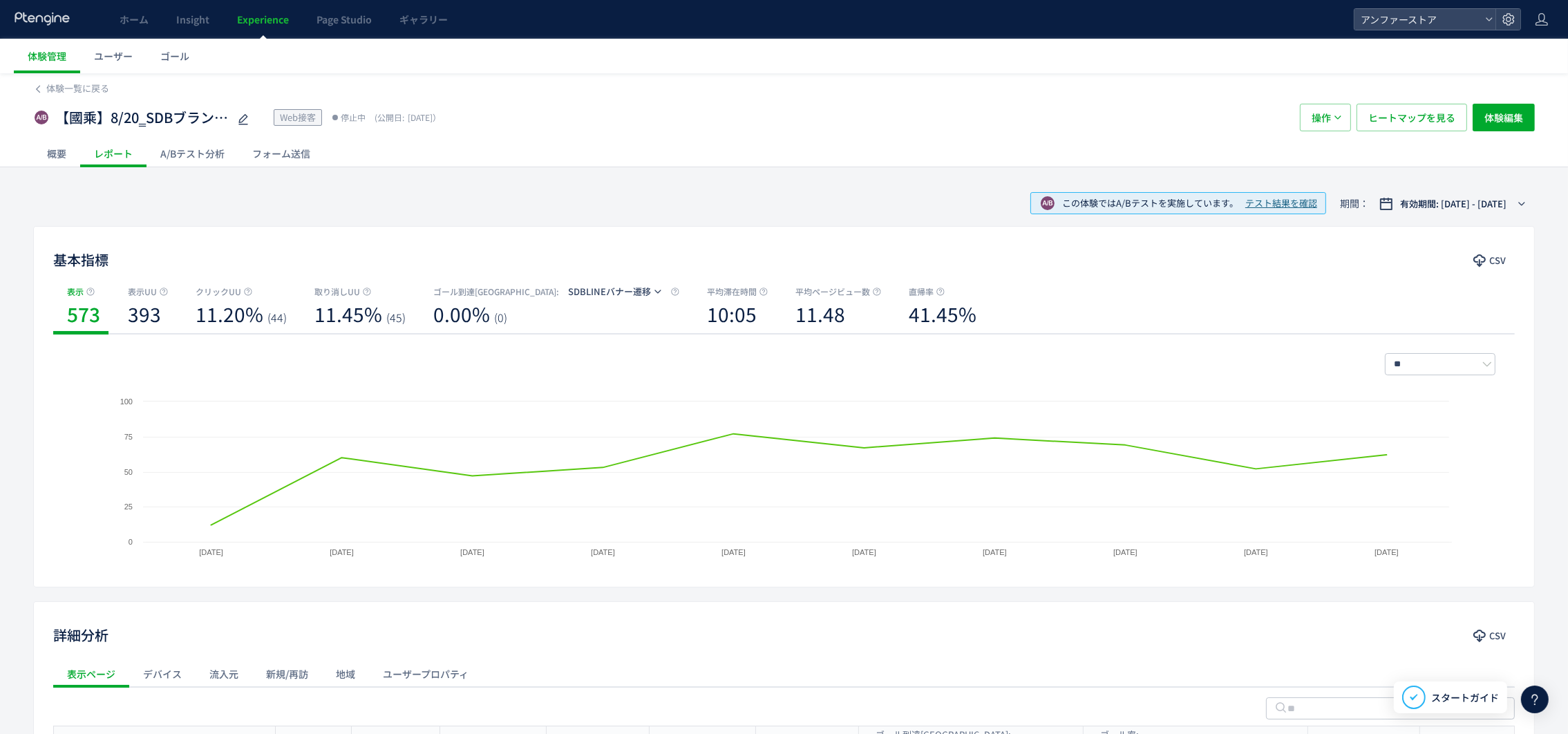
click at [254, 21] on span "Experience" at bounding box center [263, 19] width 52 height 14
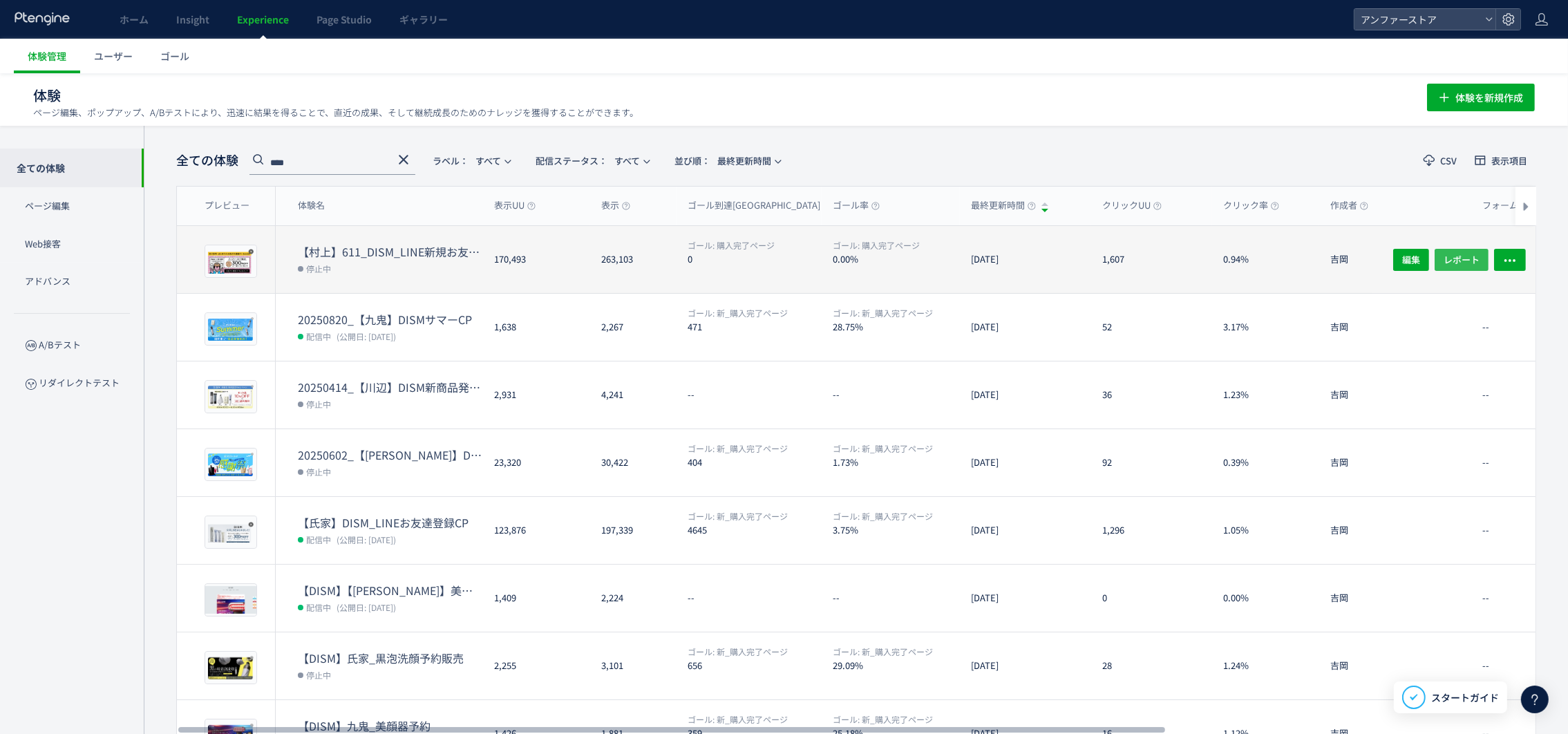
click at [1448, 259] on span "レポート" at bounding box center [1460, 259] width 36 height 22
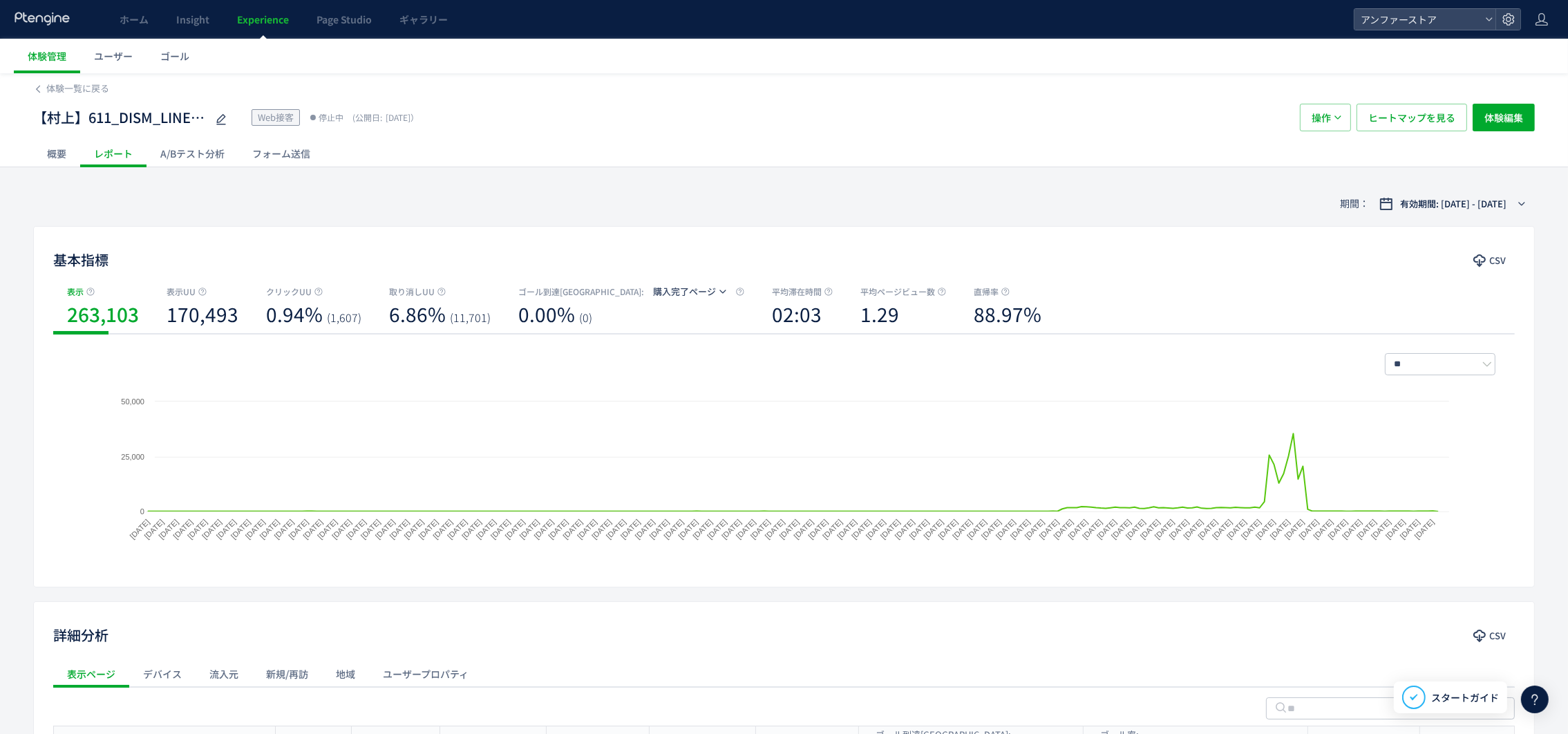
click at [1444, 352] on div "** 日別 週別 月別 Created with Highcharts 9.1.2 [DATE] [DATE] [DATE] [DATE] [DATE] [D…" at bounding box center [783, 450] width 1461 height 233
click at [1444, 353] on input "**" at bounding box center [1439, 364] width 110 height 22
click at [1449, 362] on input "**" at bounding box center [1439, 364] width 110 height 22
click at [1449, 363] on input "**" at bounding box center [1439, 364] width 110 height 22
drag, startPoint x: 1450, startPoint y: 363, endPoint x: 1196, endPoint y: 330, distance: 256.1
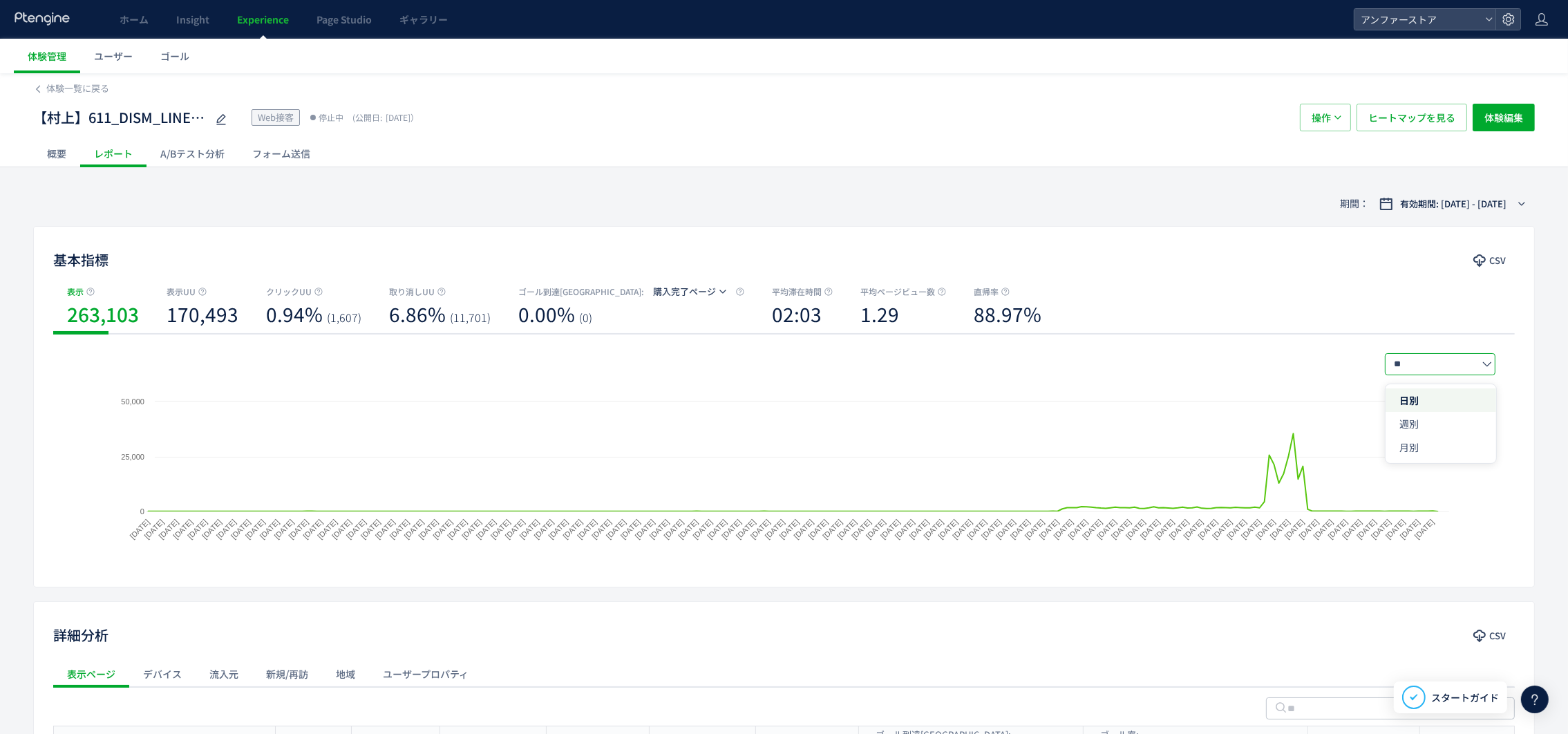
click at [1201, 328] on div "表示 263,103 表示UU 170,493 クリックUU 0.94% (1,607) 取り消しUU 6.86% (11,701) ゴール到達UU : 購入…" at bounding box center [783, 309] width 1461 height 50
click at [1457, 375] on input "**" at bounding box center [1439, 364] width 110 height 22
click at [1482, 362] on icon at bounding box center [1487, 364] width 10 height 10
click at [1486, 210] on button "有効期間: [DATE] - [DATE]" at bounding box center [1452, 203] width 164 height 22
click at [0, 0] on span "期間指定" at bounding box center [0, 0] width 0 height 0
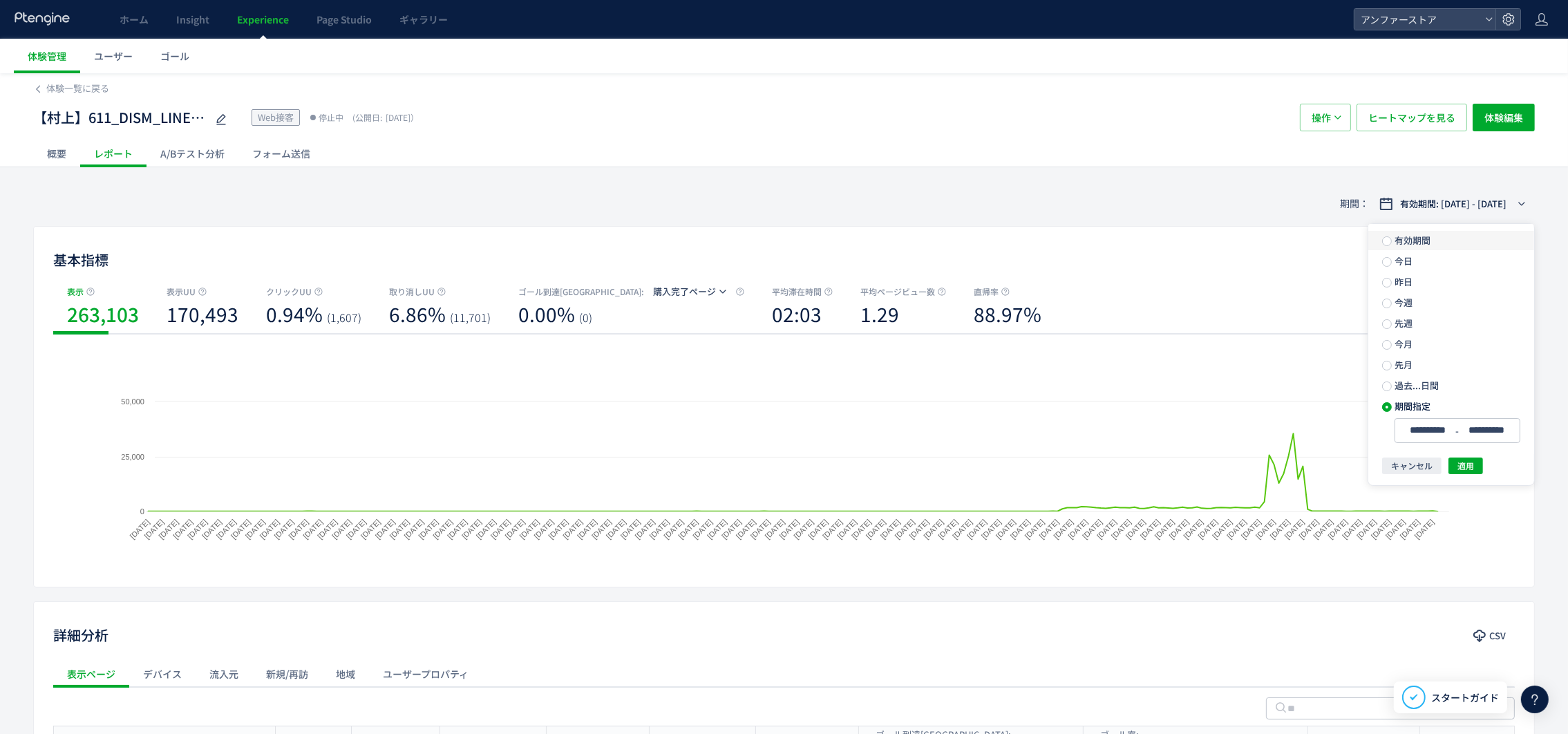
click at [1417, 243] on span "有効期間" at bounding box center [1410, 240] width 38 height 13
click at [1431, 263] on div "[DATE] - [DATE]" at bounding box center [1451, 262] width 166 height 25
click at [1427, 405] on span "過去...日間" at bounding box center [1415, 410] width 47 height 13
drag, startPoint x: 1406, startPoint y: 438, endPoint x: 1471, endPoint y: 357, distance: 103.9
click at [0, 0] on span "期間指定" at bounding box center [0, 0] width 0 height 0
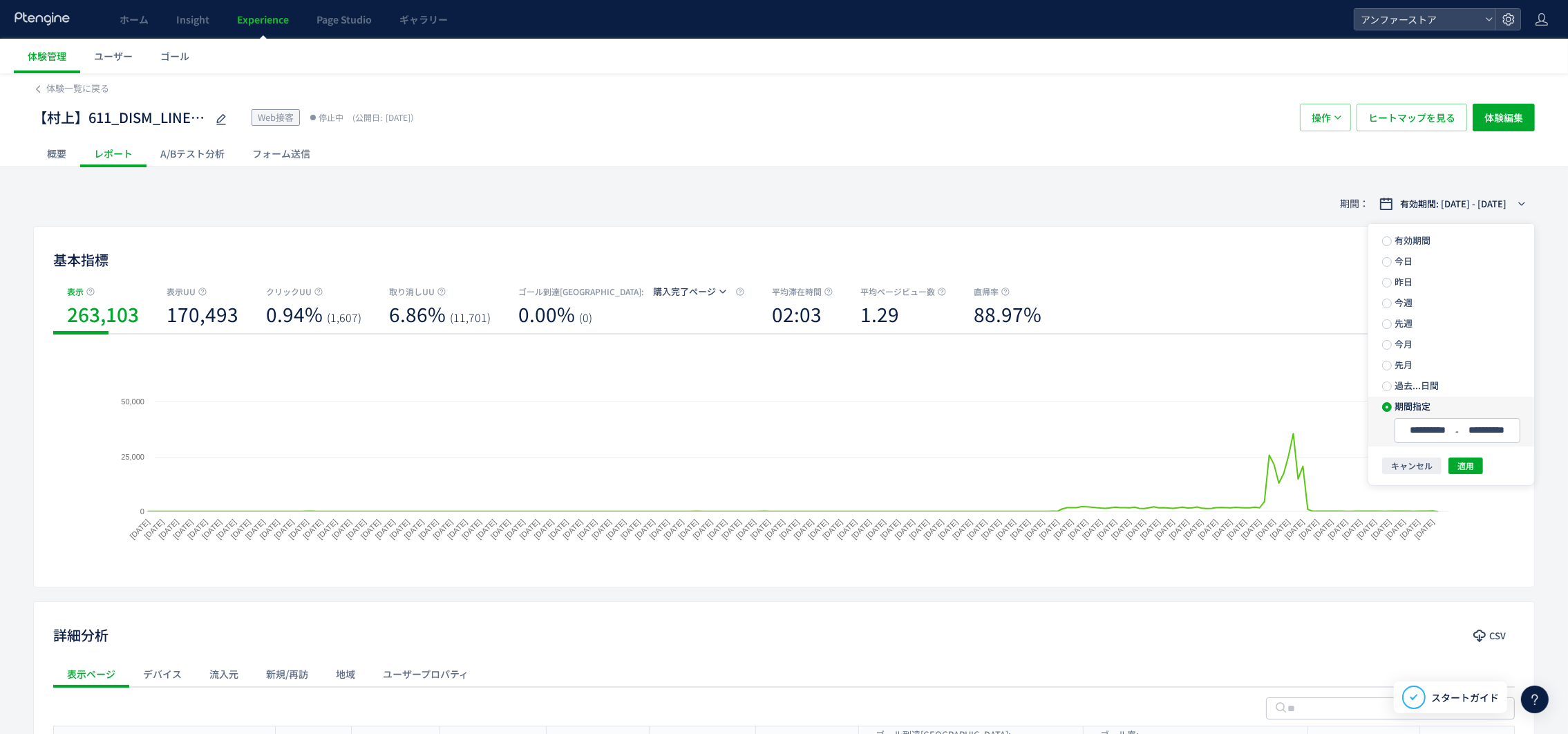
click at [1436, 417] on div "**********" at bounding box center [1451, 430] width 166 height 30
click at [0, 0] on input "**********" at bounding box center [0, 0] width 0 height 0
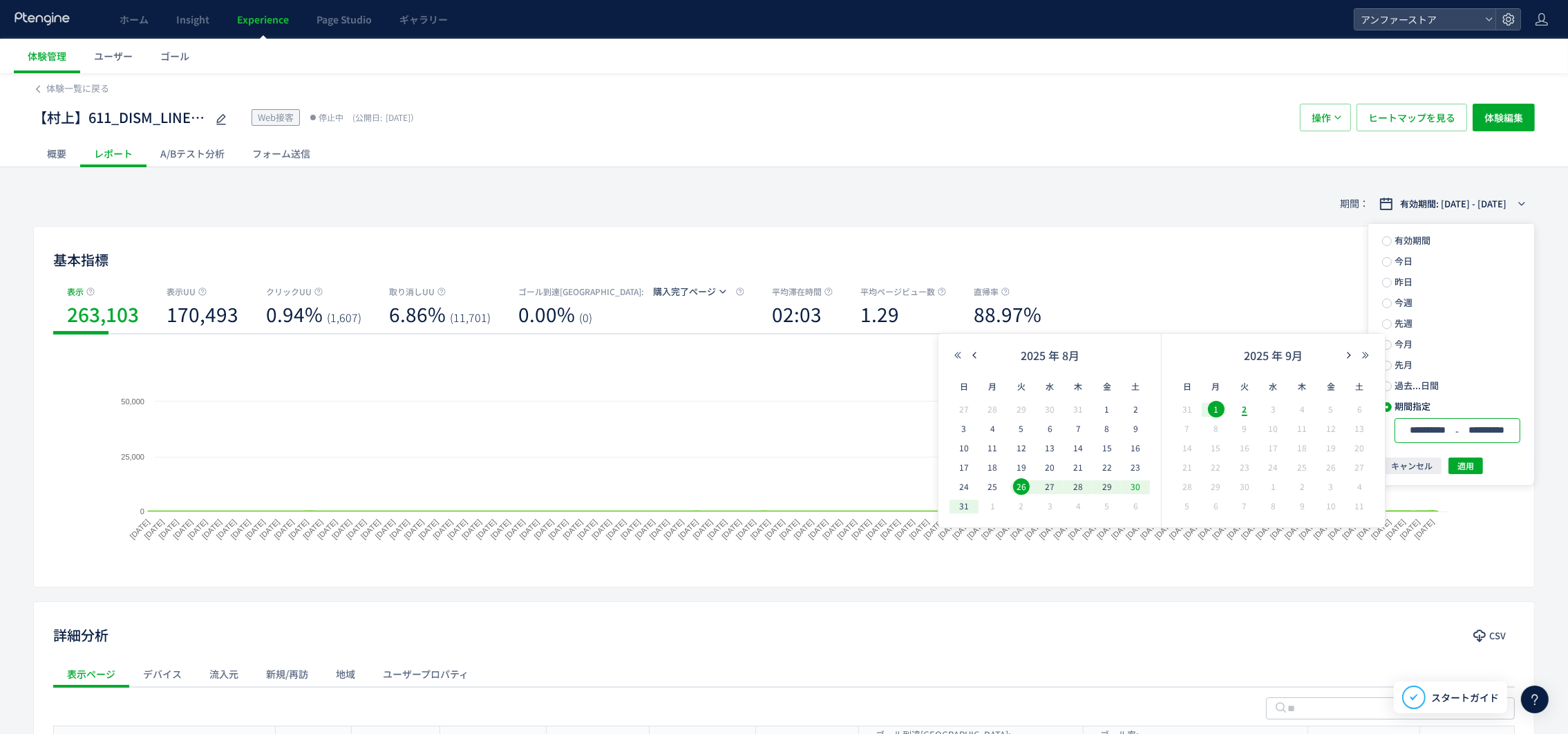
drag, startPoint x: 1025, startPoint y: 465, endPoint x: 1130, endPoint y: 478, distance: 105.8
click at [0, 0] on span "19" at bounding box center [0, 0] width 0 height 0
click at [0, 0] on span "29" at bounding box center [0, 0] width 0 height 0
type input "**********"
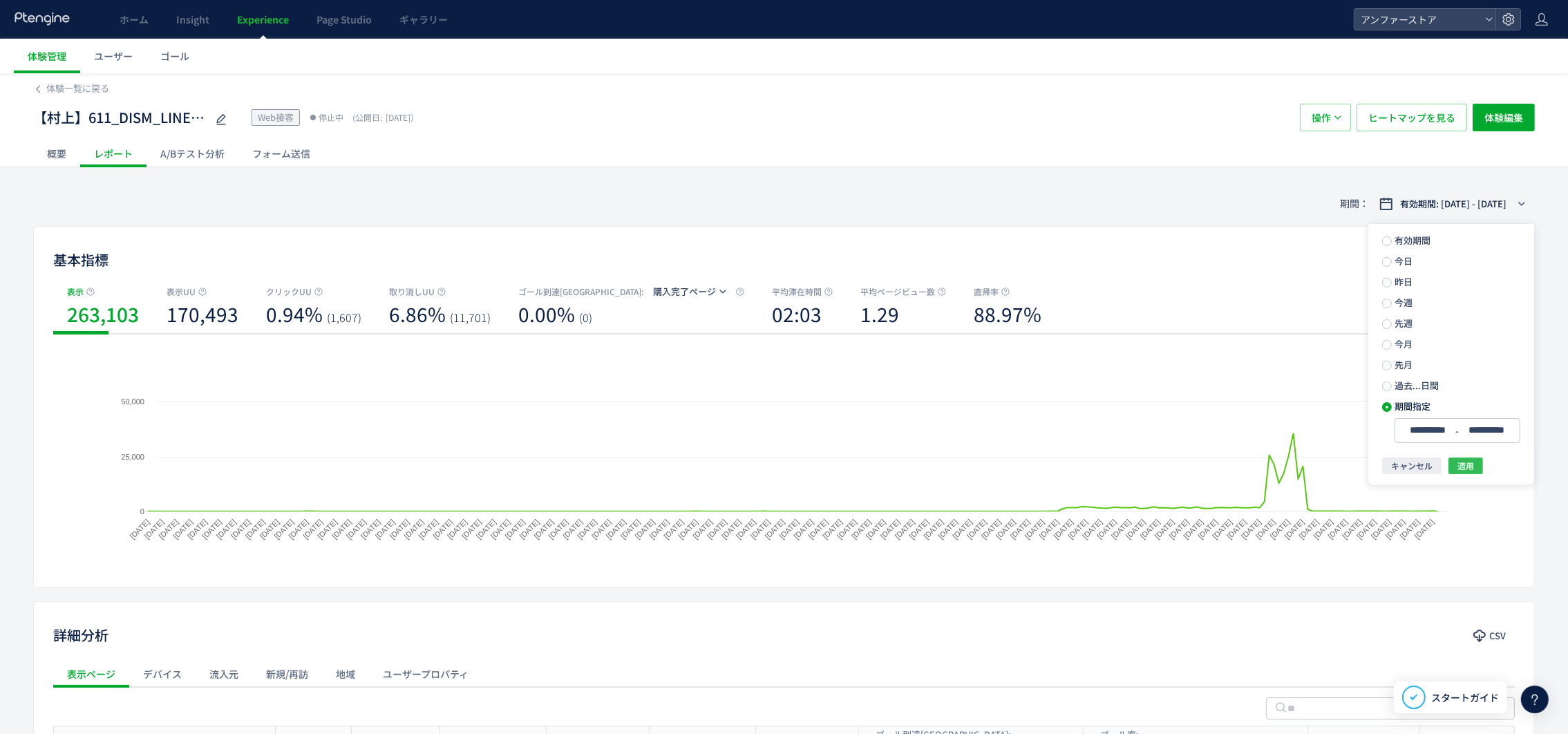
click at [0, 0] on span "適用" at bounding box center [0, 0] width 0 height 0
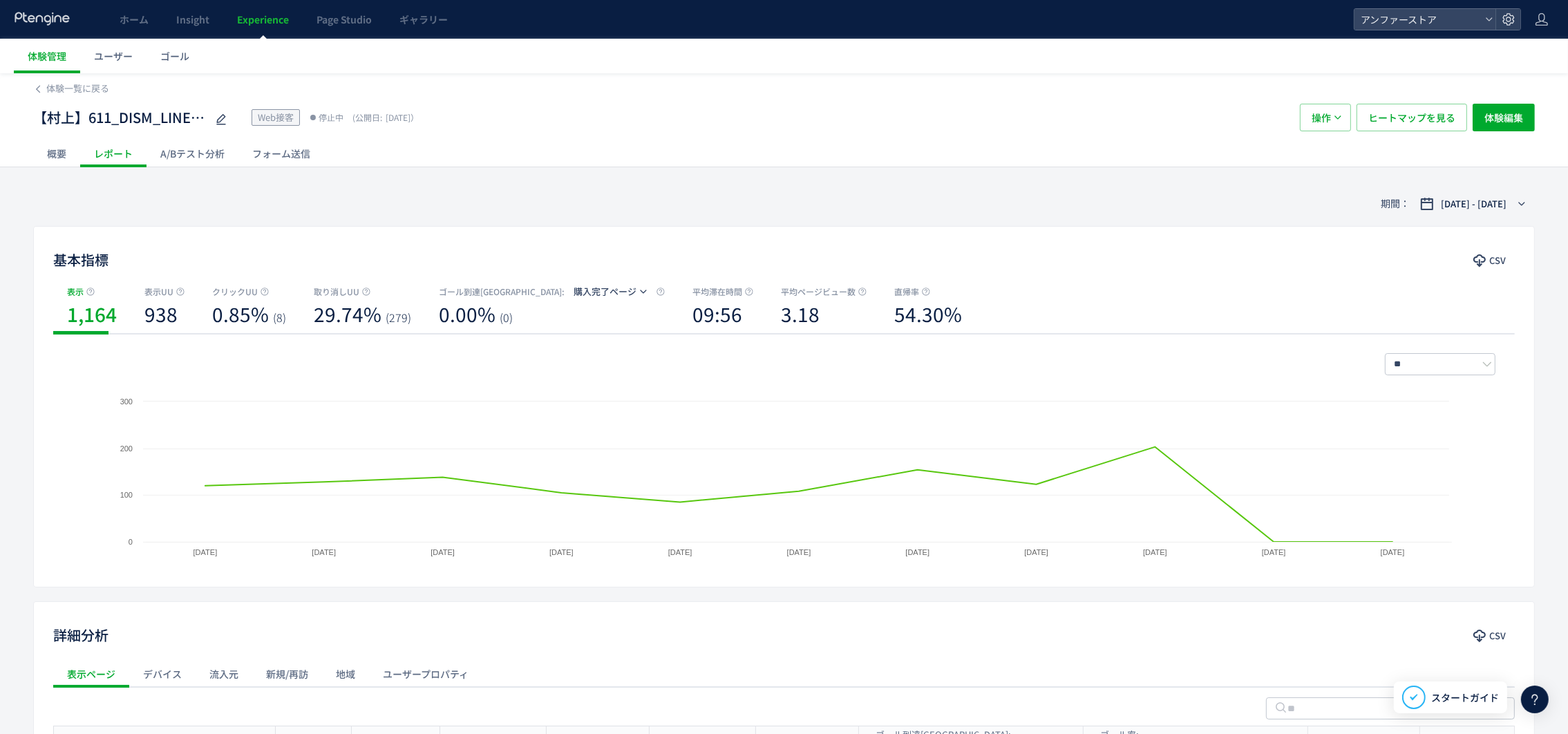
click at [459, 216] on div "期間： [DATE] - [DATE]" at bounding box center [783, 203] width 1501 height 45
click at [465, 212] on div "期間： [DATE] - [DATE]" at bounding box center [783, 203] width 1501 height 45
click at [278, 22] on span "Experience" at bounding box center [263, 19] width 52 height 14
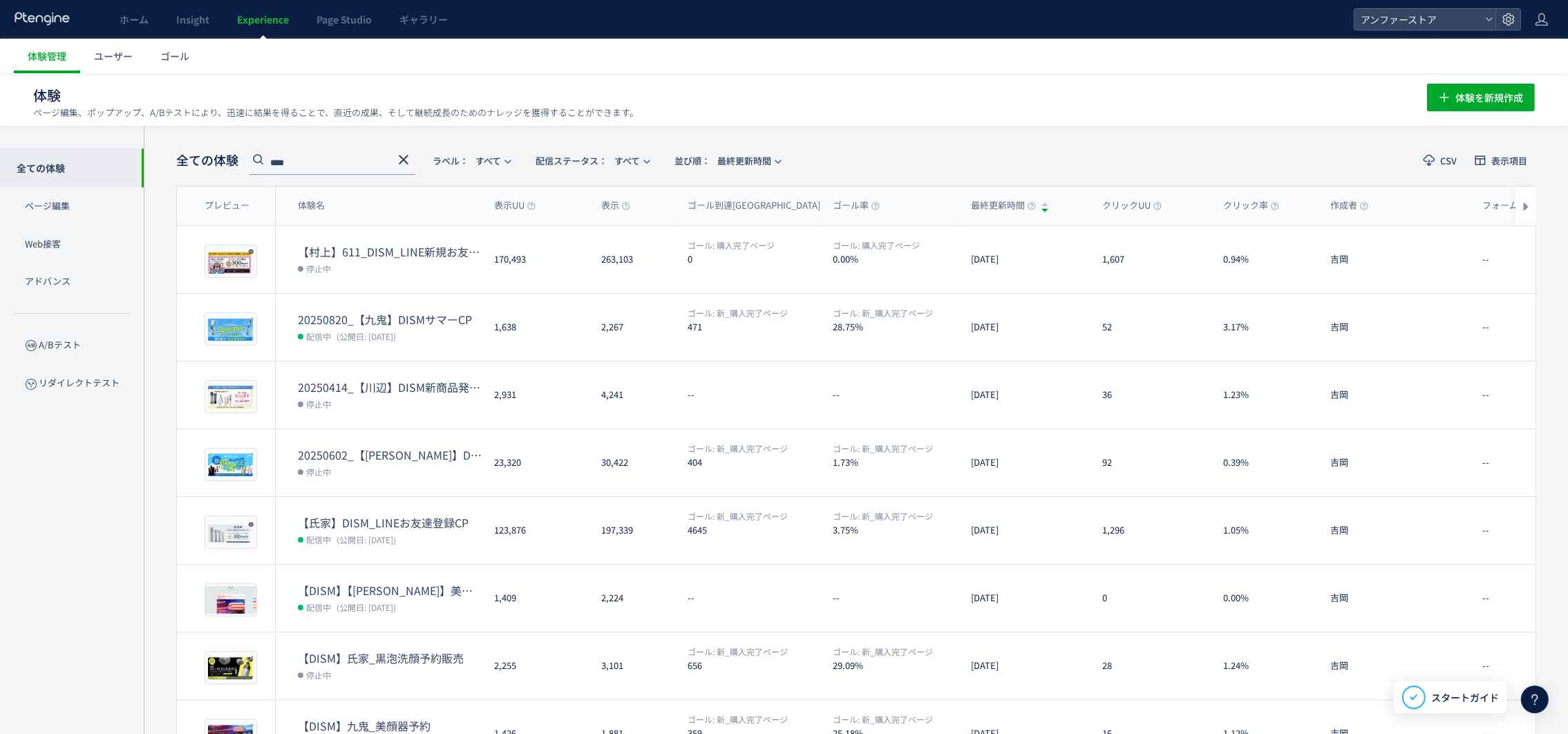
drag, startPoint x: 287, startPoint y: 160, endPoint x: 262, endPoint y: 162, distance: 25.1
click at [262, 162] on div "****" at bounding box center [333, 162] width 166 height 25
type input "*"
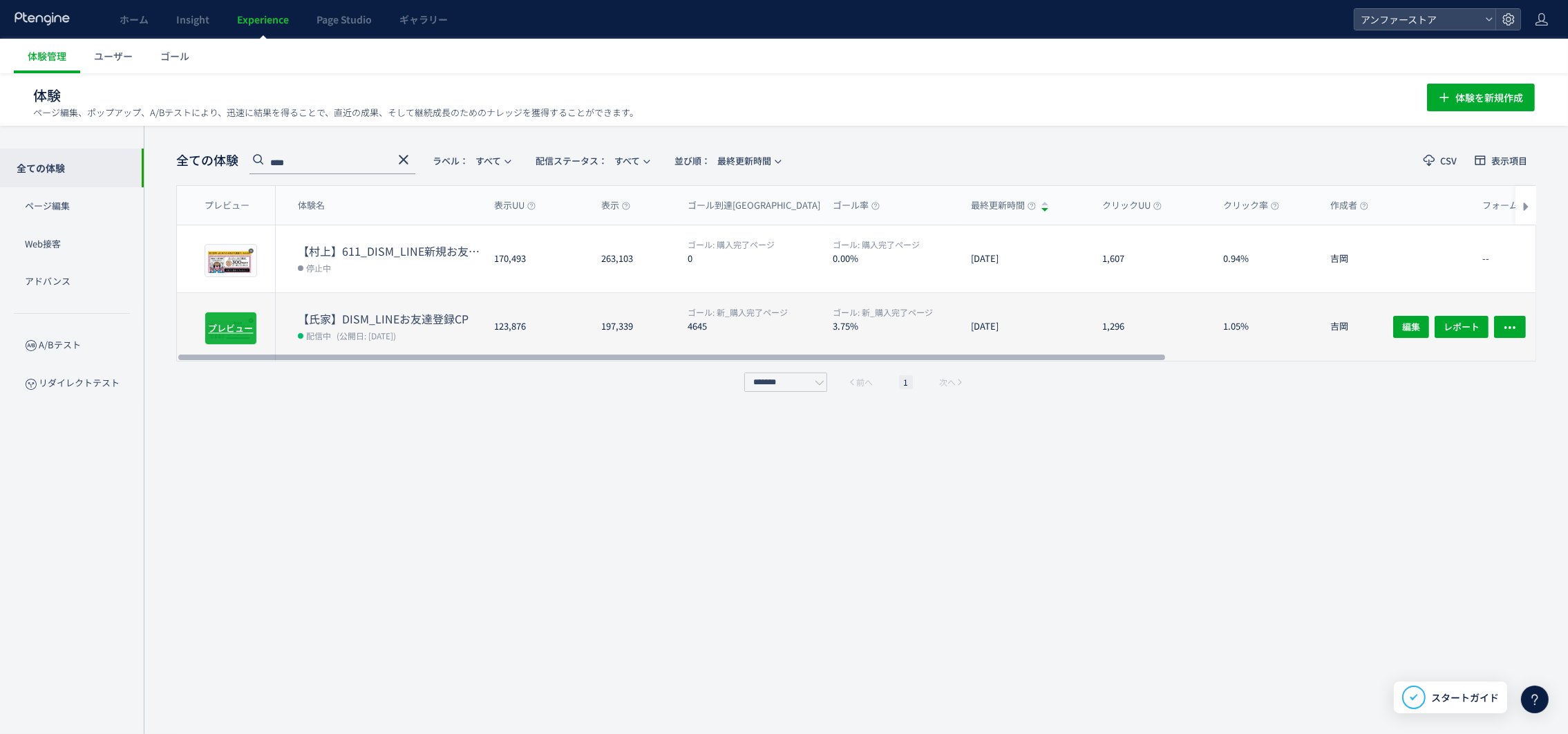
type input "****"
click at [221, 338] on div "プレビュー" at bounding box center [231, 328] width 53 height 33
